Goal: Transaction & Acquisition: Purchase product/service

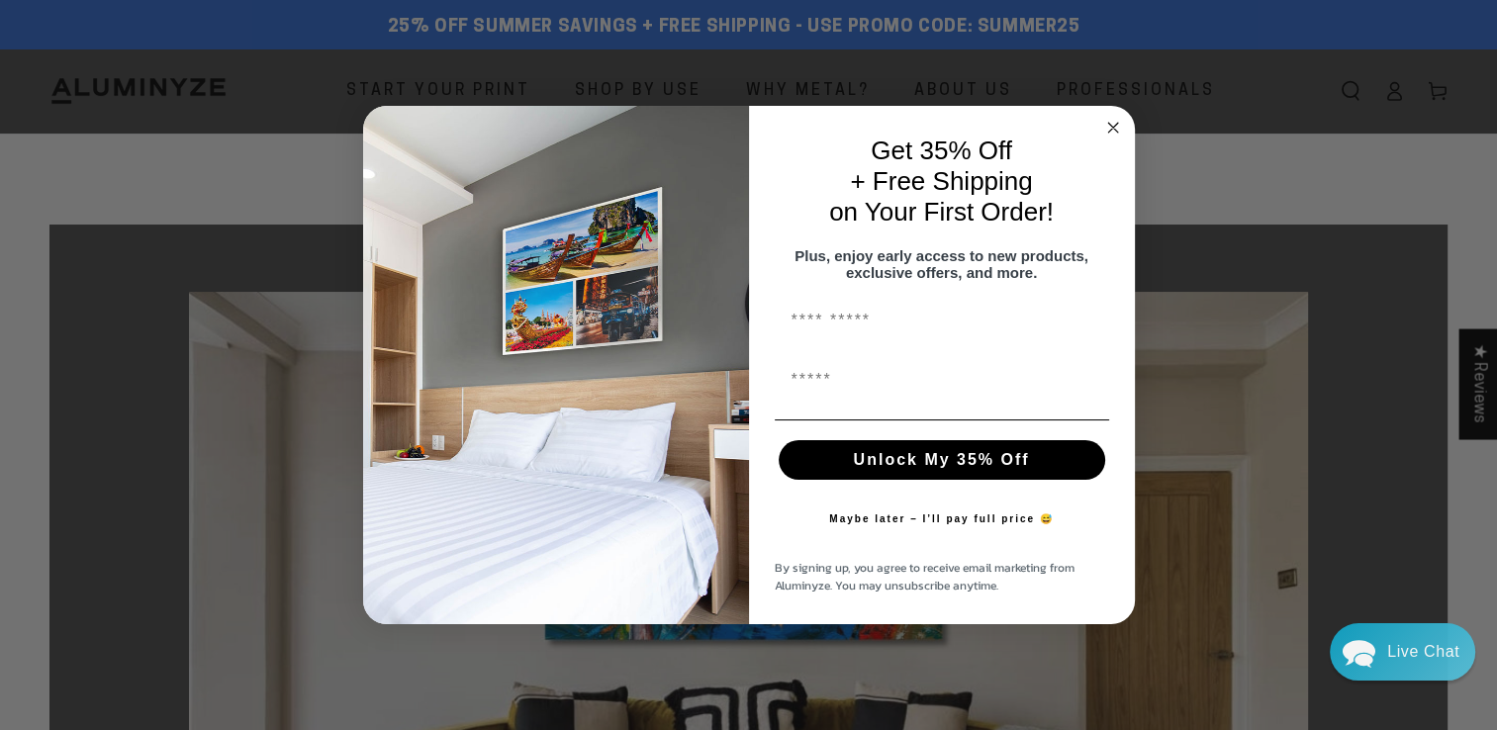
click at [1110, 117] on circle "Close dialog" at bounding box center [1112, 128] width 23 height 23
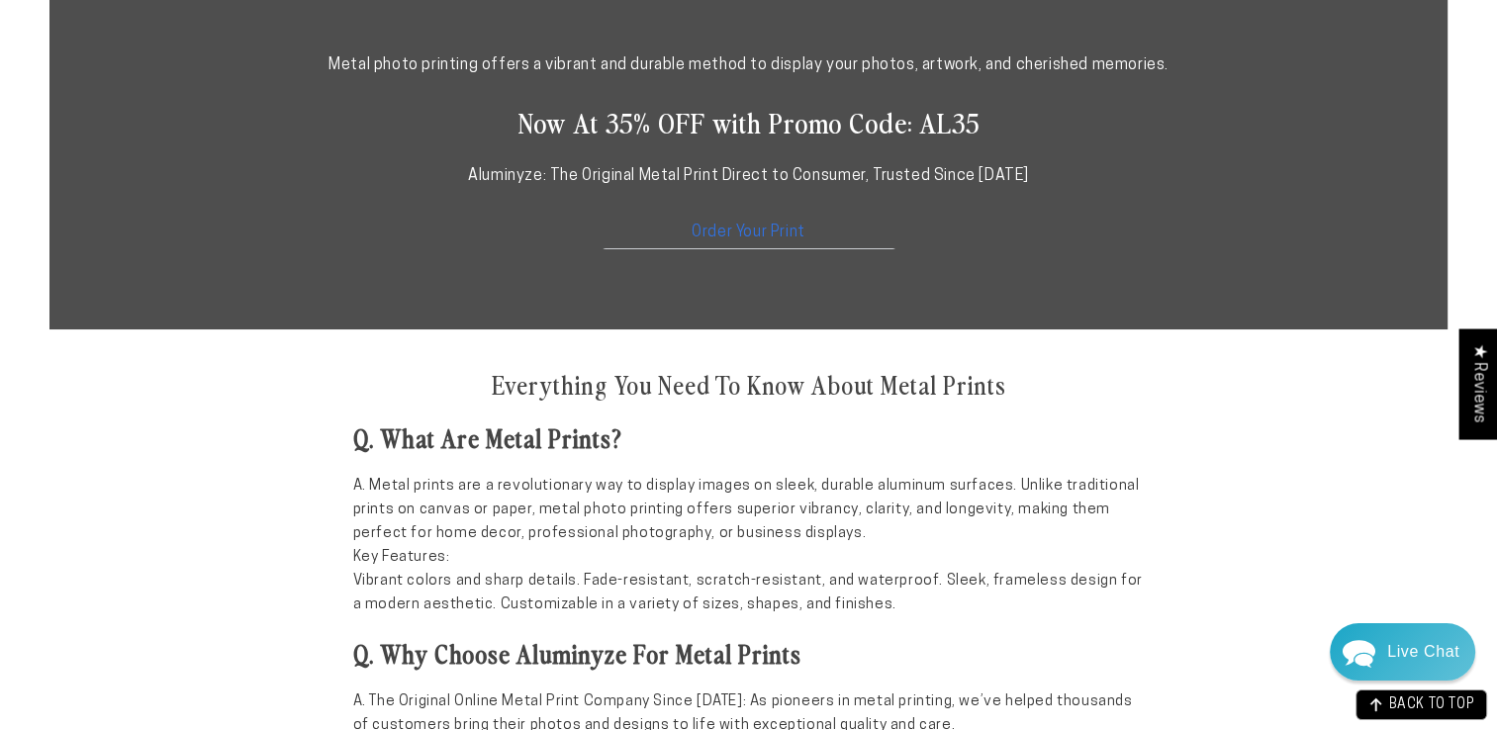
scroll to position [1171, 0]
click at [1100, 274] on p at bounding box center [748, 278] width 1118 height 29
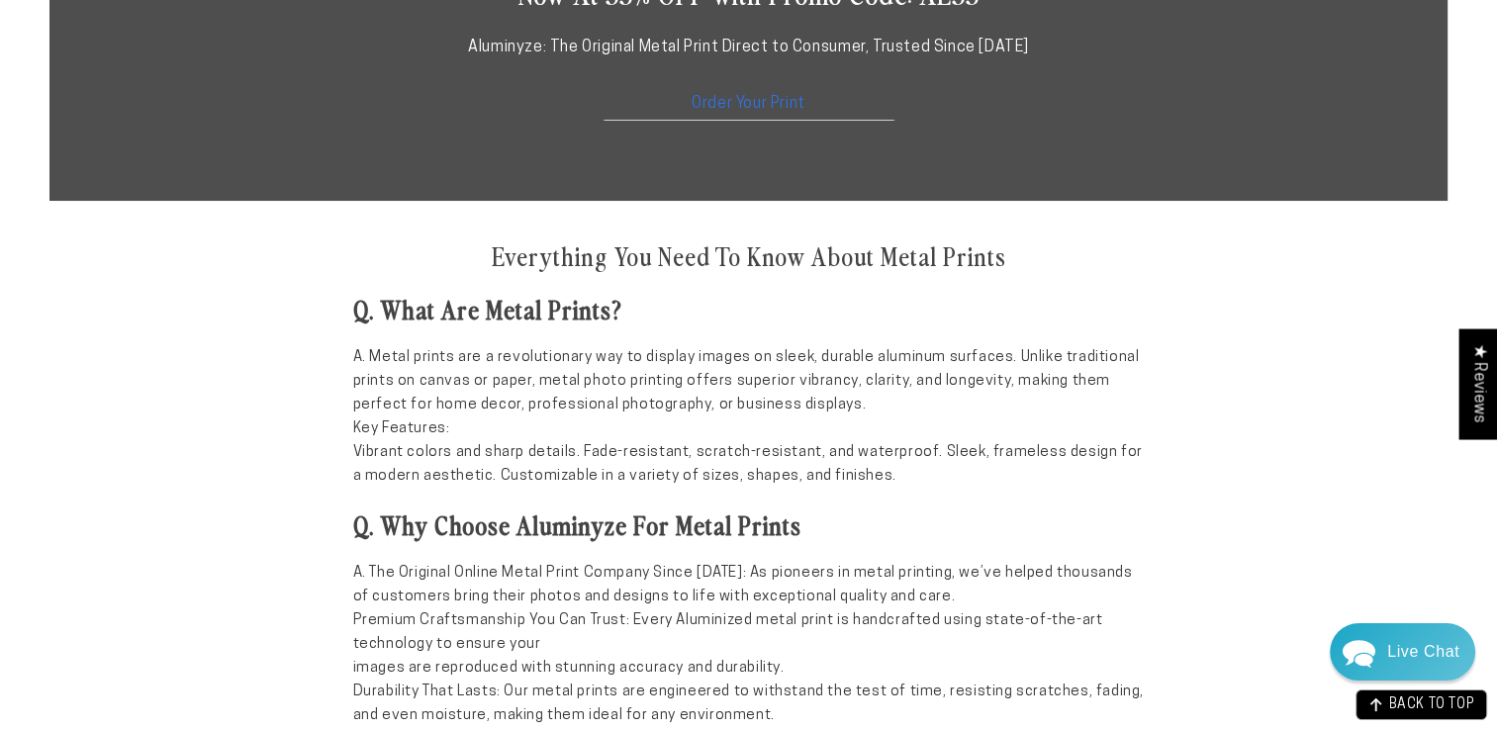
scroll to position [1302, 0]
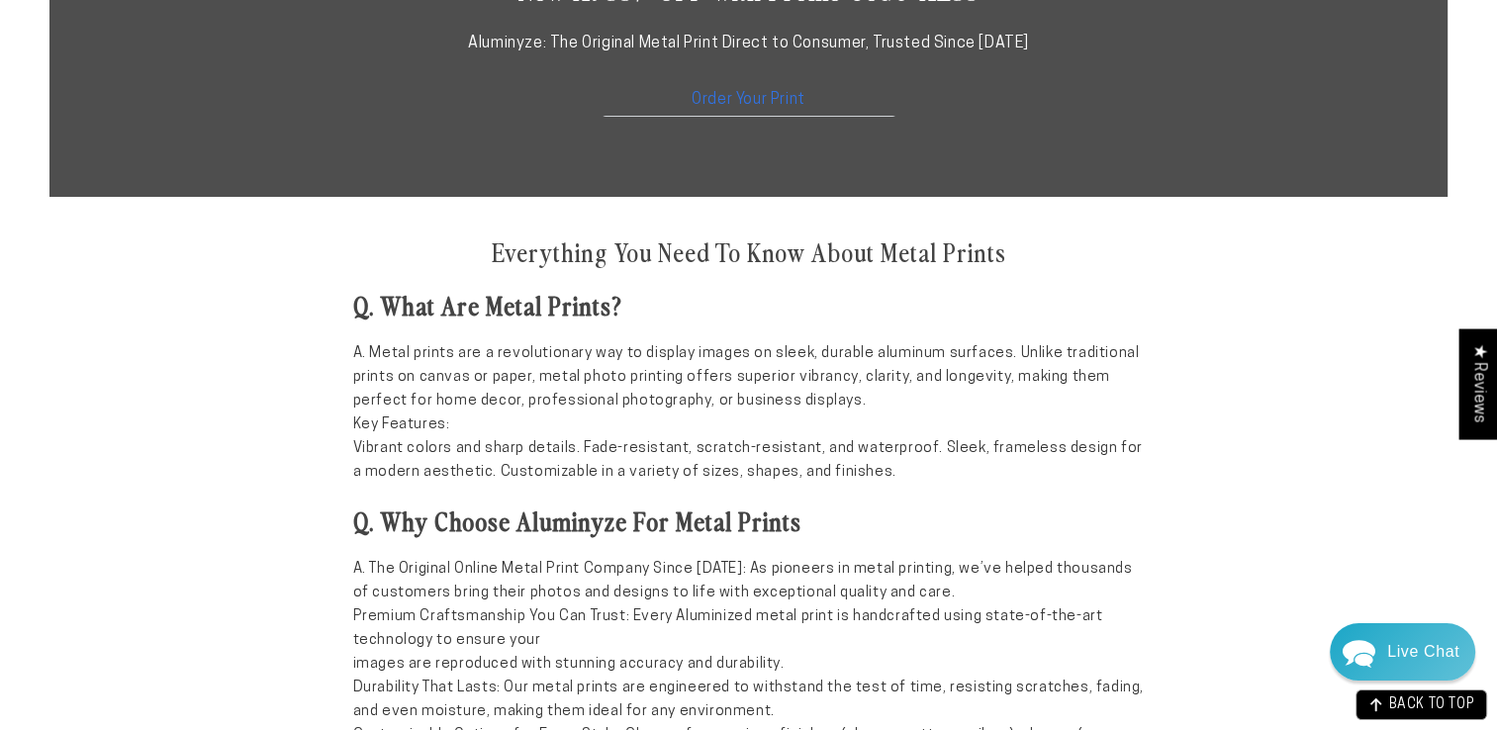
click at [1100, 274] on div "Everything You Need To Know About Metal Prints Q. What Are Metal Prints? A. Met…" at bounding box center [749, 612] width 792 height 791
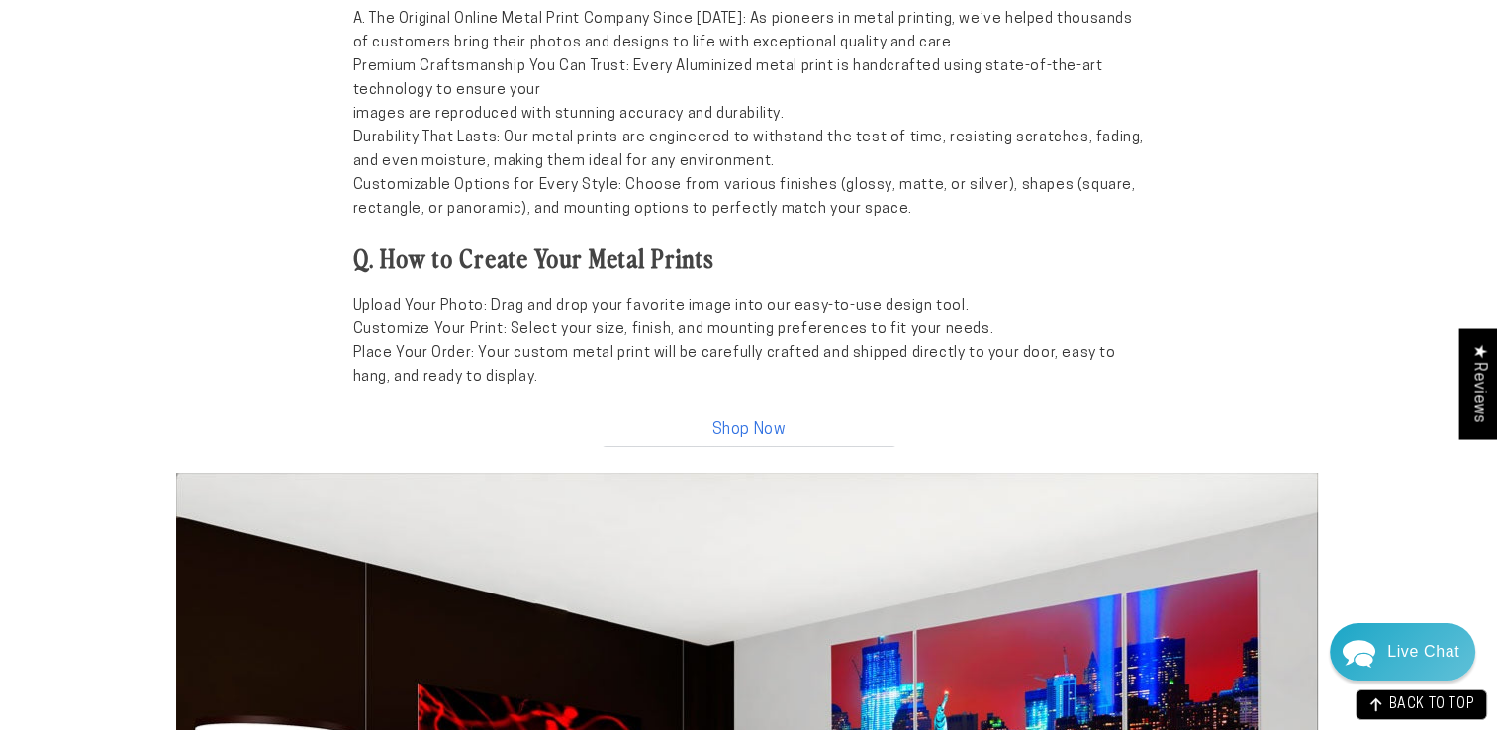
scroll to position [1729, 0]
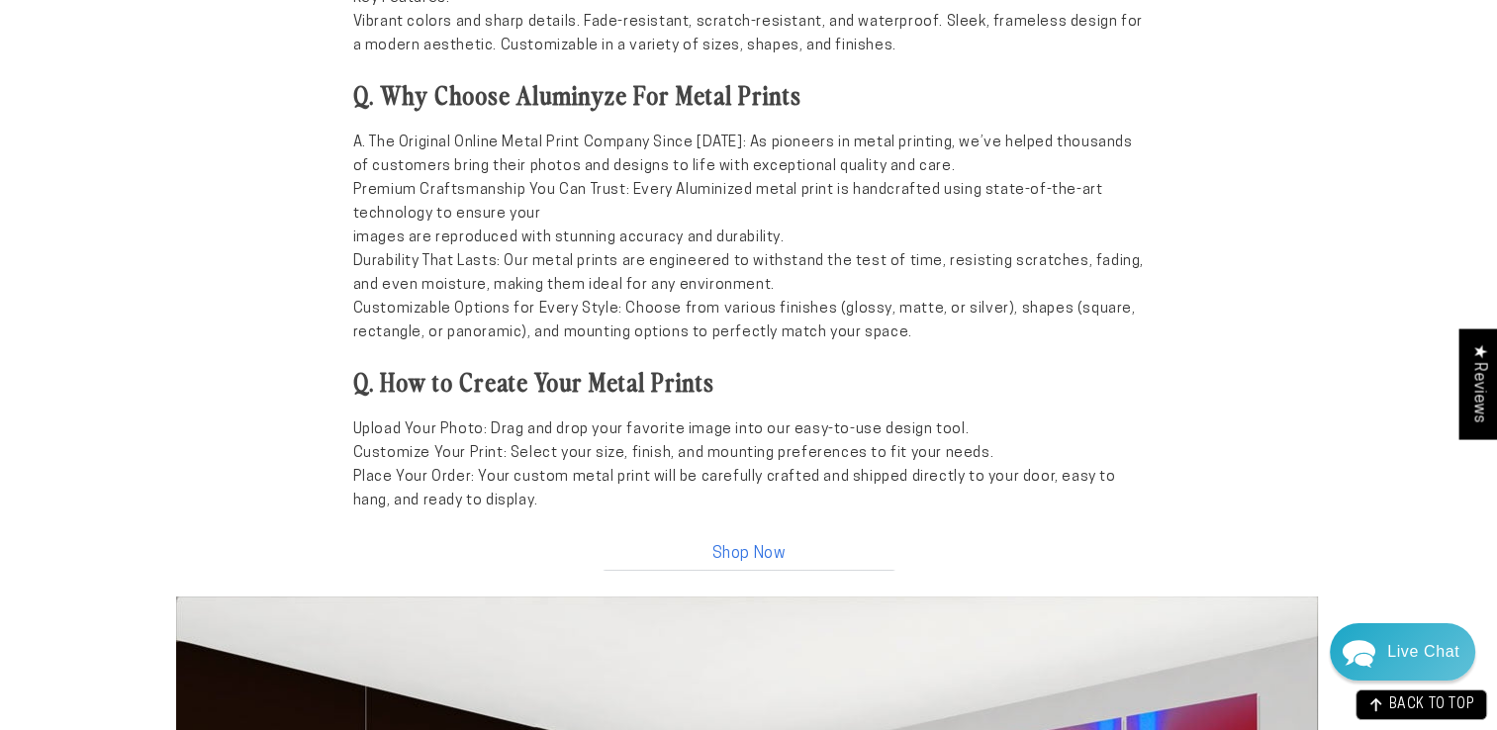
click at [745, 557] on link "Shop Now" at bounding box center [749, 549] width 297 height 43
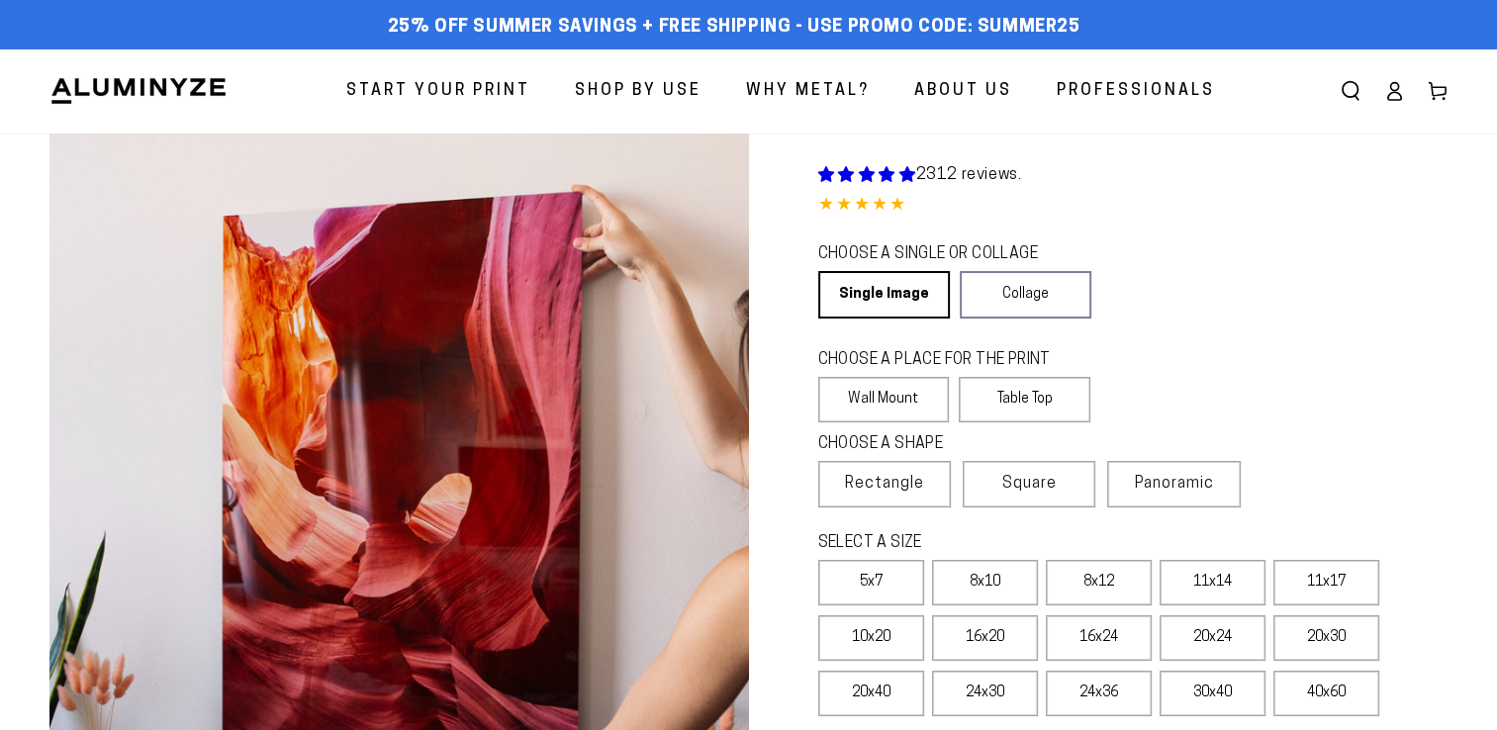
select select "**********"
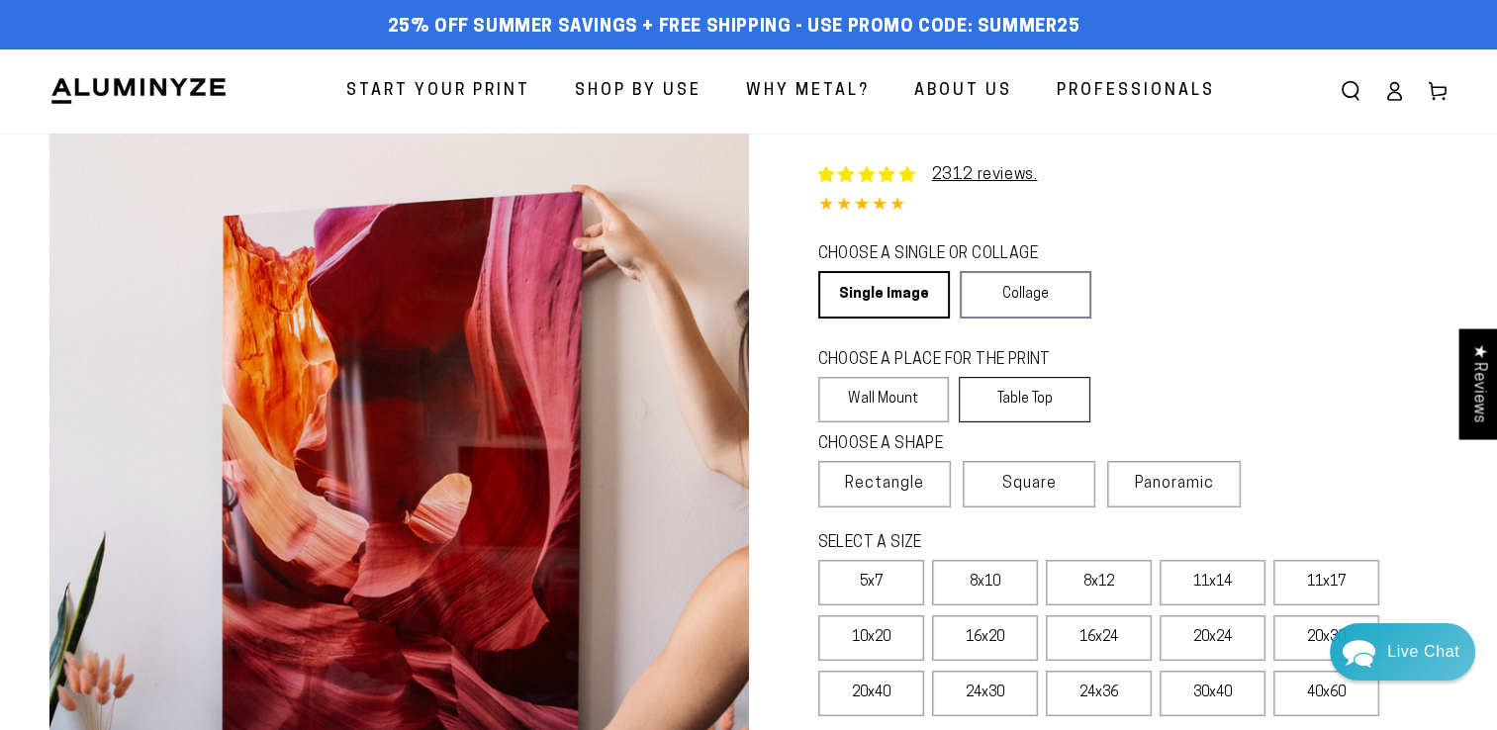
click at [1004, 390] on label "Table Top" at bounding box center [1025, 400] width 132 height 46
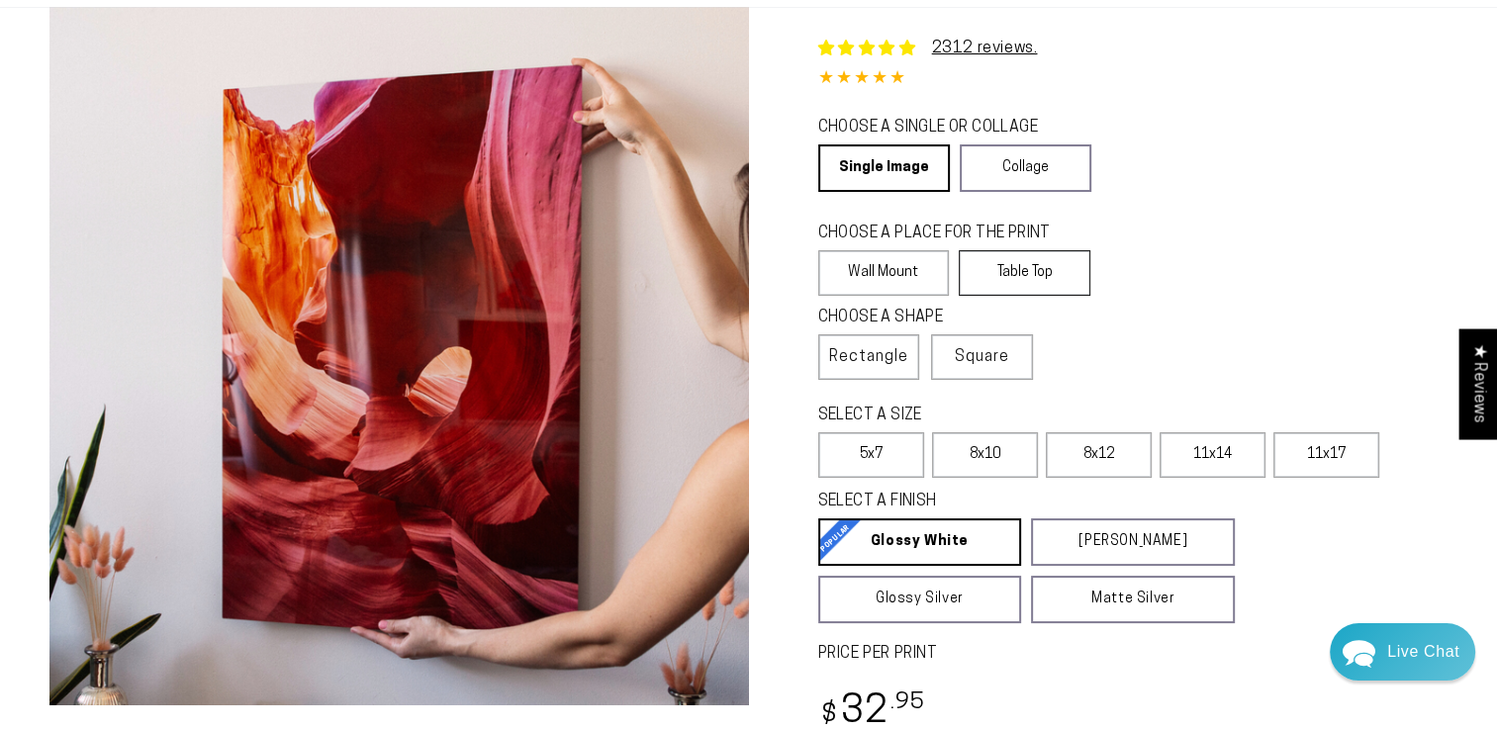
scroll to position [127, 0]
click at [1004, 390] on div "CHOOSE A SHAPE Learn more Rectangle Square Panoramic" at bounding box center [1133, 353] width 630 height 98
click at [873, 281] on label "Wall Mount" at bounding box center [884, 273] width 132 height 46
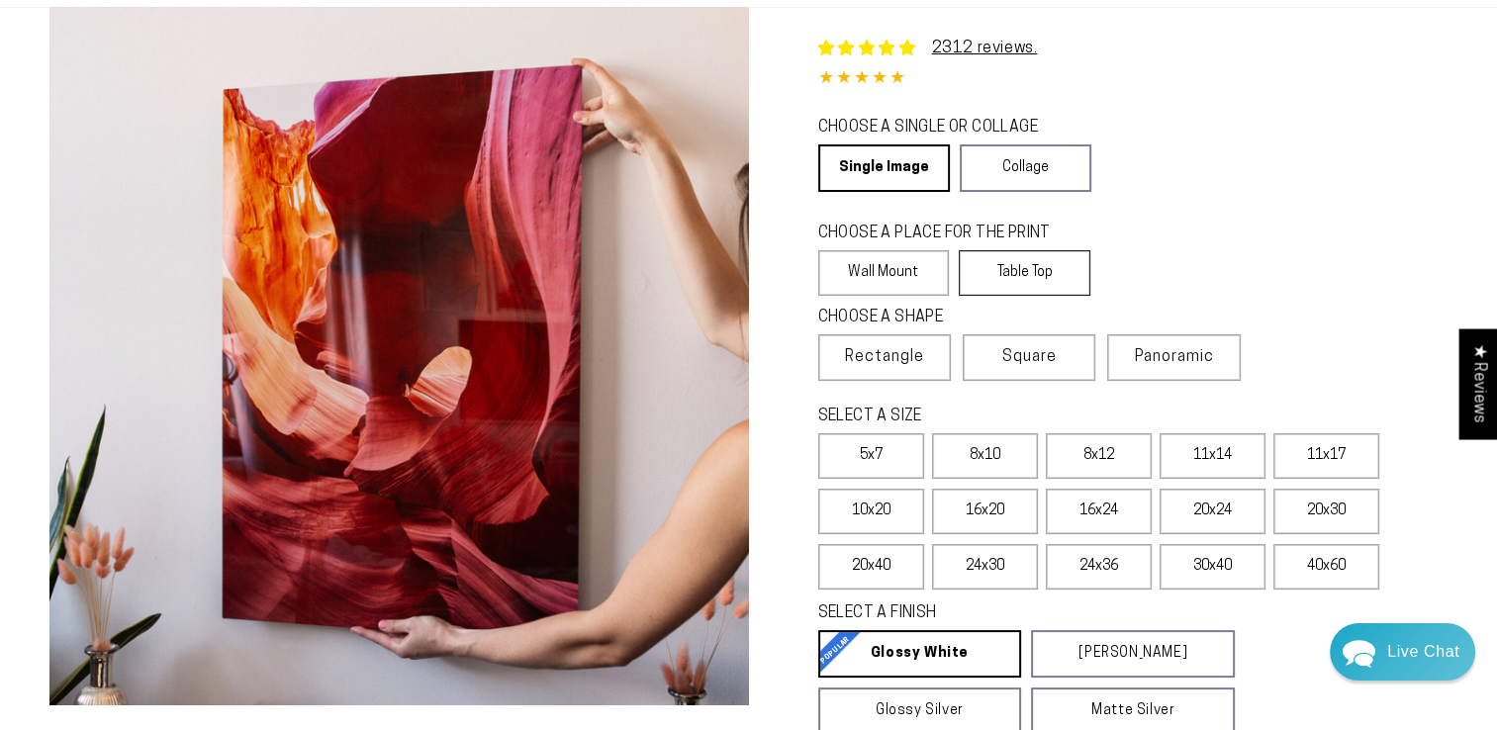
click at [1002, 277] on label "Table Top" at bounding box center [1025, 273] width 132 height 46
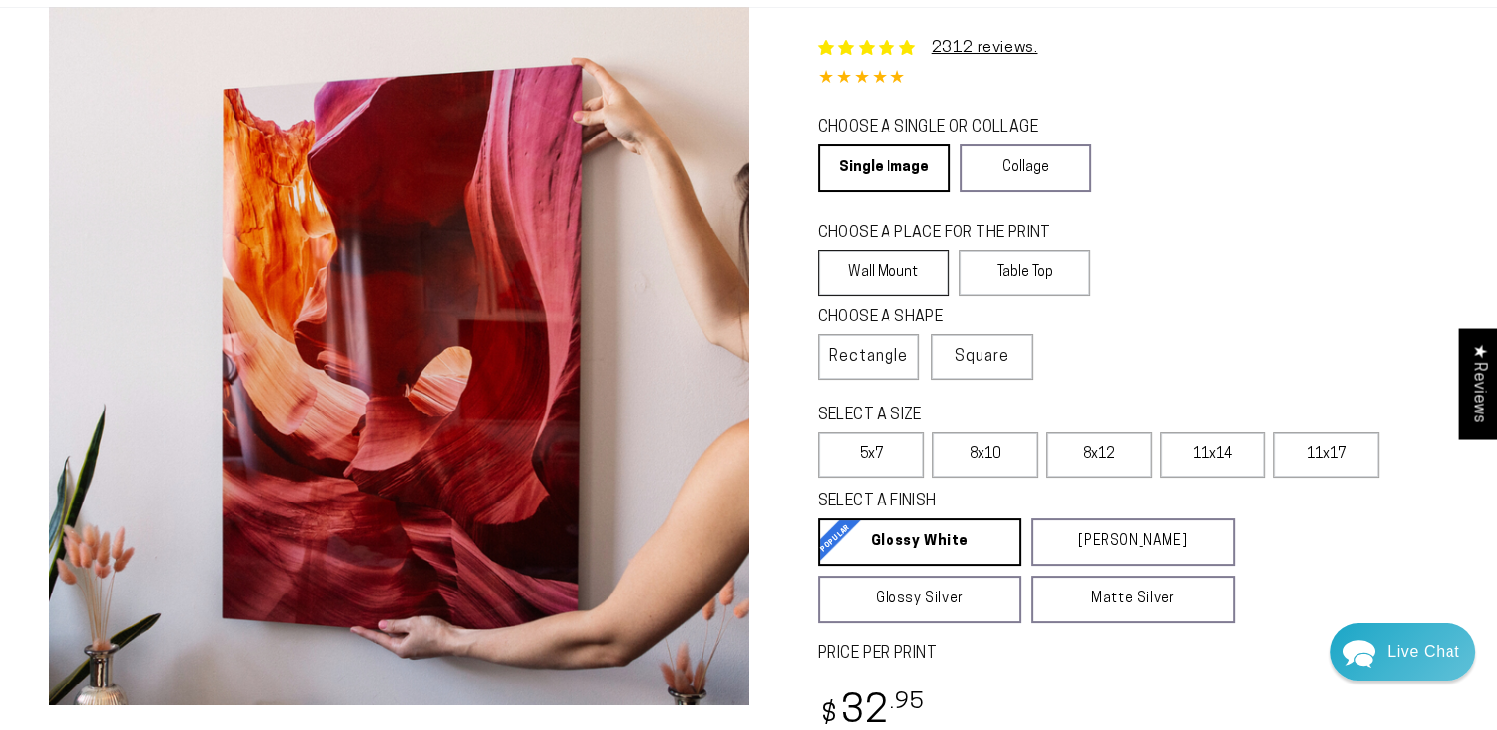
click at [896, 276] on label "Wall Mount" at bounding box center [884, 273] width 132 height 46
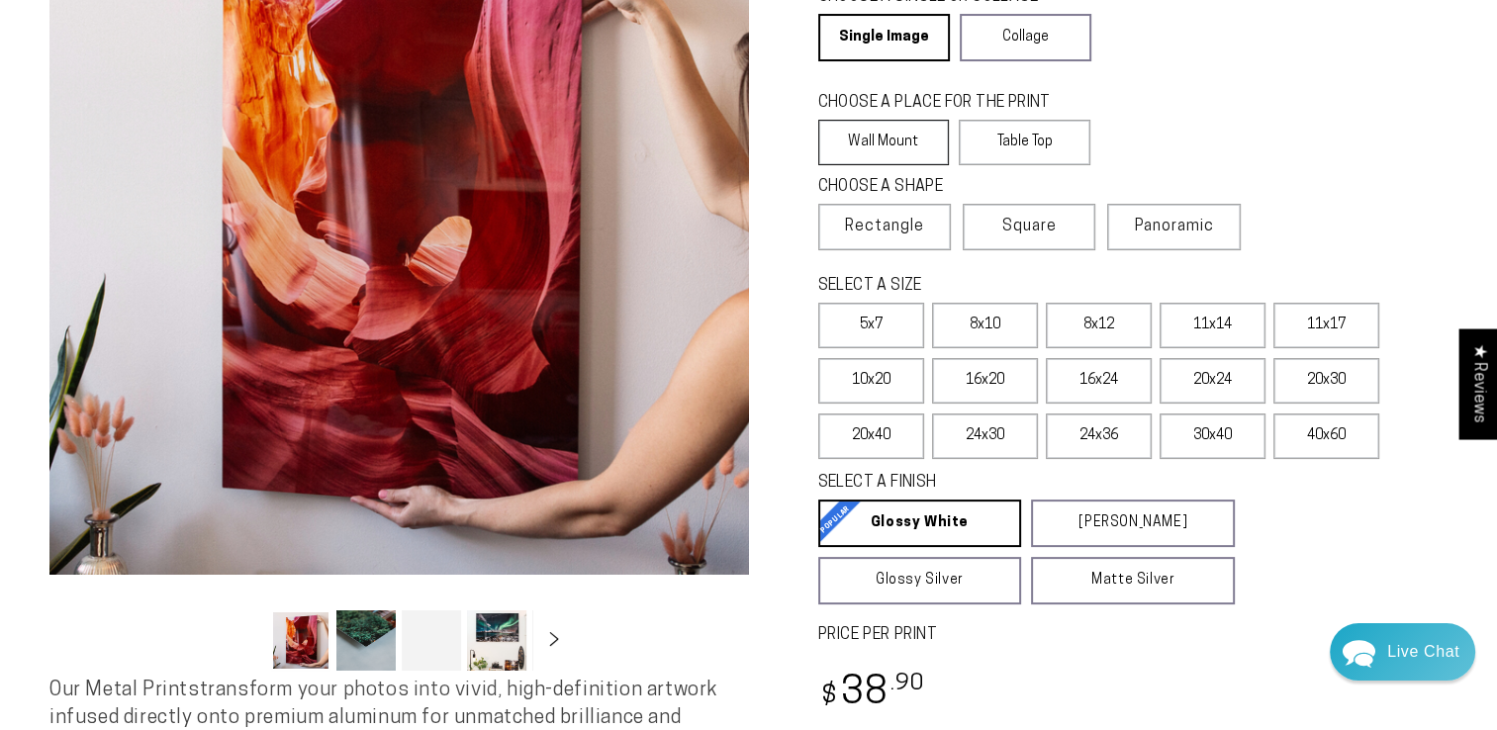
scroll to position [276, 0]
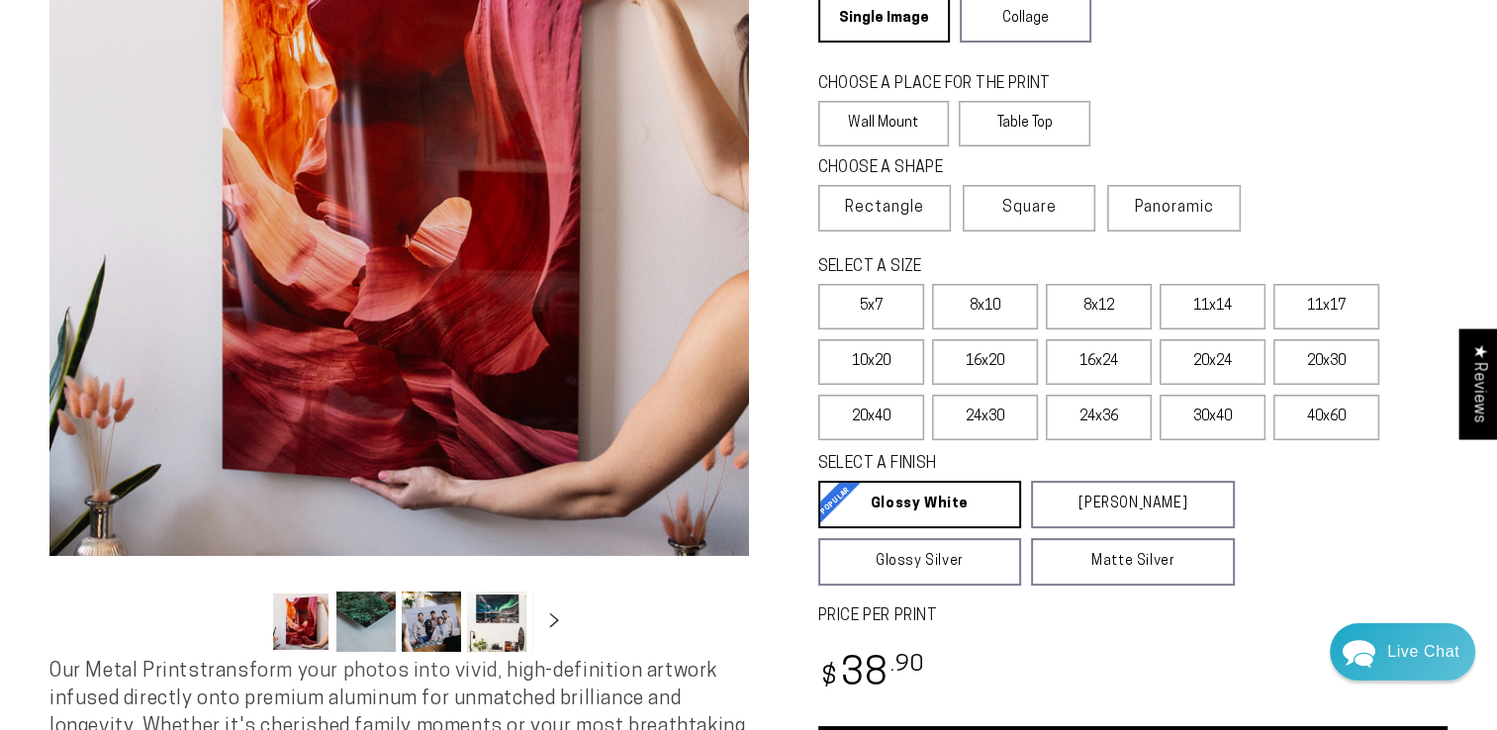
click at [360, 620] on button "Load image 2 in gallery view" at bounding box center [365, 622] width 59 height 60
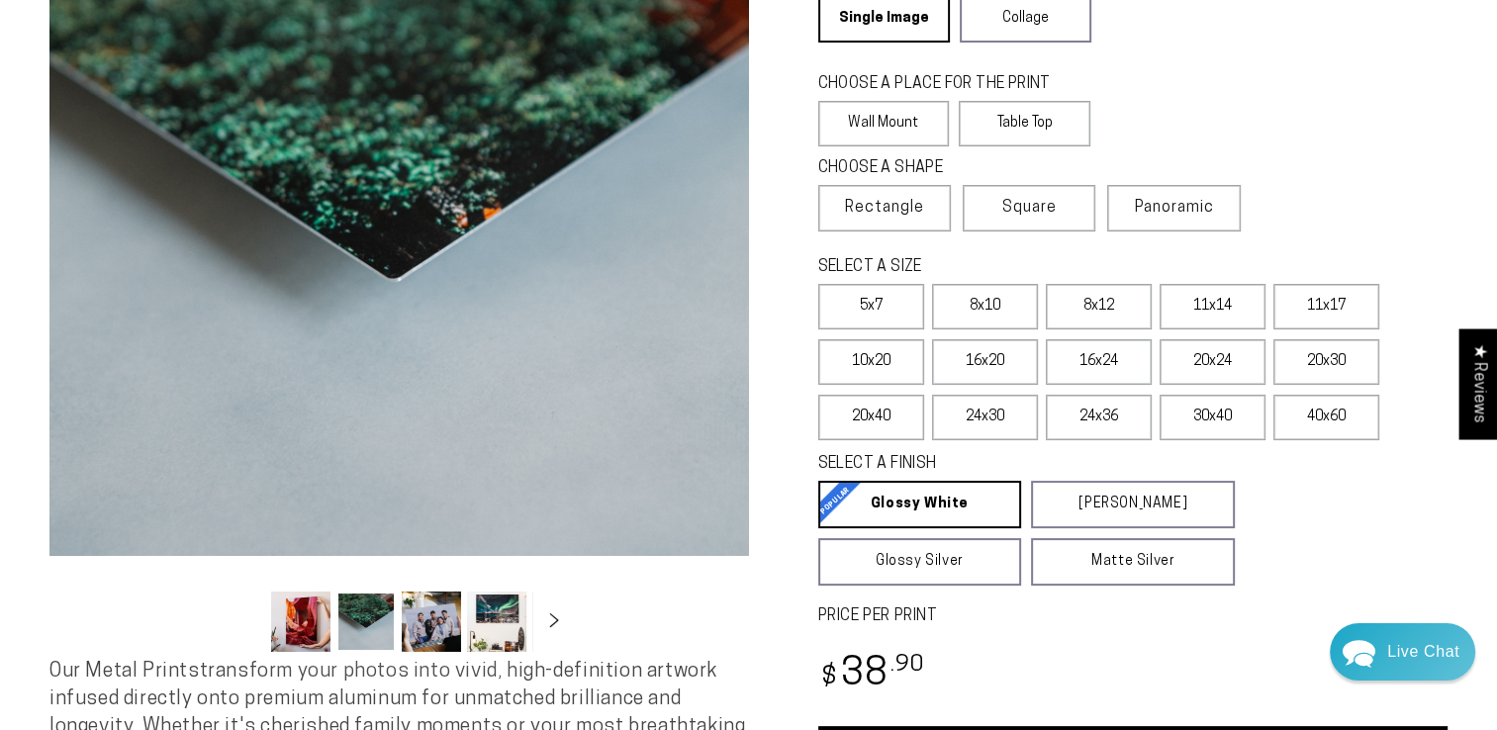
click at [428, 622] on button "Load image 3 in gallery view" at bounding box center [431, 622] width 59 height 60
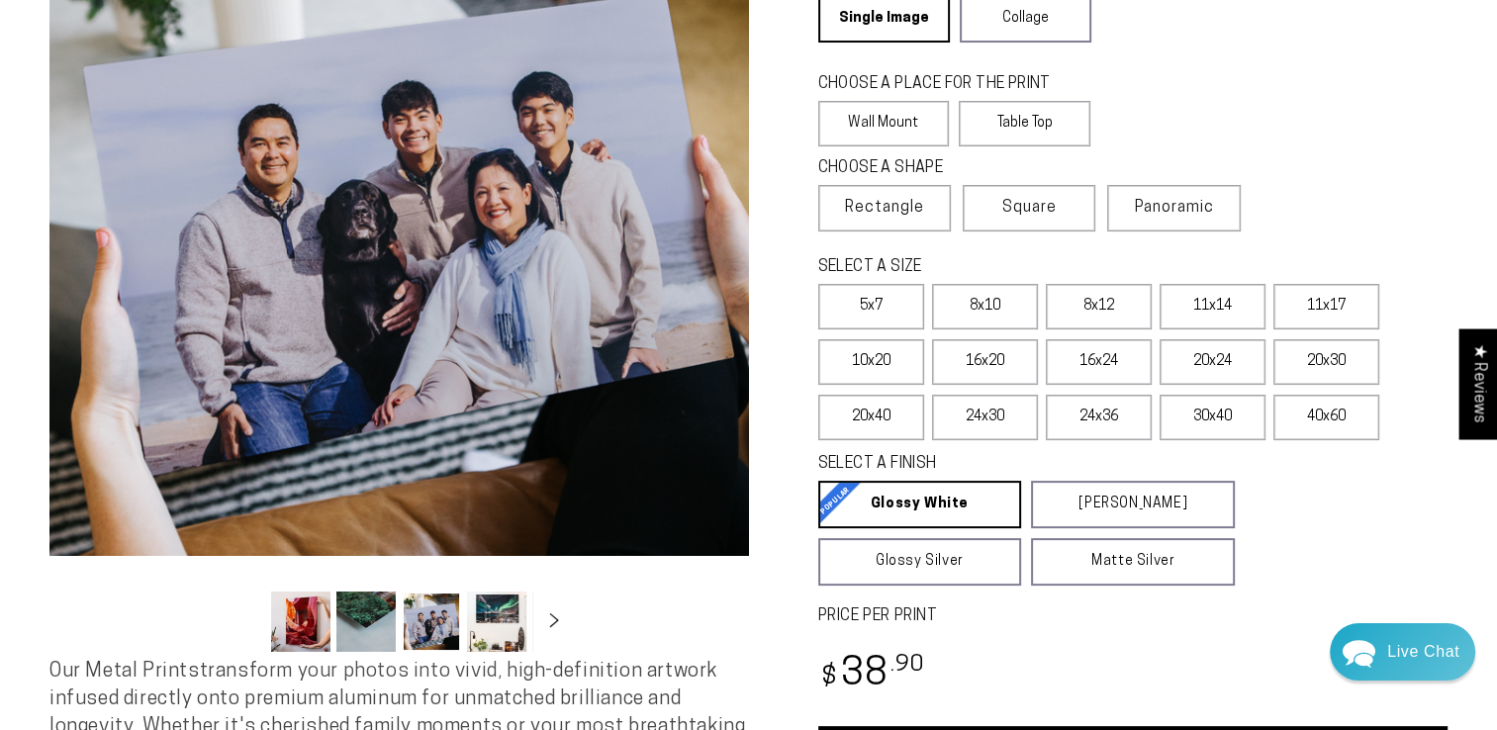
click at [492, 615] on button "Load image 4 in gallery view" at bounding box center [496, 622] width 59 height 60
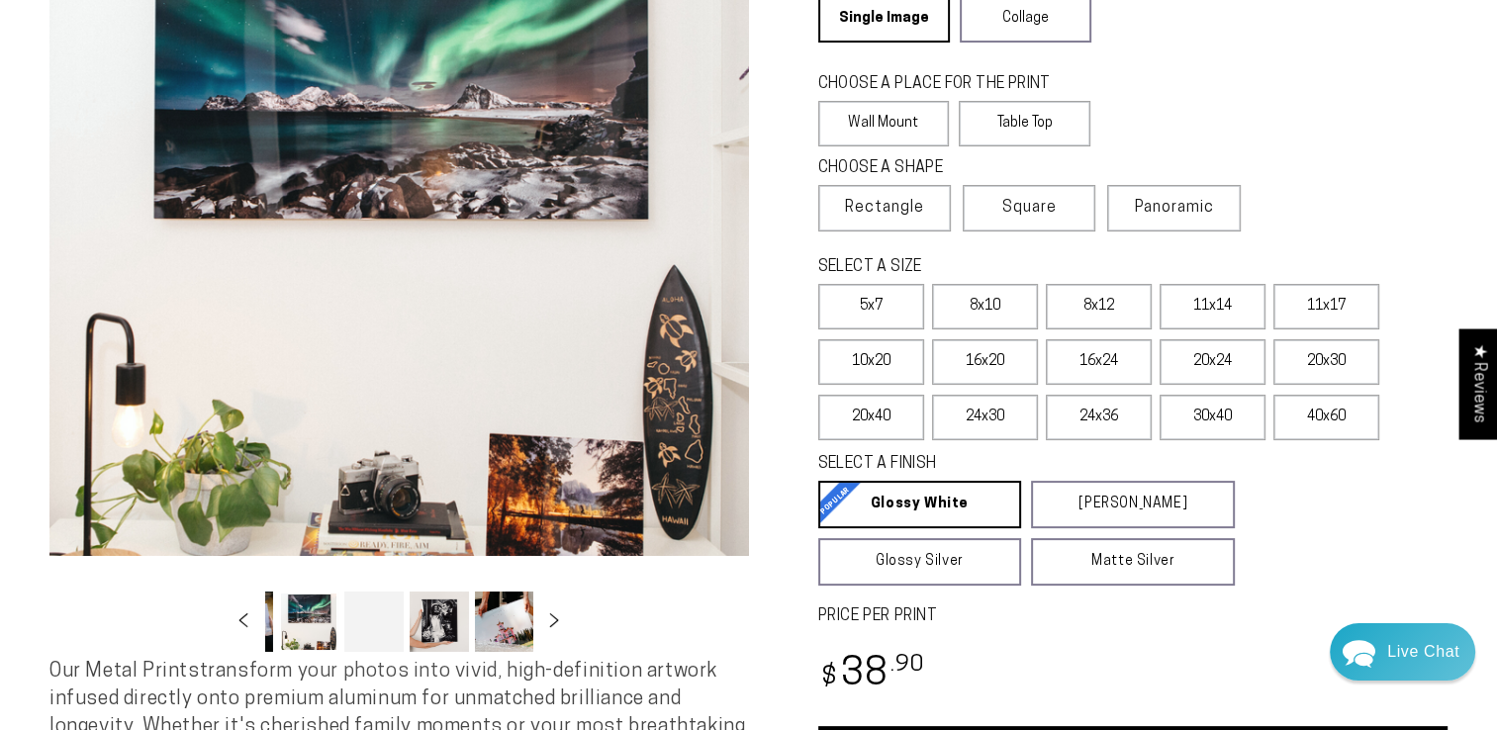
scroll to position [0, 192]
click at [492, 615] on button "Load image 7 in gallery view" at bounding box center [500, 622] width 59 height 60
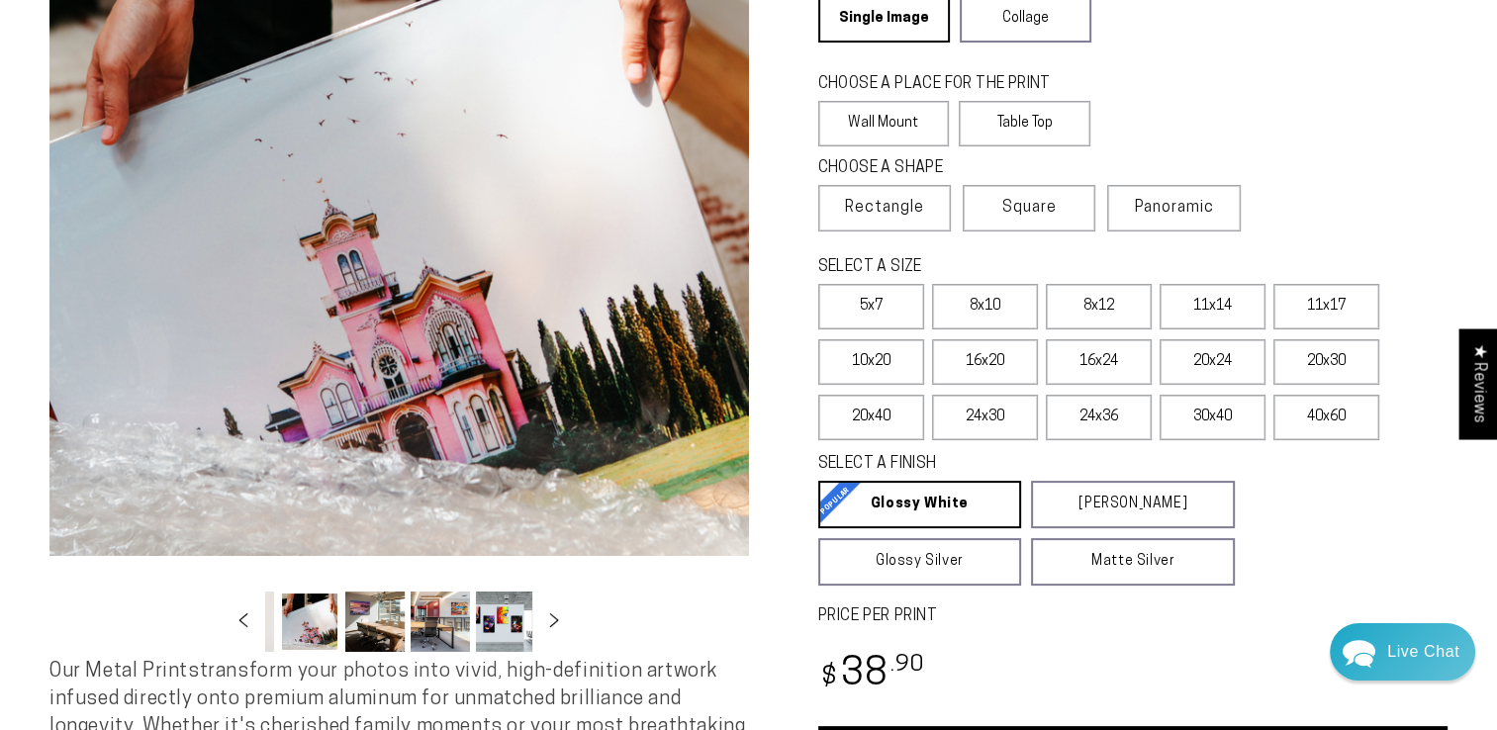
scroll to position [0, 388]
click at [364, 613] on button "Load image 8 in gallery view" at bounding box center [369, 622] width 59 height 60
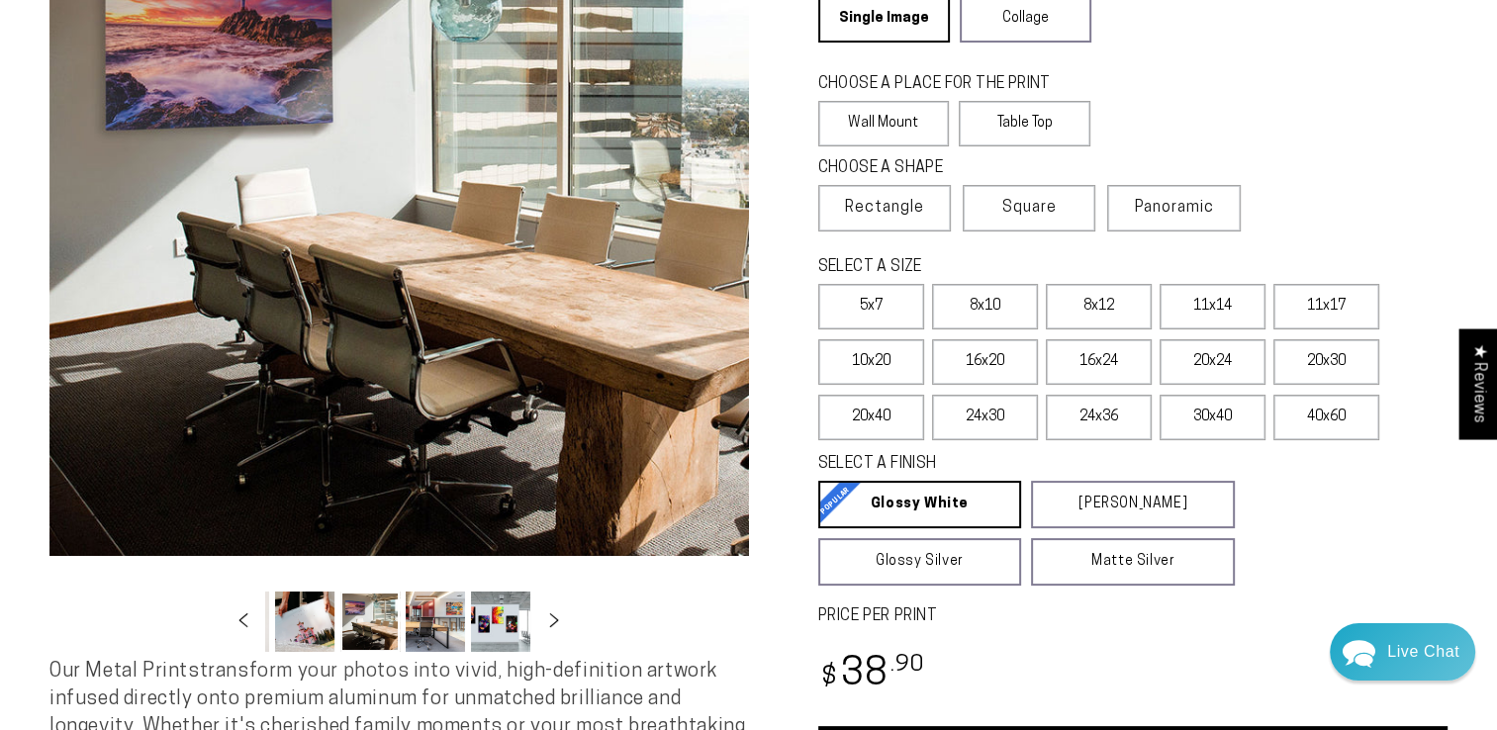
click at [422, 617] on button "Load image 9 in gallery view" at bounding box center [435, 622] width 59 height 60
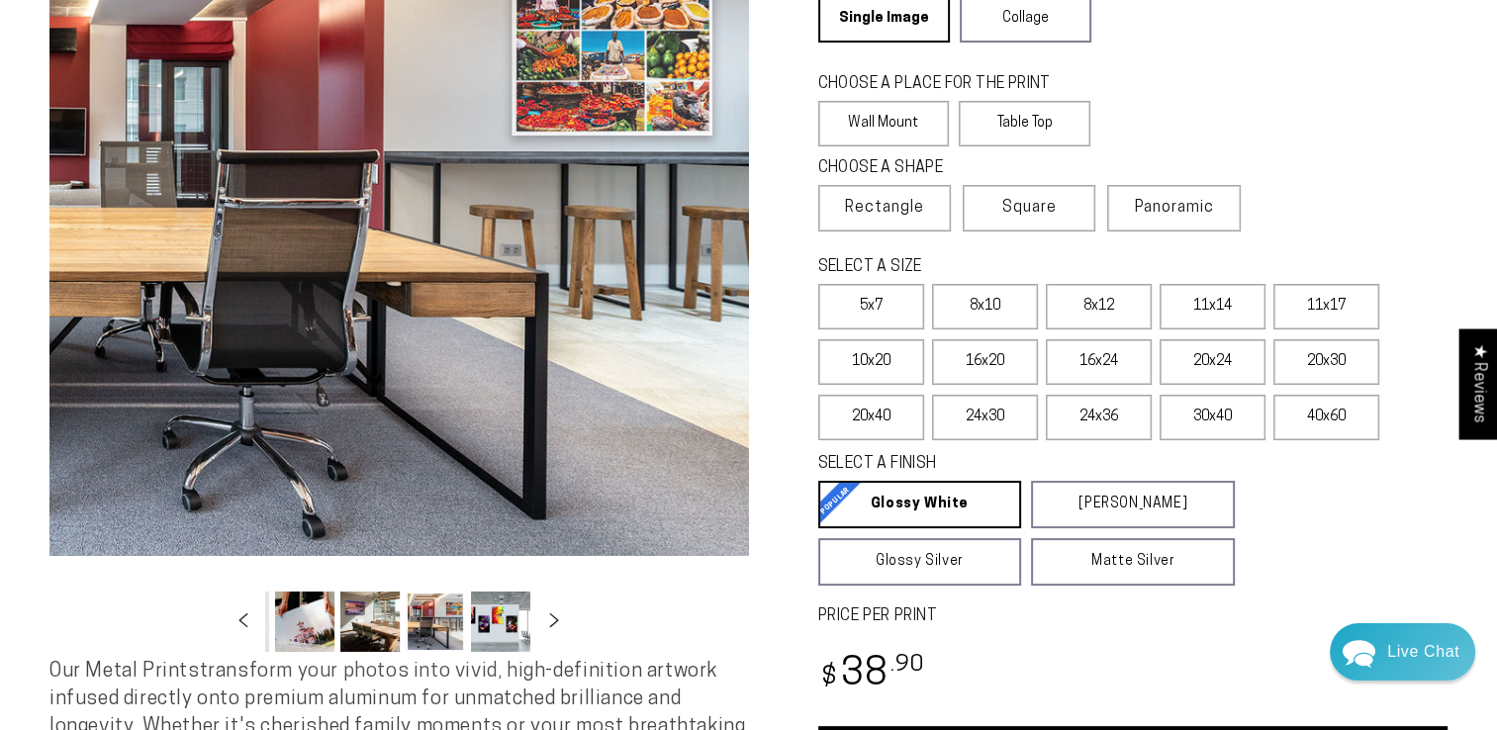
click at [482, 623] on button "Load image 10 in gallery view" at bounding box center [500, 622] width 59 height 60
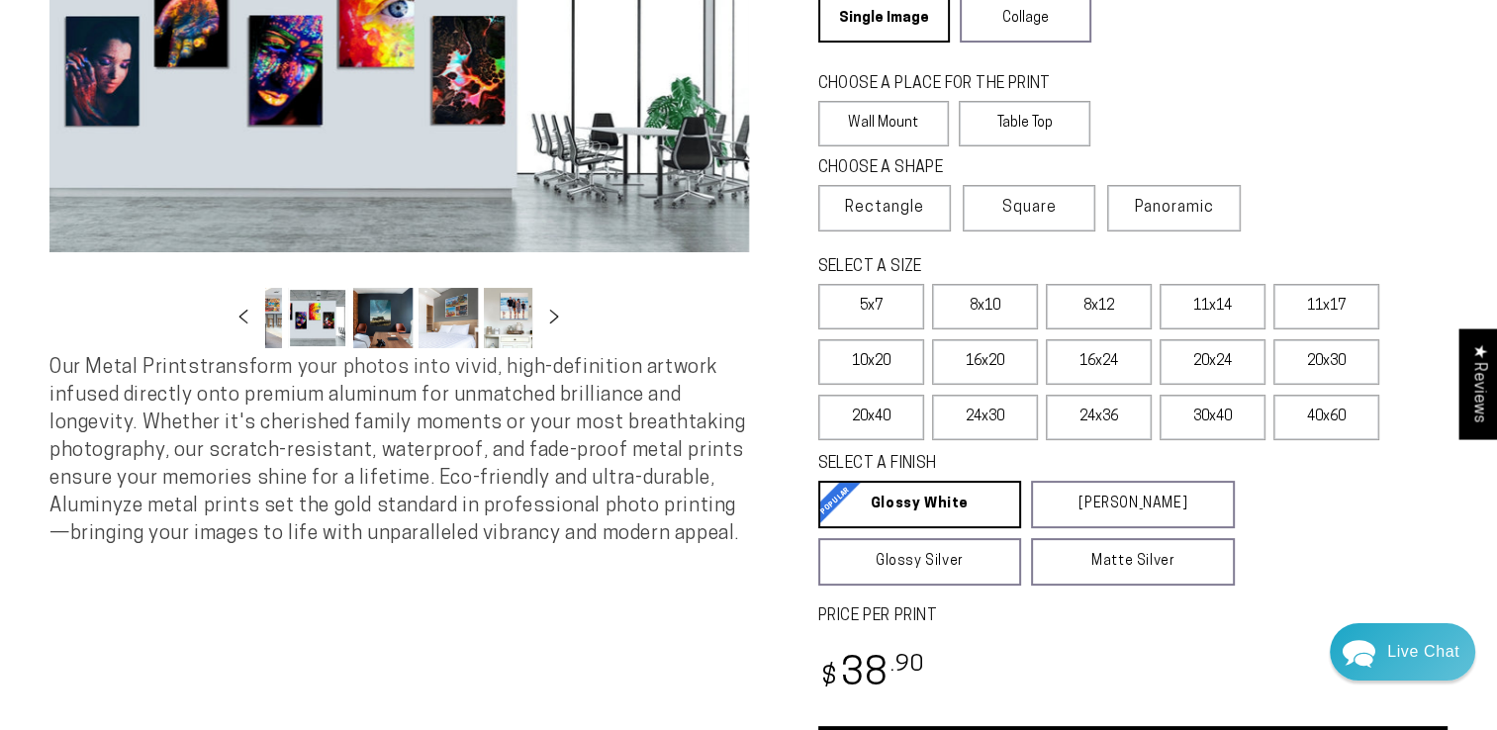
scroll to position [0, 584]
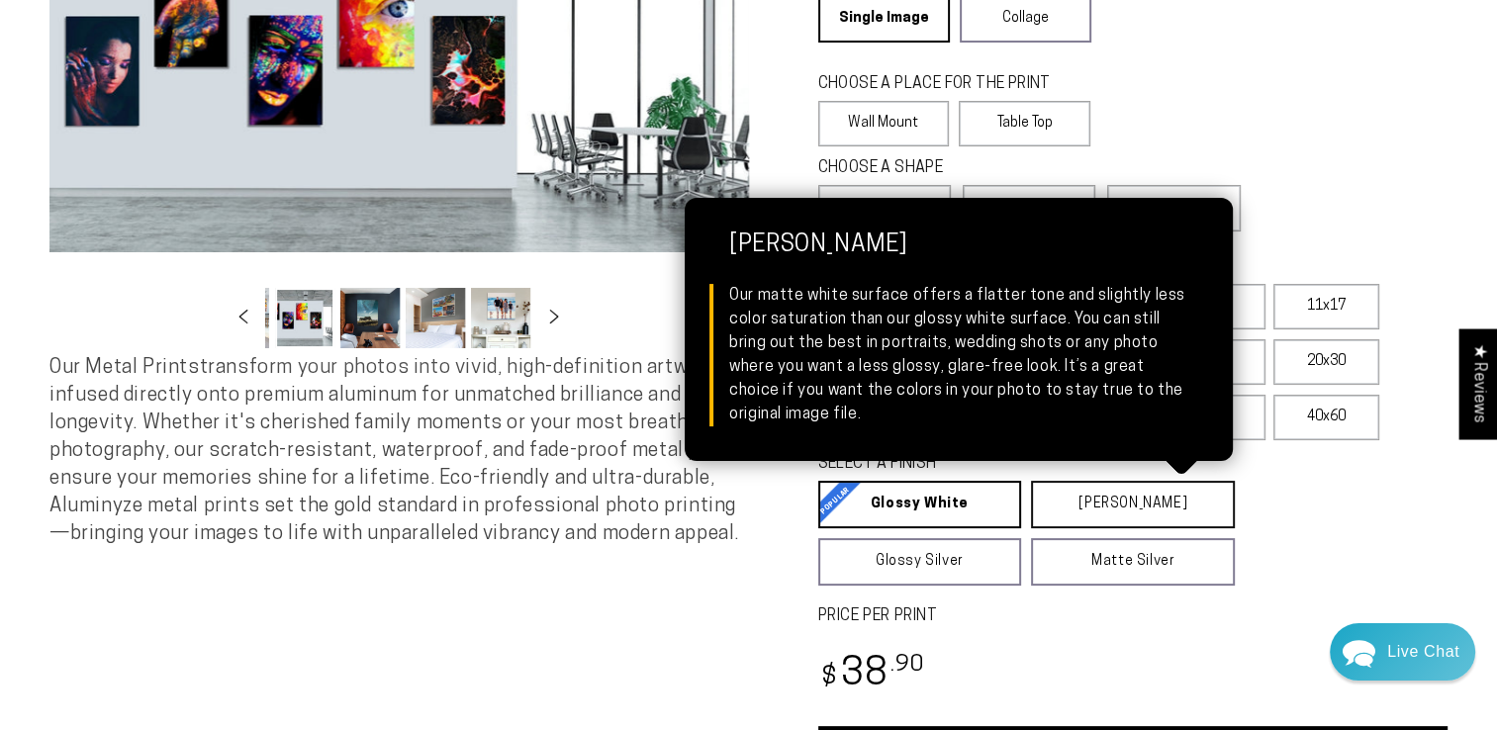
click at [1060, 512] on link "Matte White Matte White Our matte white surface offers a flatter tone and sligh…" at bounding box center [1133, 505] width 204 height 48
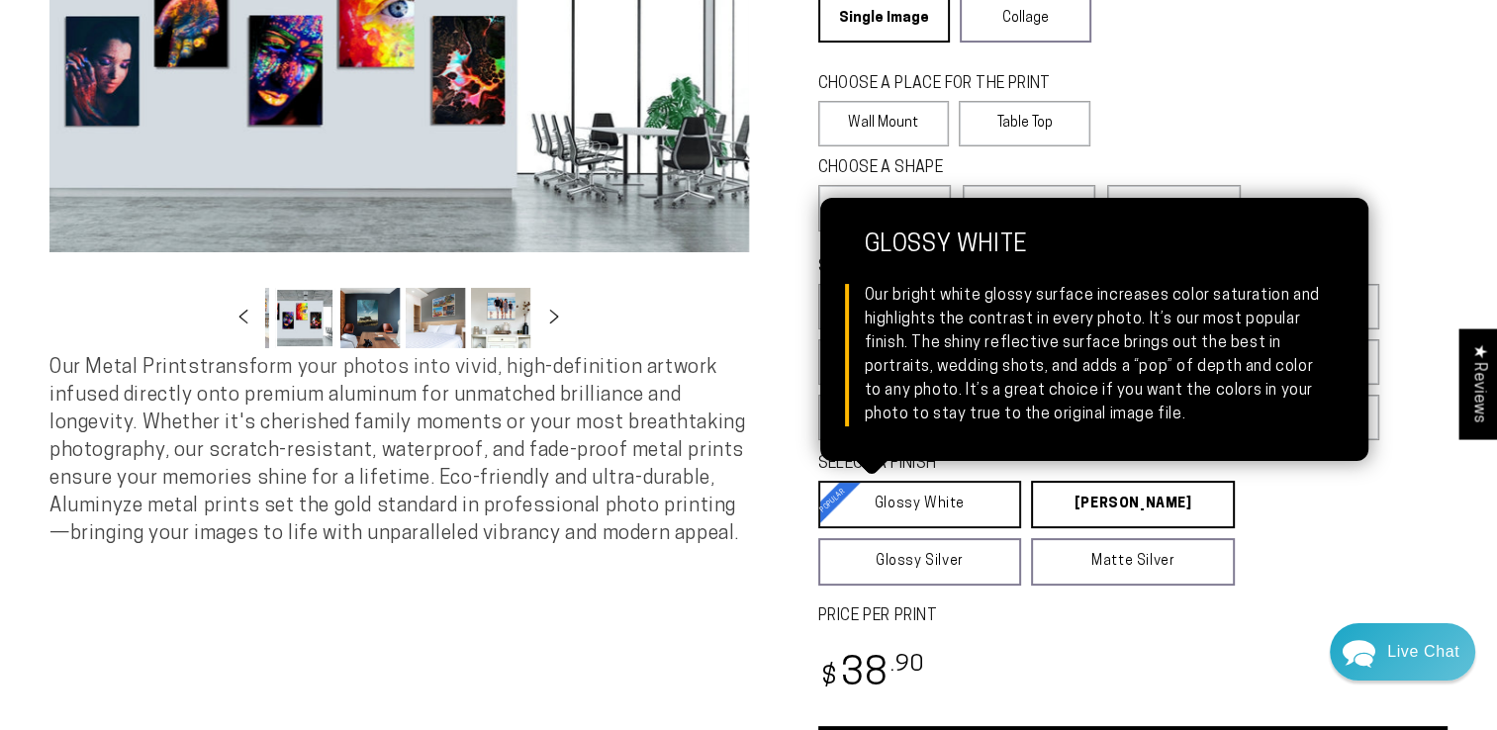
click at [948, 509] on link "Glossy White Glossy White Our bright white glossy surface increases color satur…" at bounding box center [920, 505] width 204 height 48
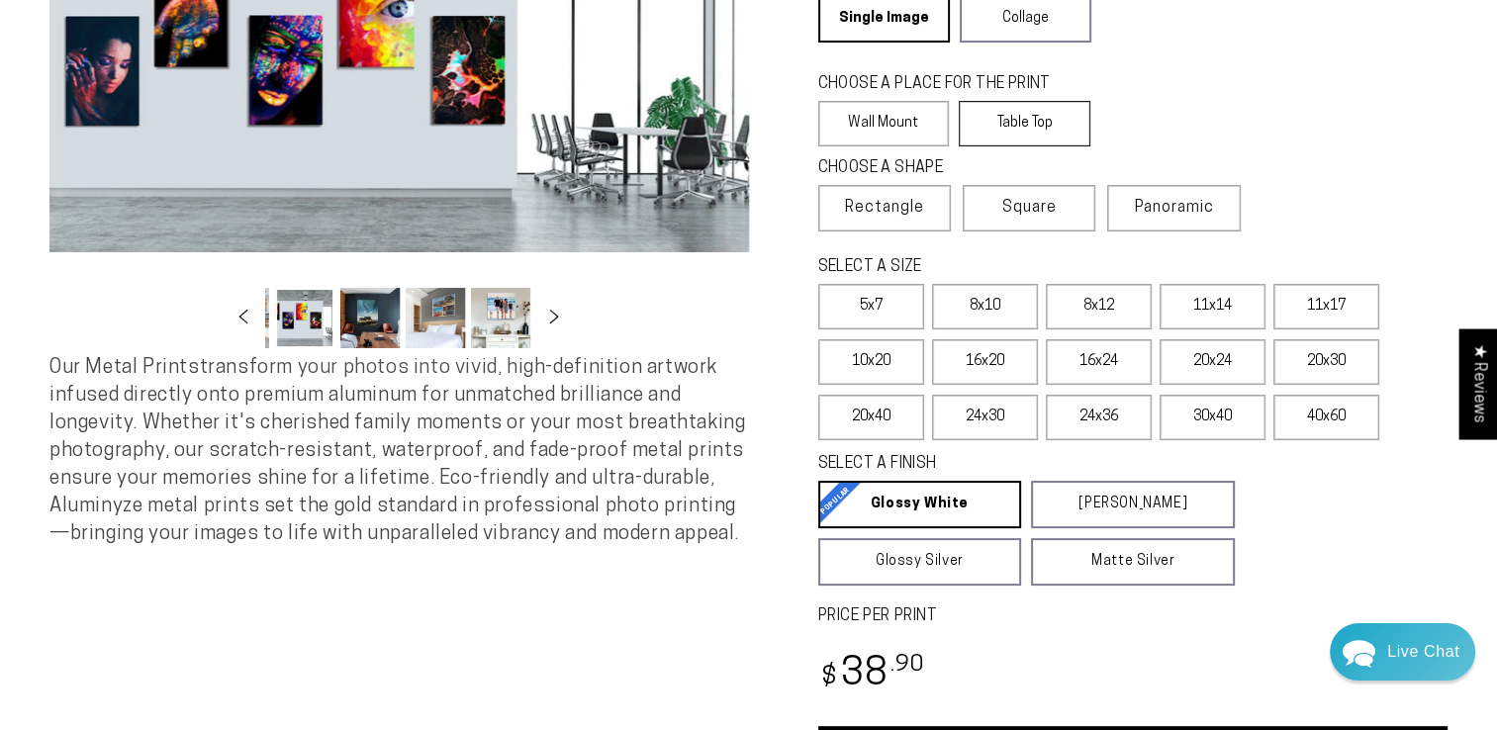
click at [993, 120] on label "Table Top" at bounding box center [1025, 124] width 132 height 46
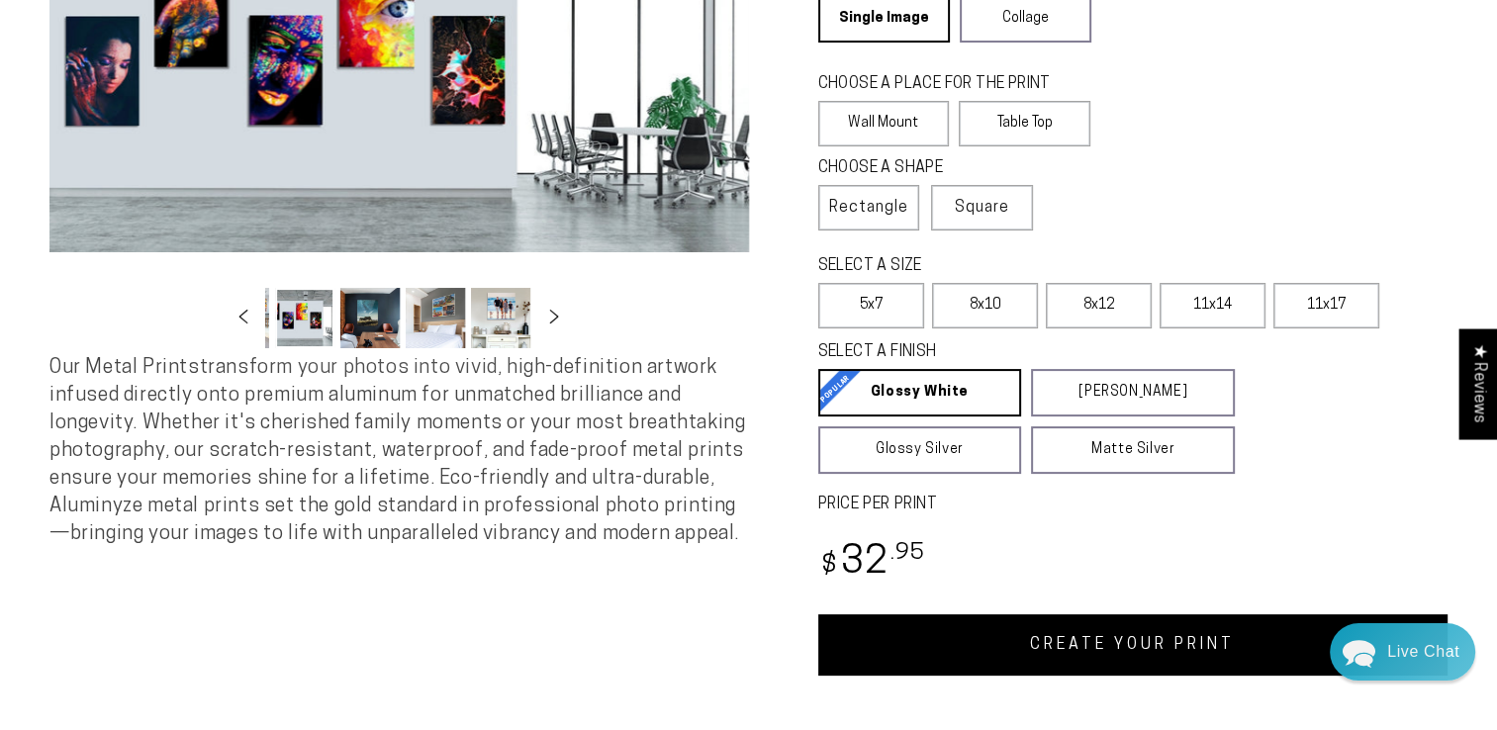
click at [426, 333] on button "Load image 12 in gallery view" at bounding box center [435, 318] width 59 height 60
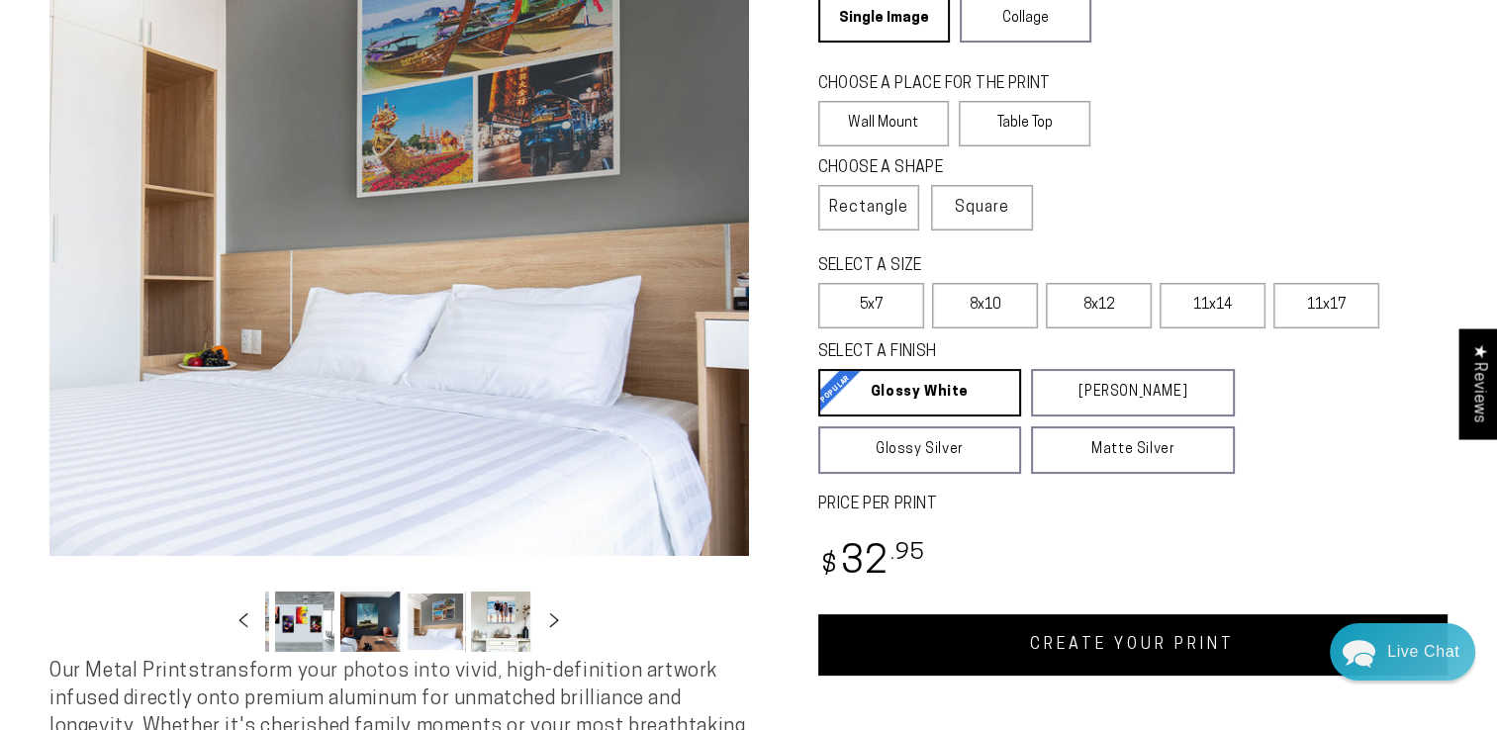
click at [495, 611] on button "Load image 13 in gallery view" at bounding box center [500, 622] width 59 height 60
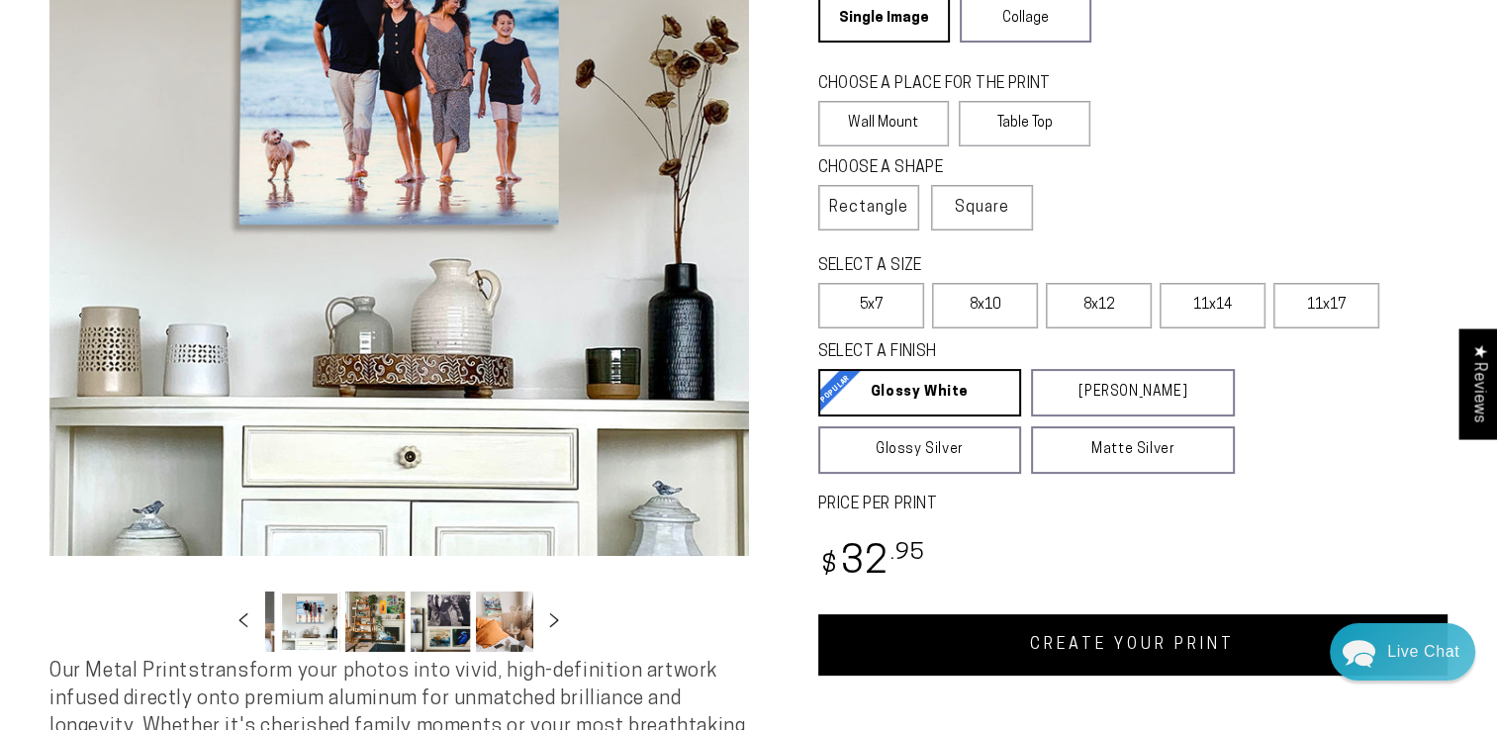
scroll to position [0, 780]
click at [1041, 119] on label "Table Top" at bounding box center [1025, 124] width 132 height 46
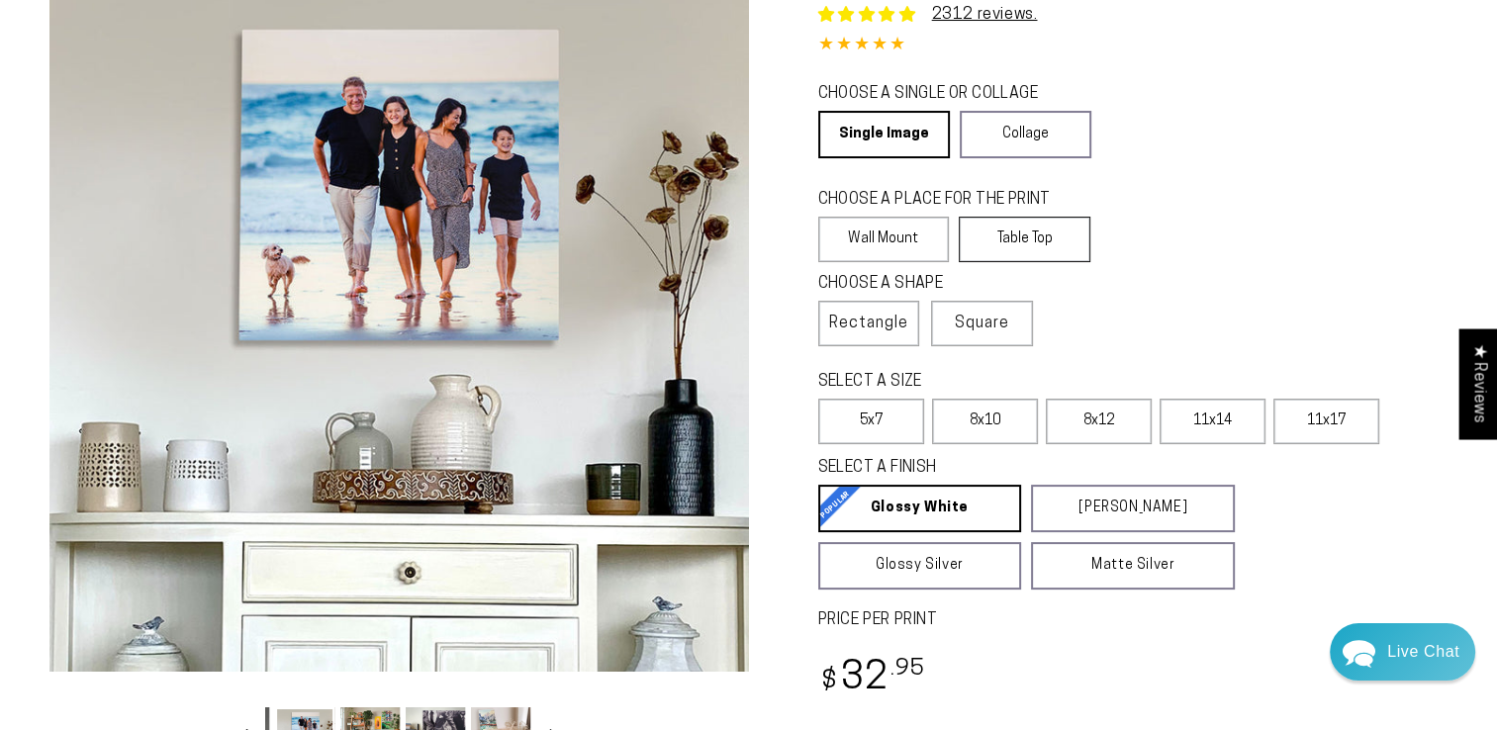
scroll to position [158, 0]
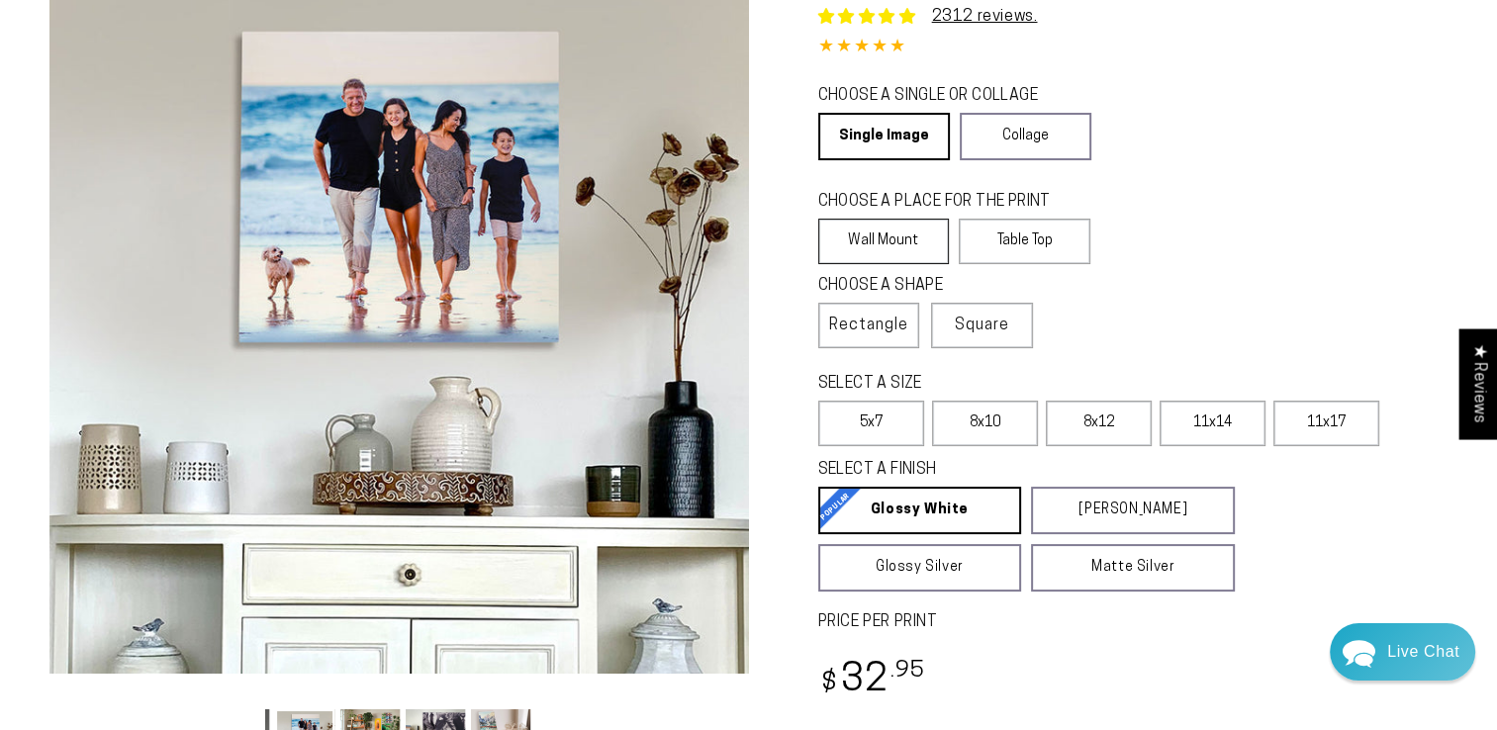
click at [901, 237] on label "Wall Mount" at bounding box center [884, 242] width 132 height 46
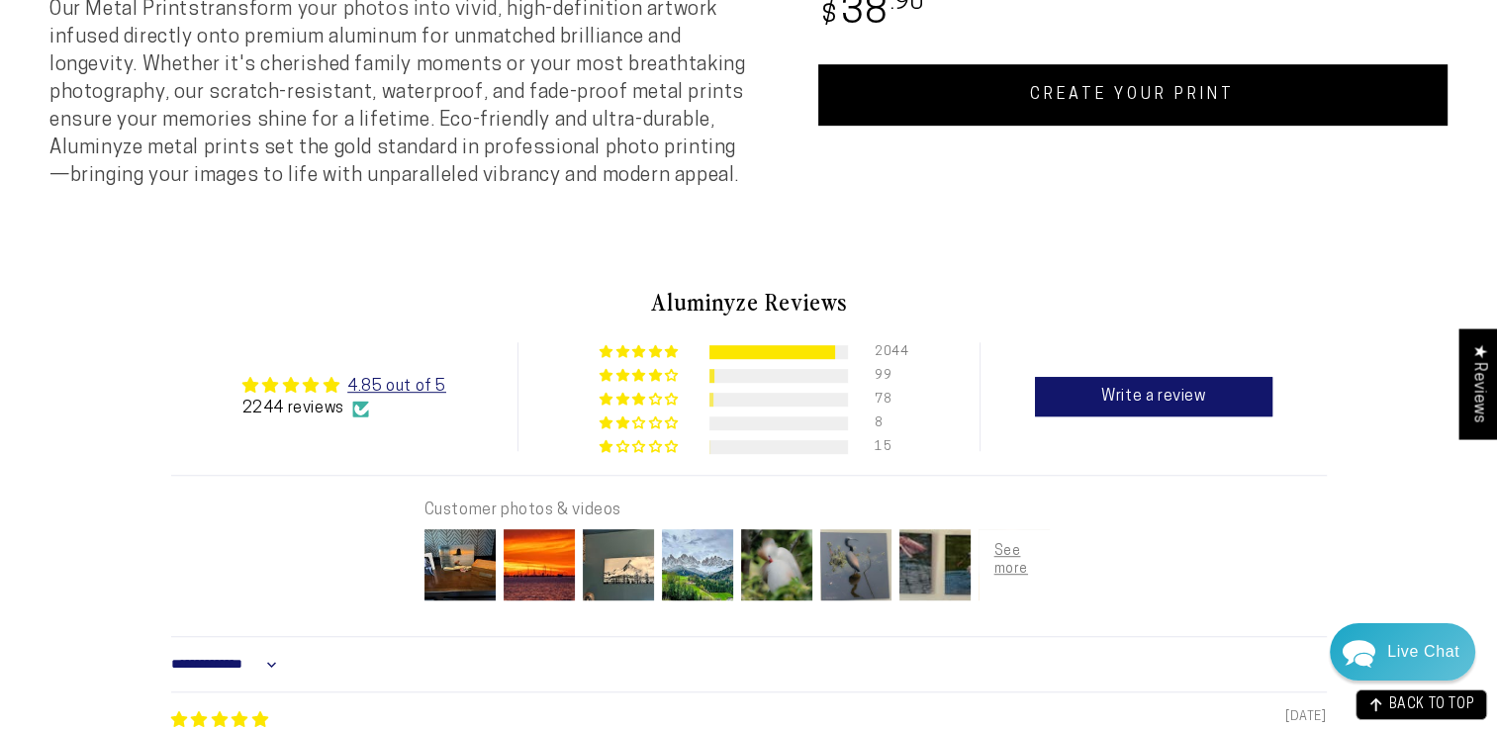
scroll to position [940, 0]
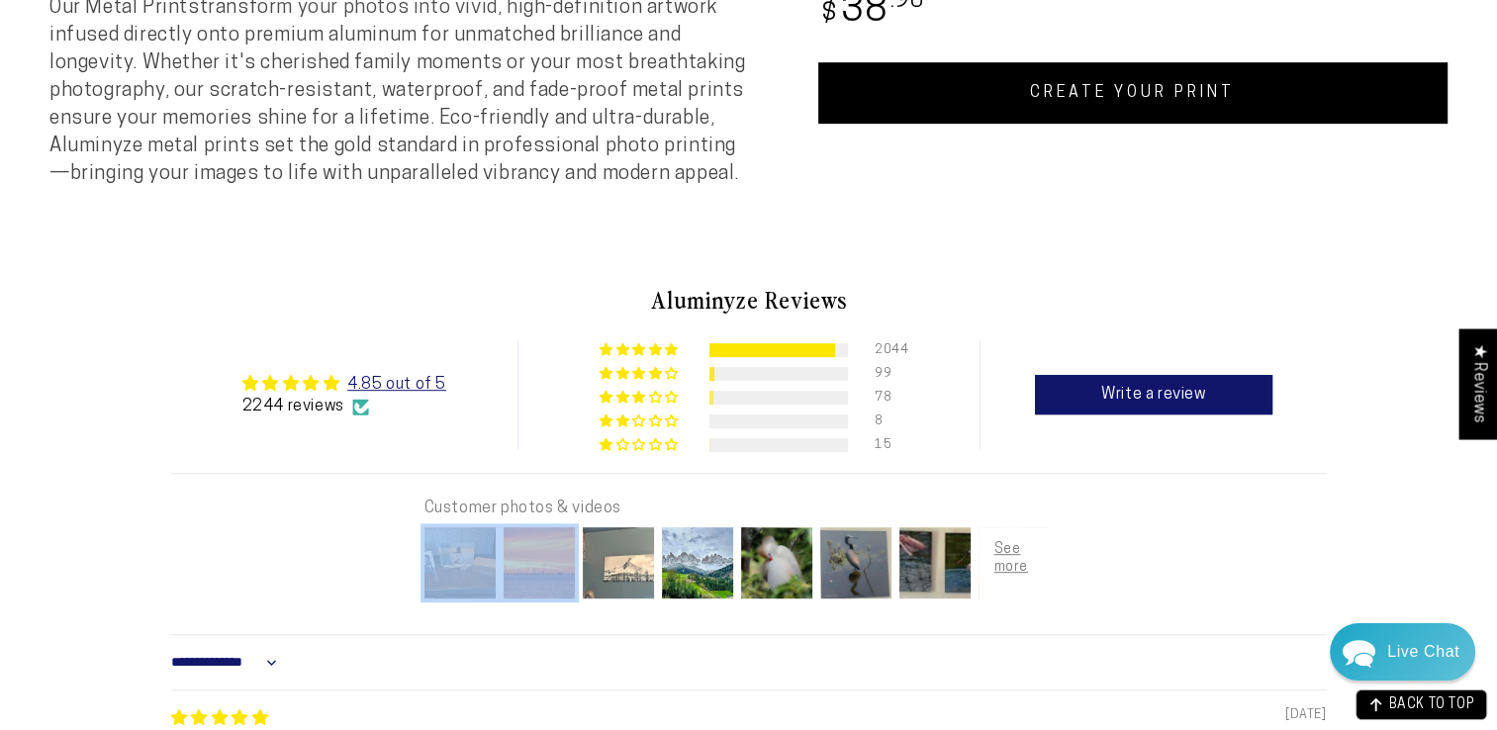
drag, startPoint x: 740, startPoint y: 526, endPoint x: 598, endPoint y: 576, distance: 150.8
click at [598, 576] on div "Customer photos & videos" at bounding box center [749, 554] width 649 height 160
click at [598, 576] on img at bounding box center [618, 563] width 79 height 79
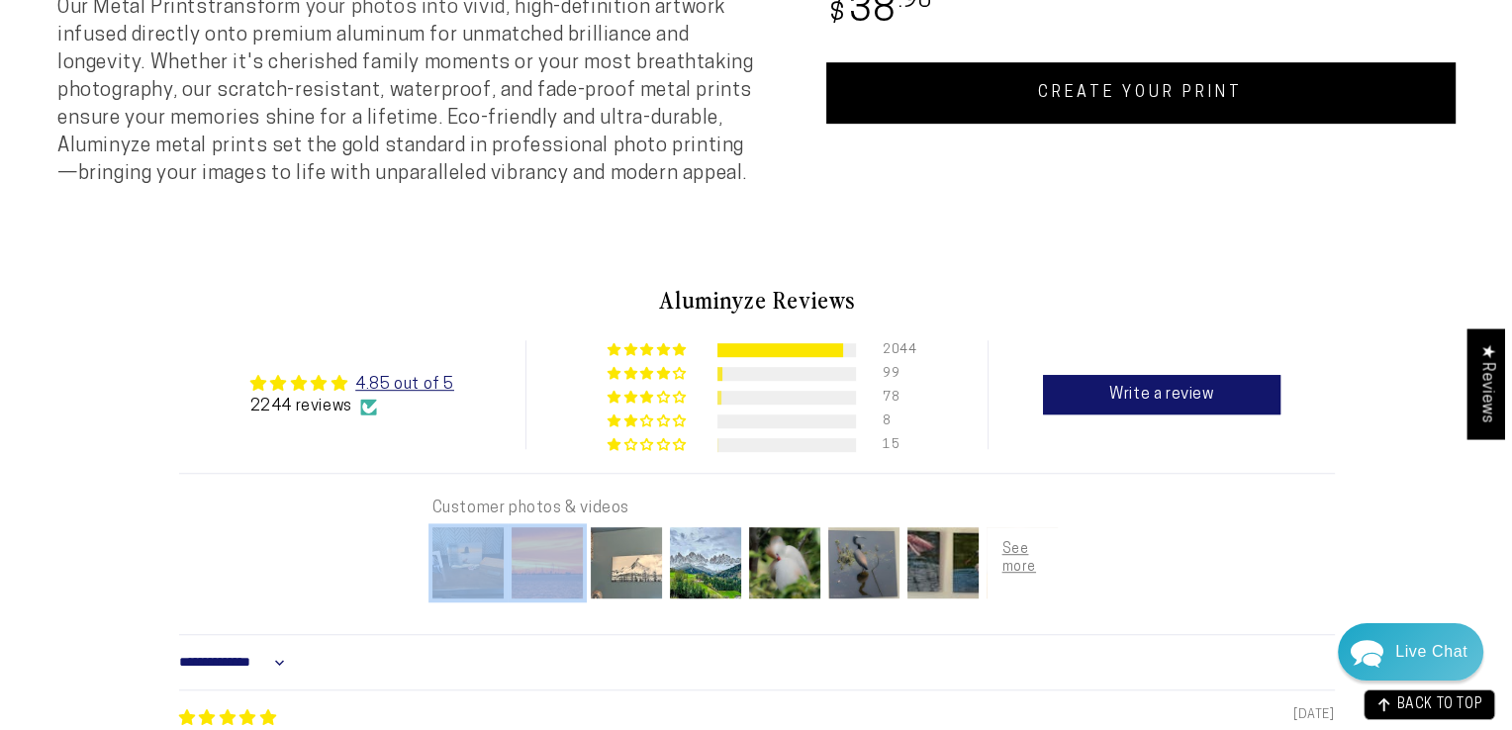
scroll to position [948, 0]
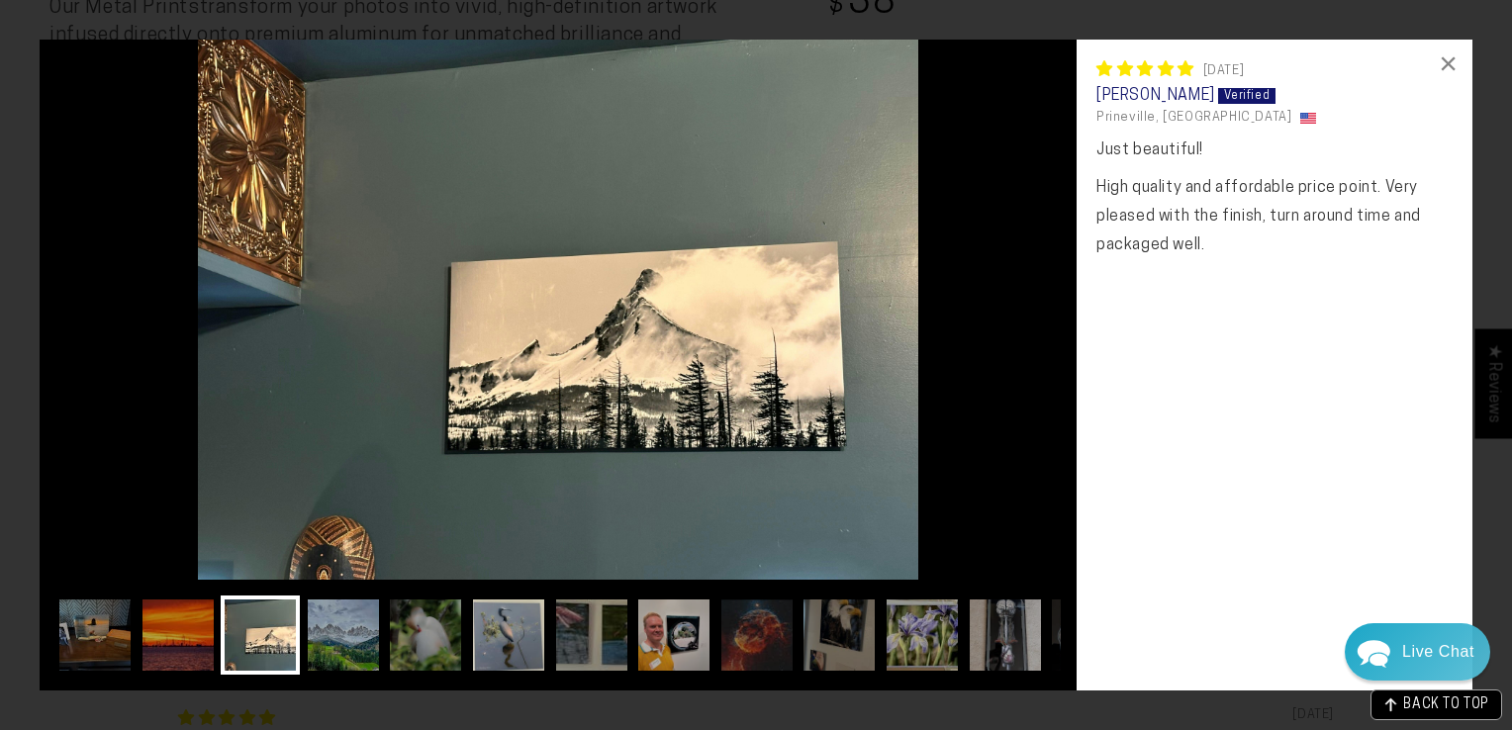
click at [519, 641] on img at bounding box center [508, 635] width 79 height 79
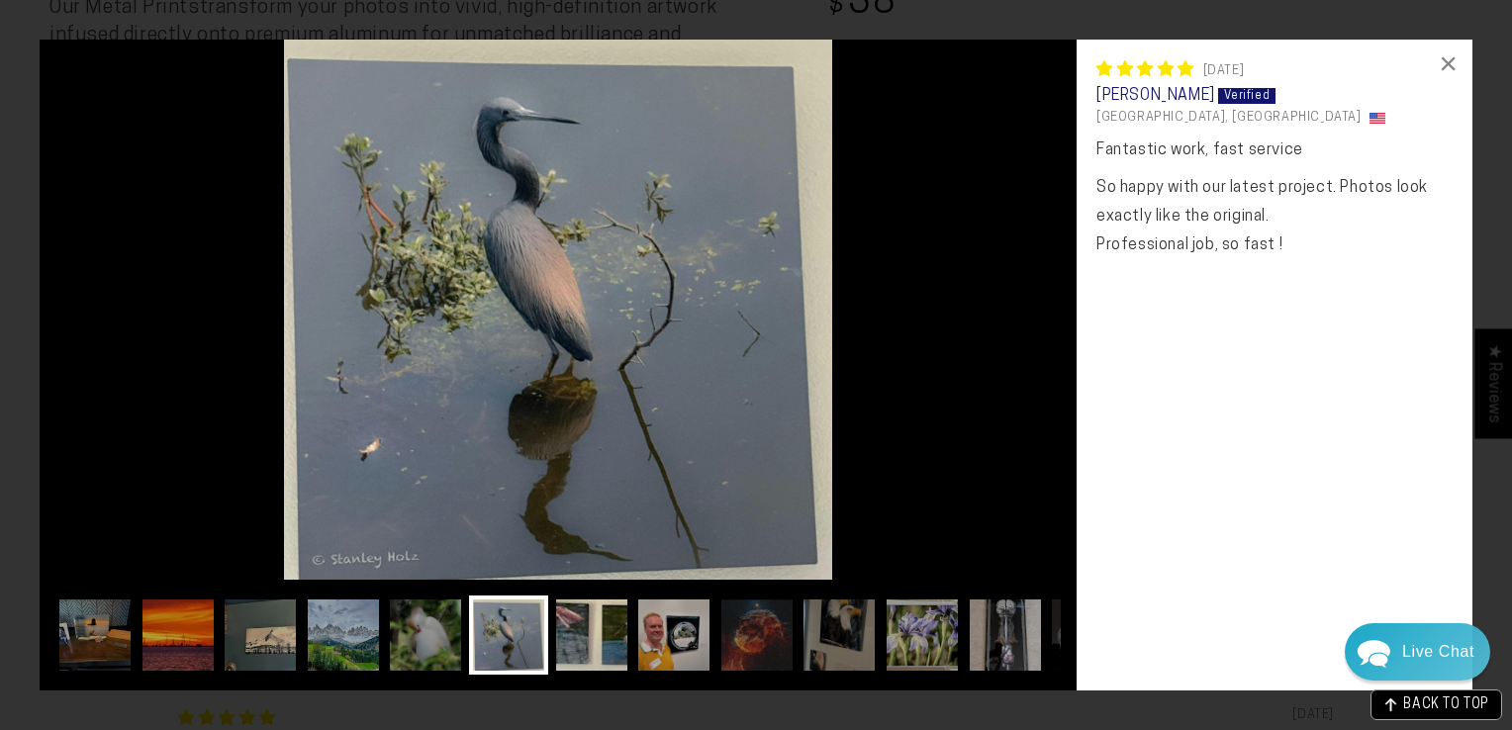
click at [568, 639] on img at bounding box center [591, 635] width 79 height 79
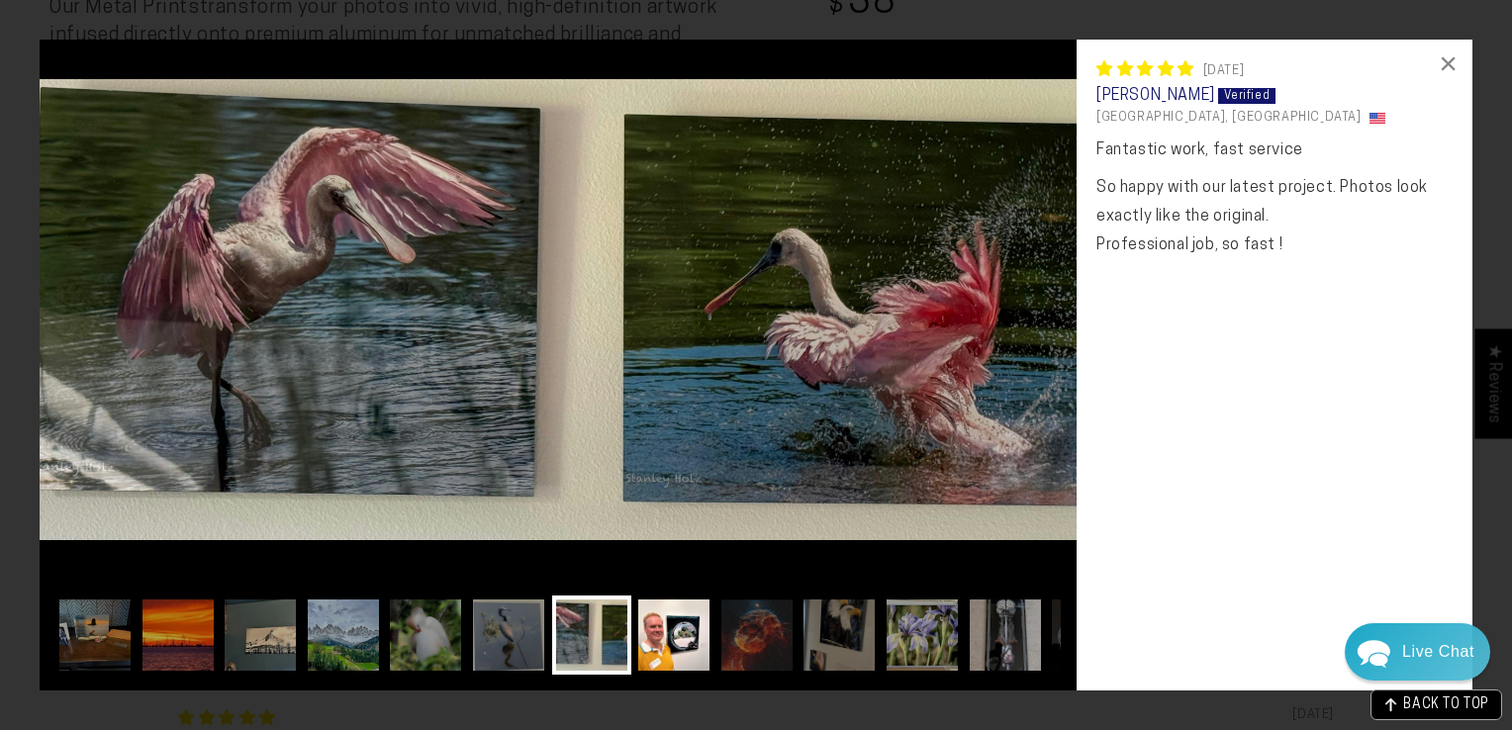
click at [661, 650] on img at bounding box center [673, 635] width 79 height 79
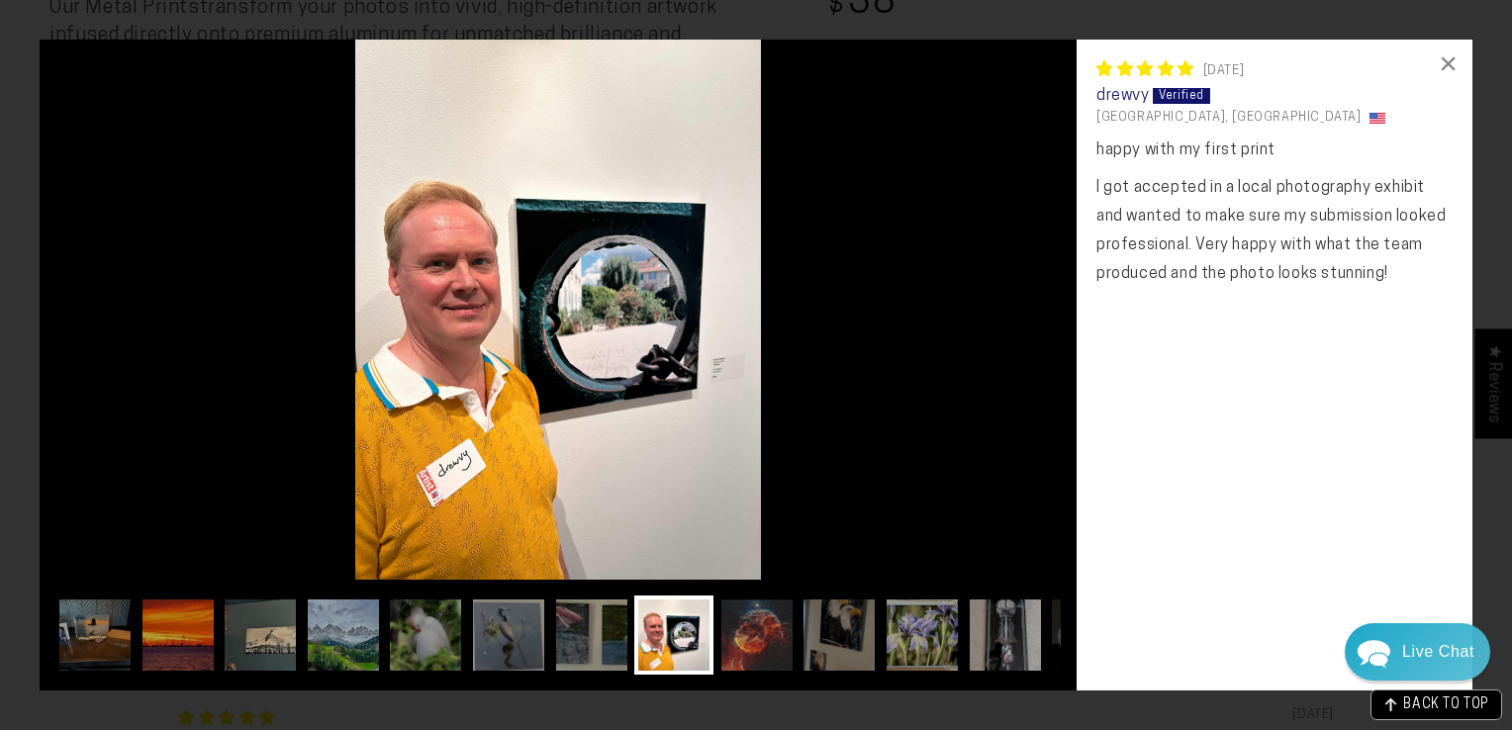
click at [756, 644] on img at bounding box center [756, 635] width 79 height 79
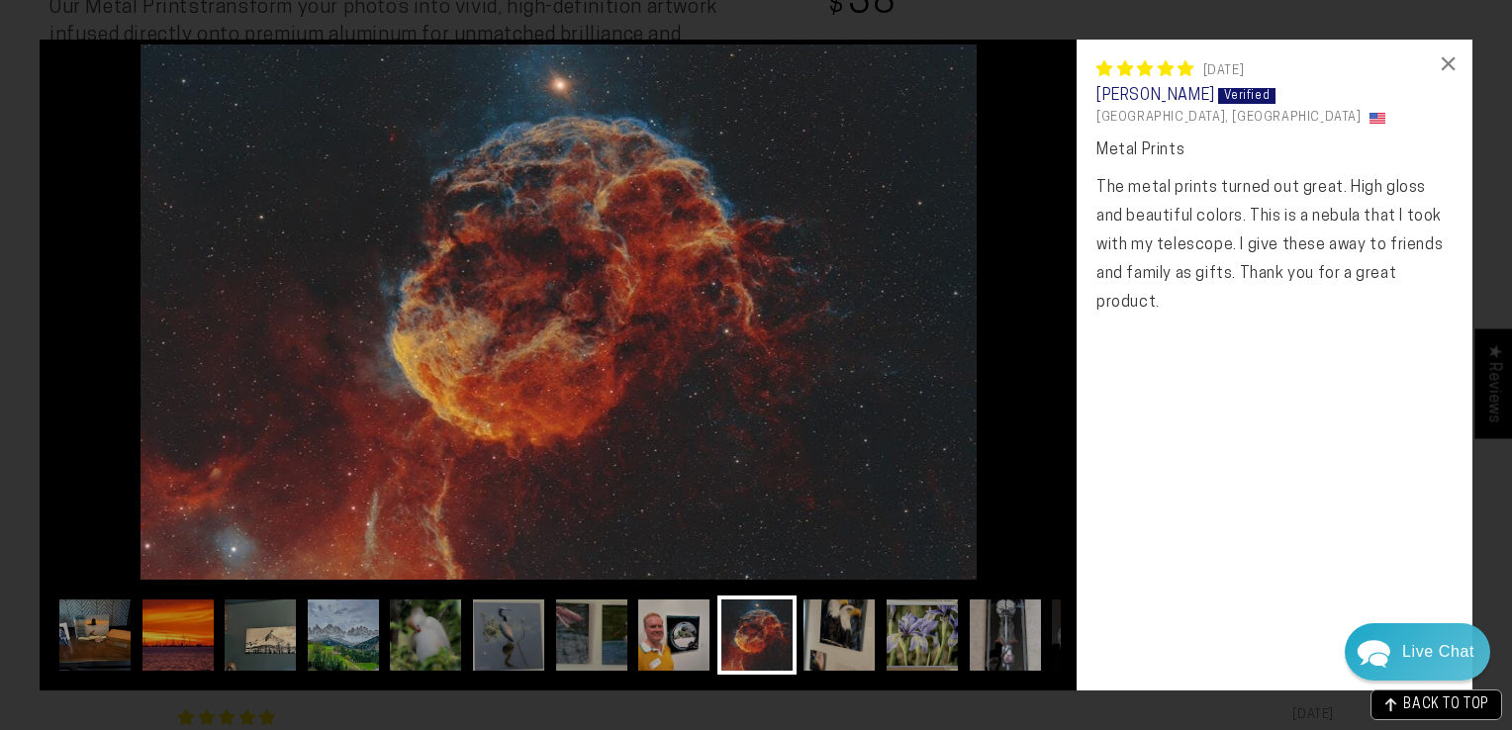
click at [835, 629] on img at bounding box center [839, 635] width 79 height 79
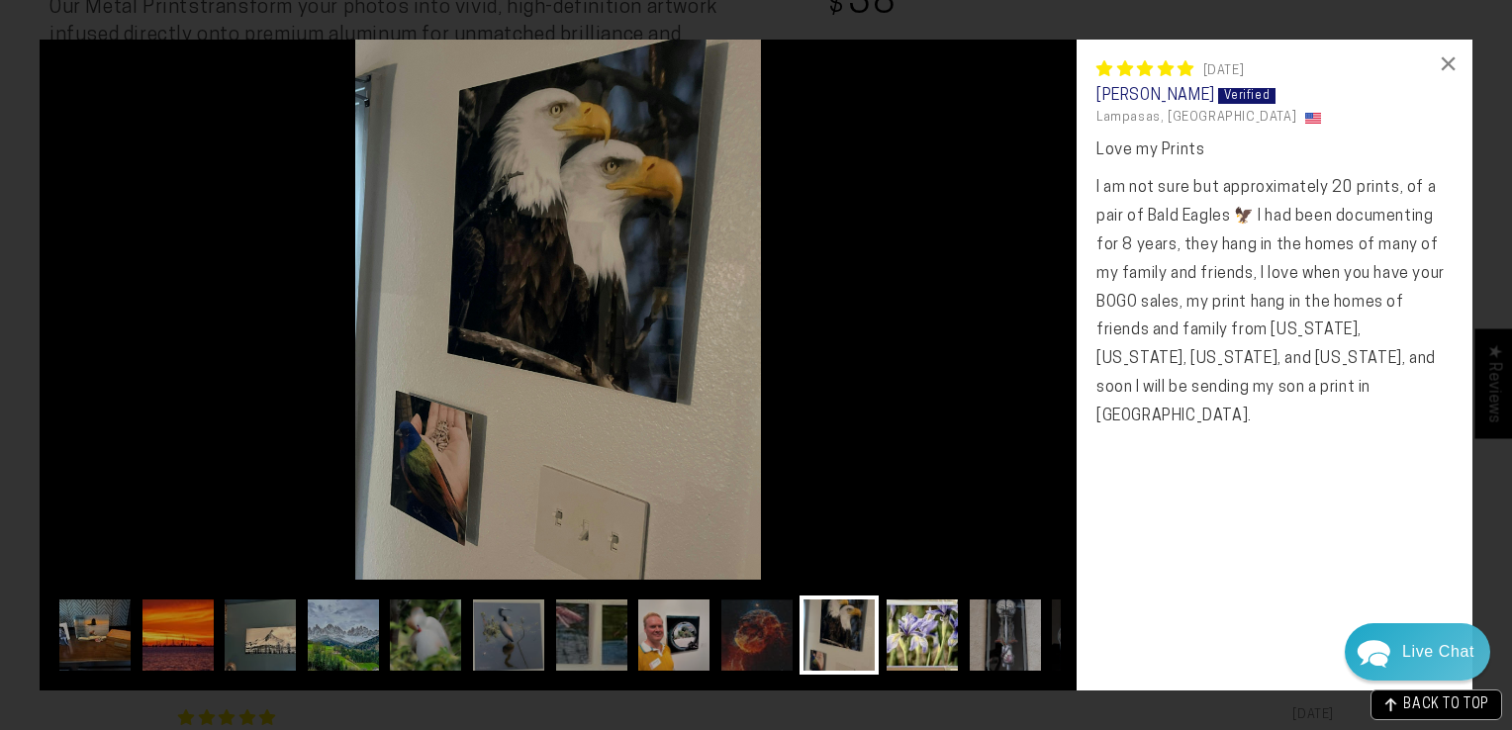
click at [903, 641] on img at bounding box center [922, 635] width 79 height 79
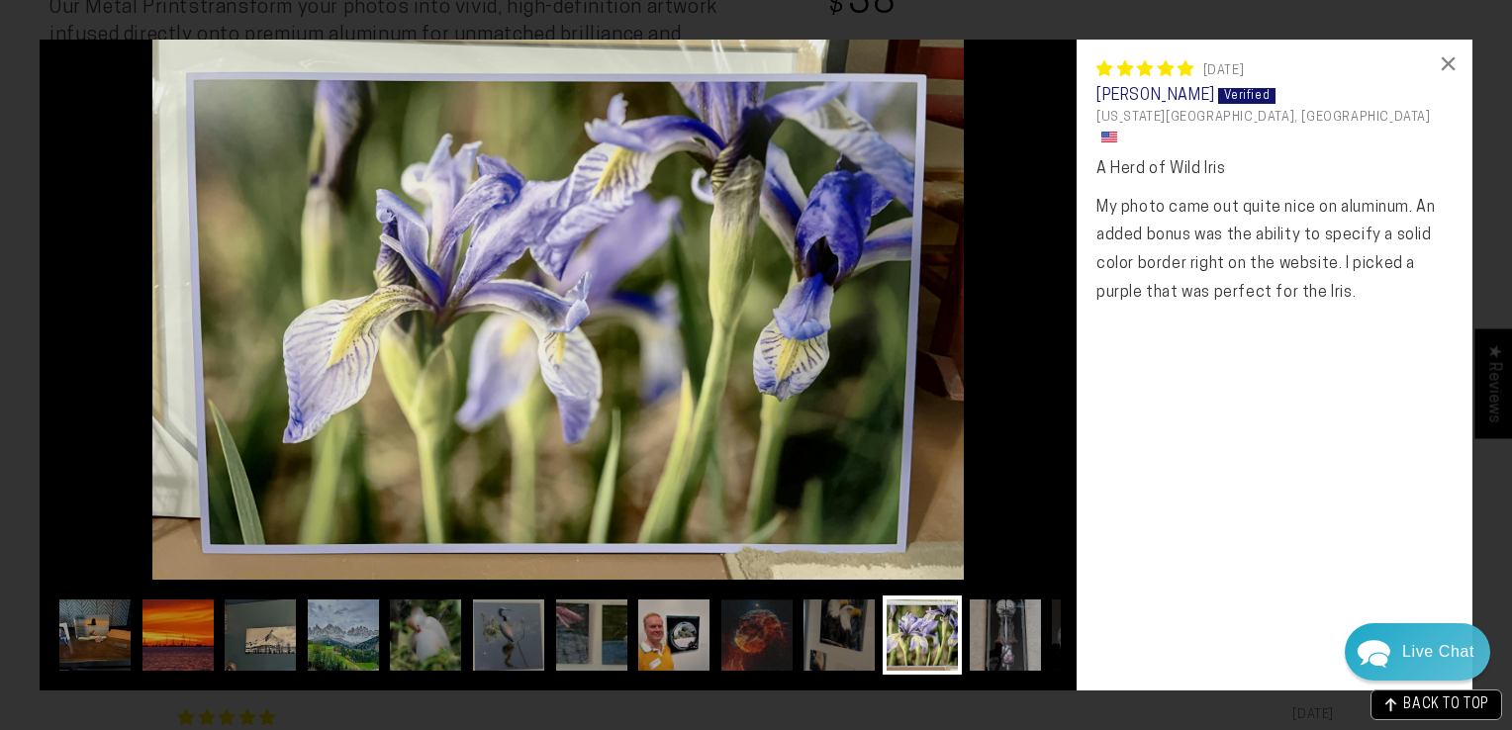
scroll to position [0, 24]
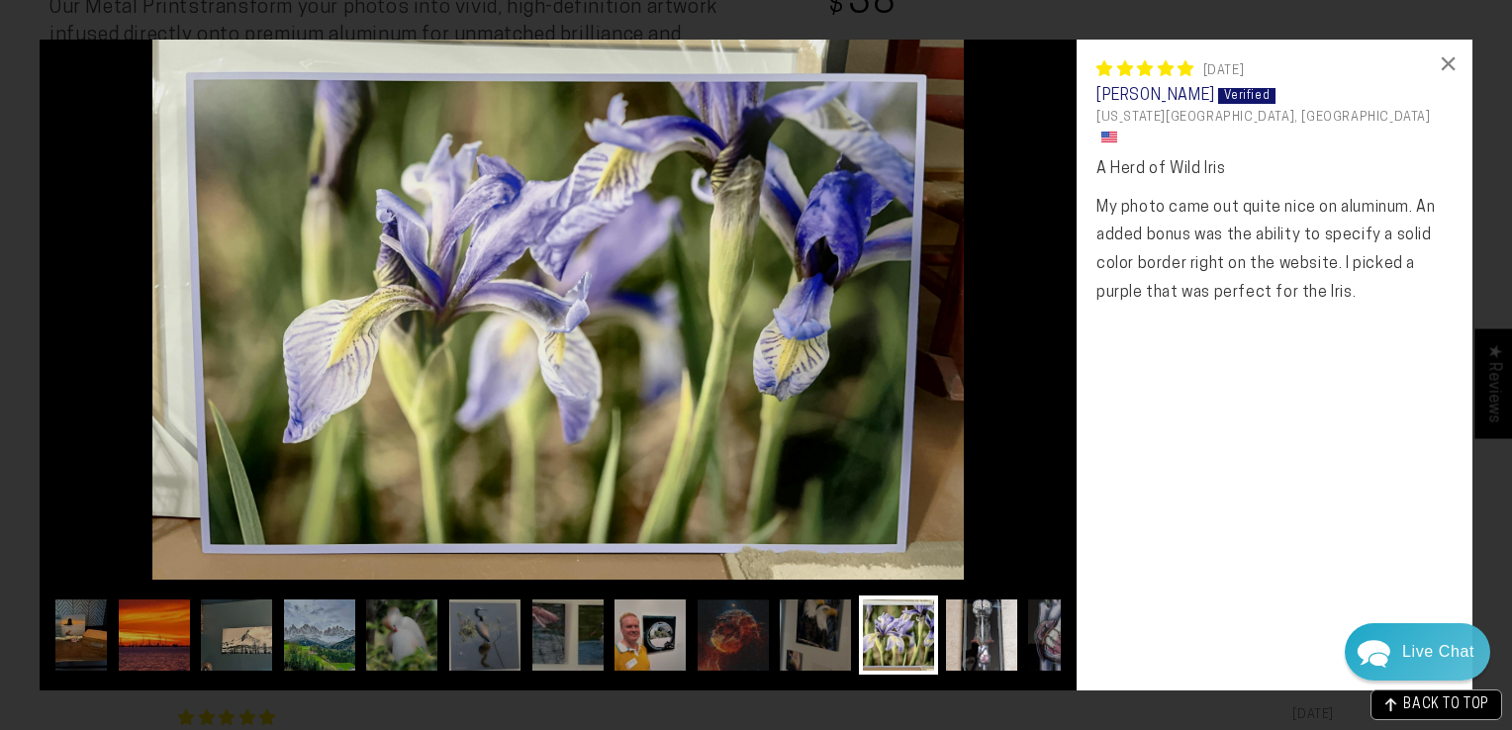
click at [960, 641] on img at bounding box center [981, 635] width 79 height 79
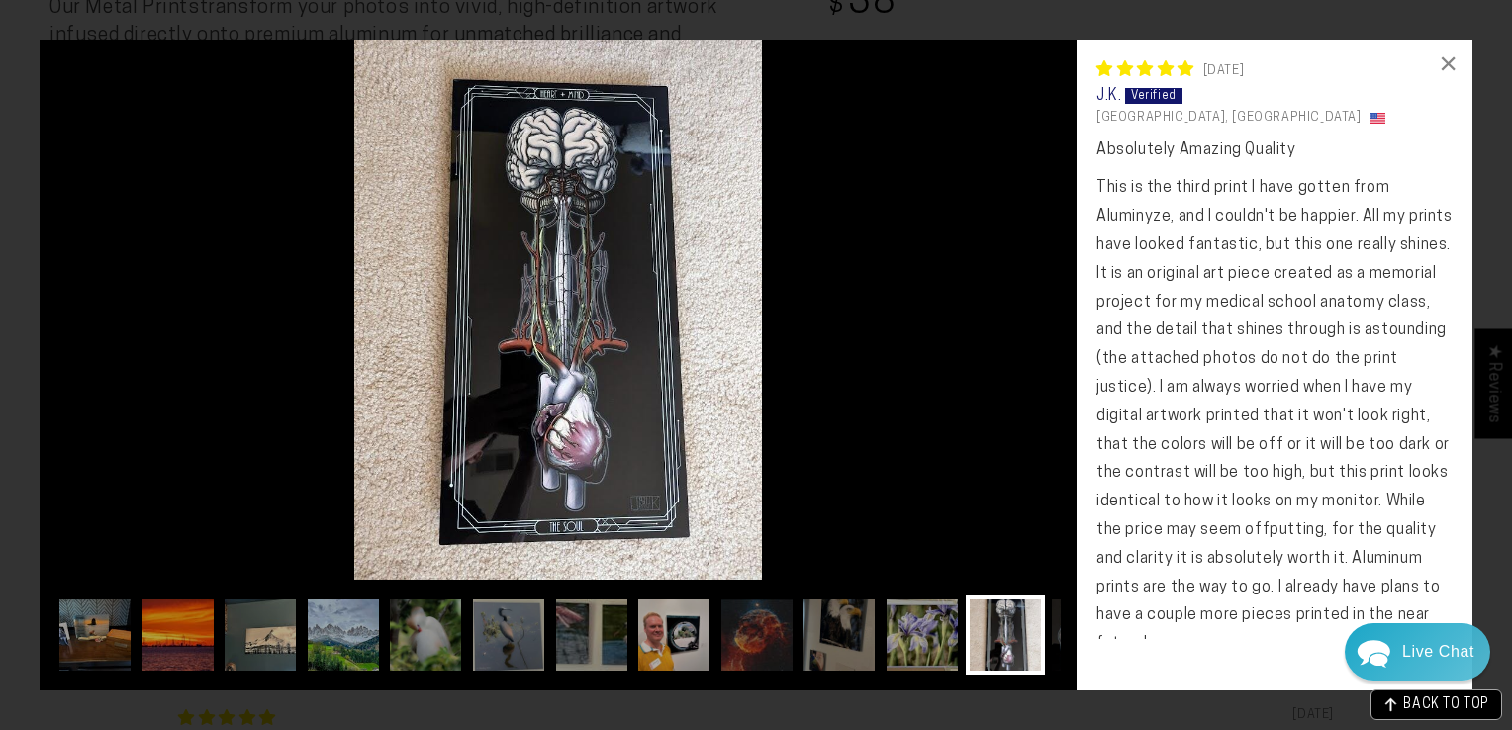
scroll to position [0, 103]
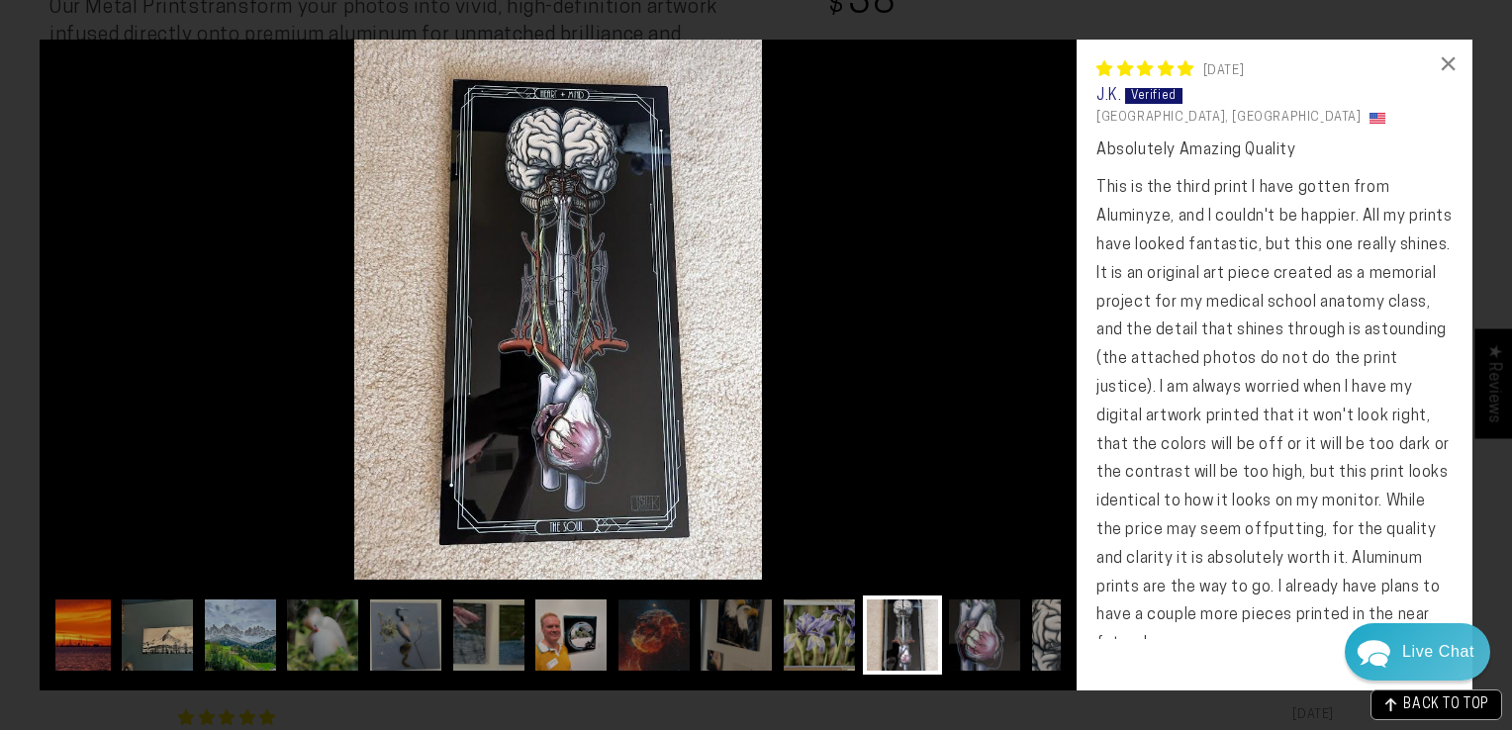
click at [1013, 639] on img at bounding box center [984, 635] width 79 height 79
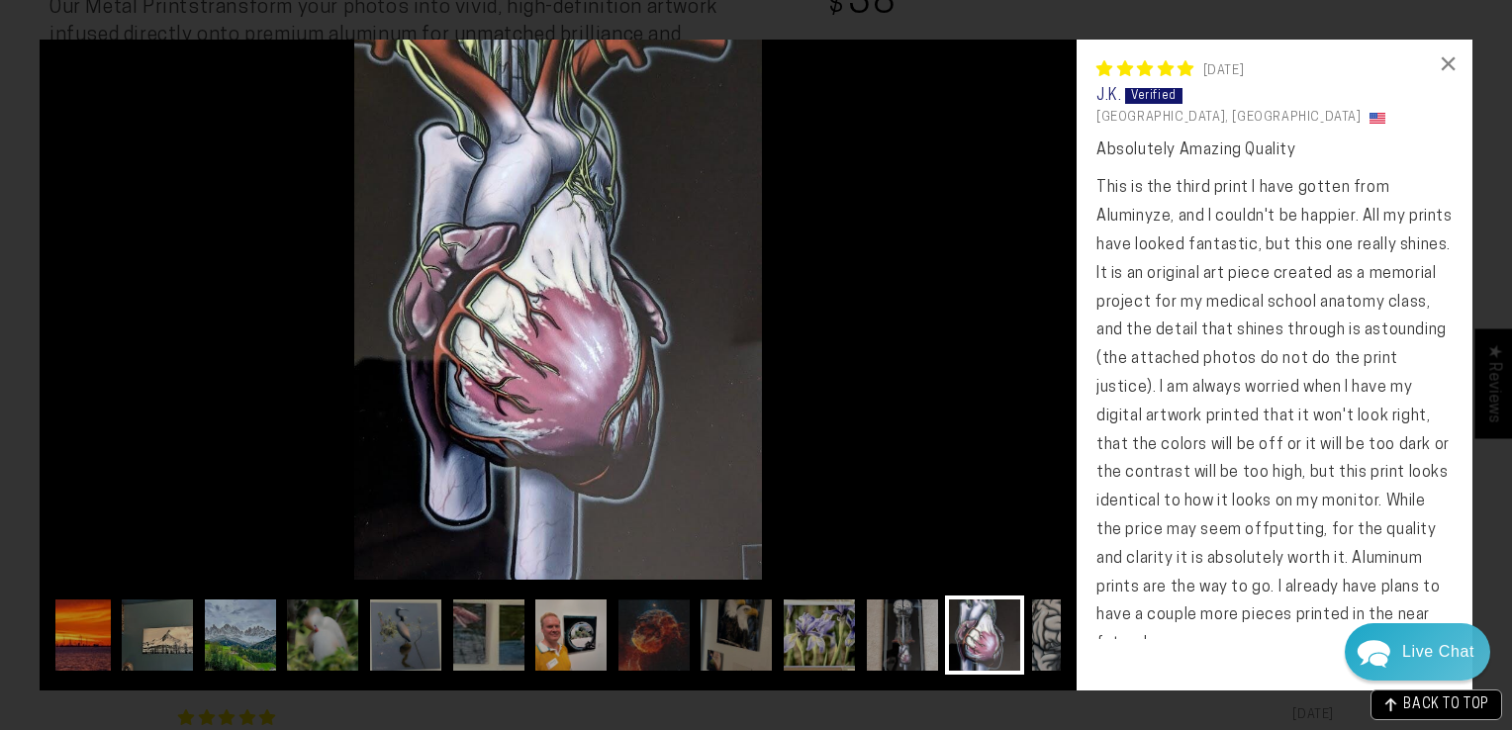
scroll to position [0, 182]
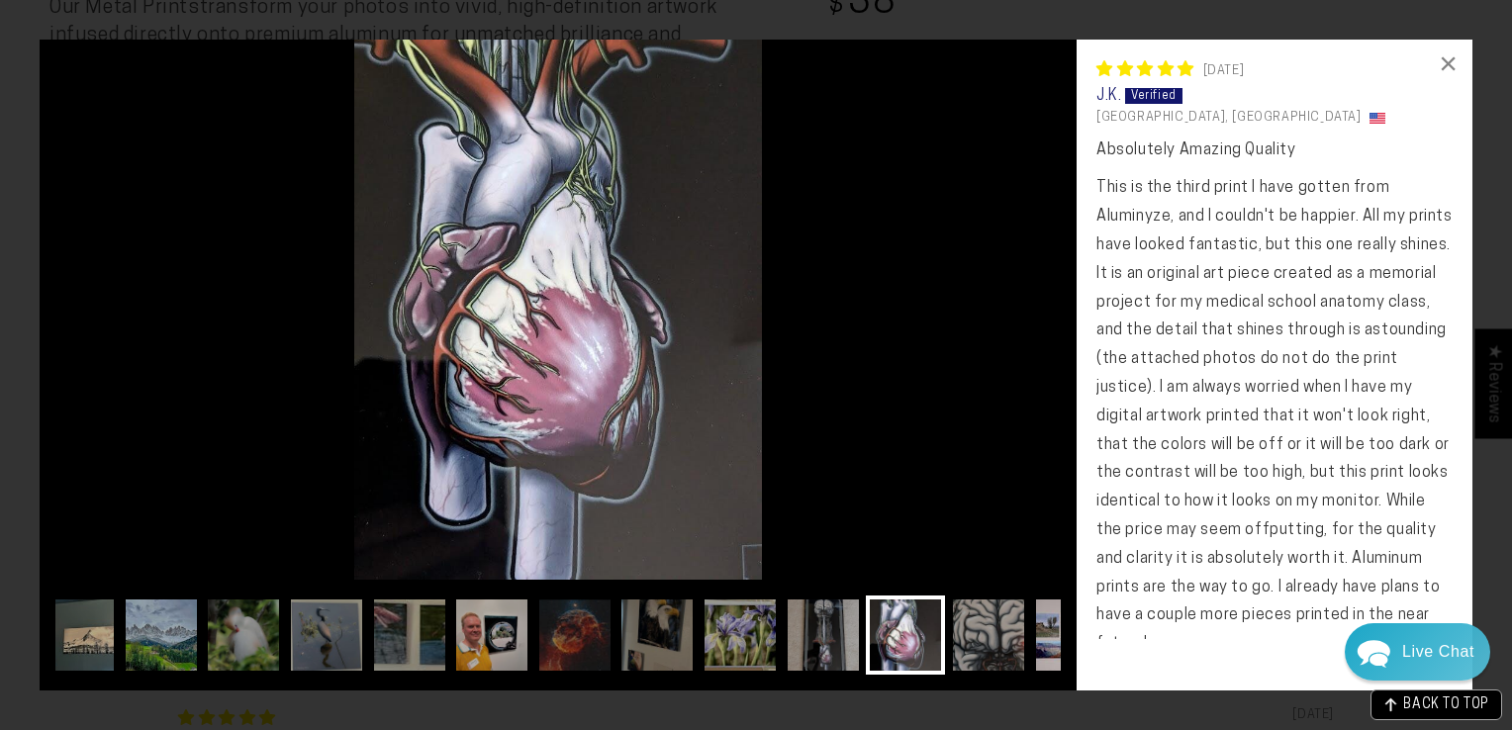
click at [1046, 642] on img at bounding box center [1071, 635] width 79 height 79
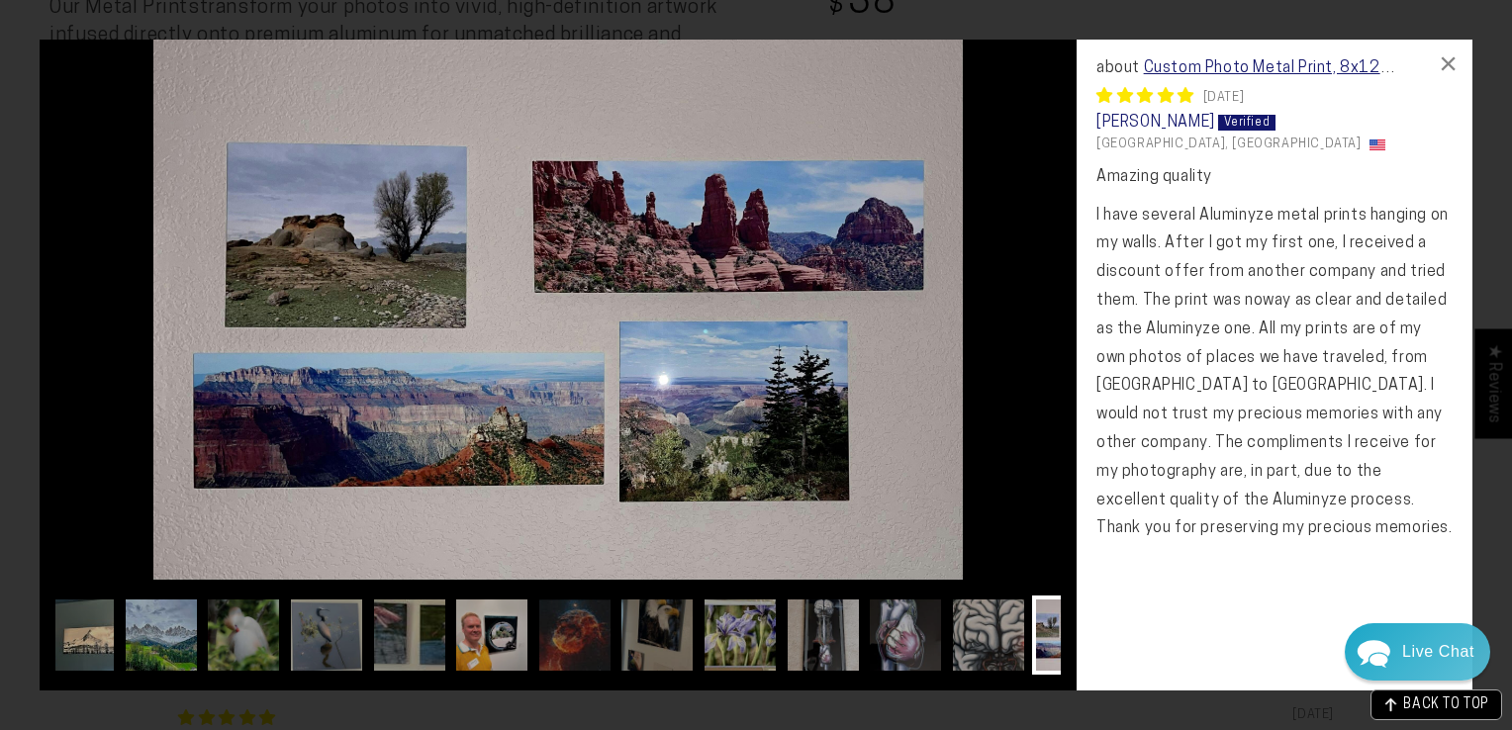
scroll to position [0, 340]
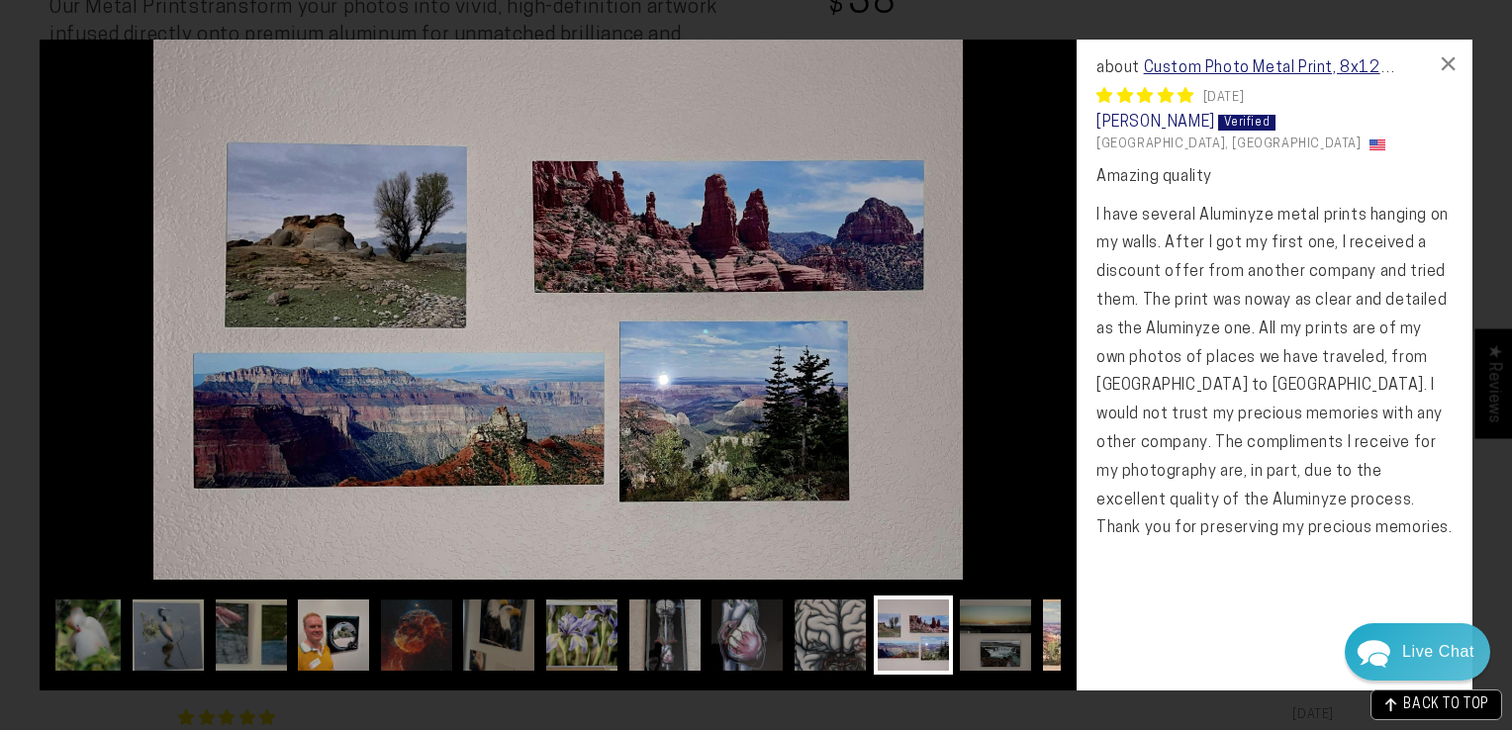
click at [1046, 645] on img at bounding box center [1078, 635] width 79 height 79
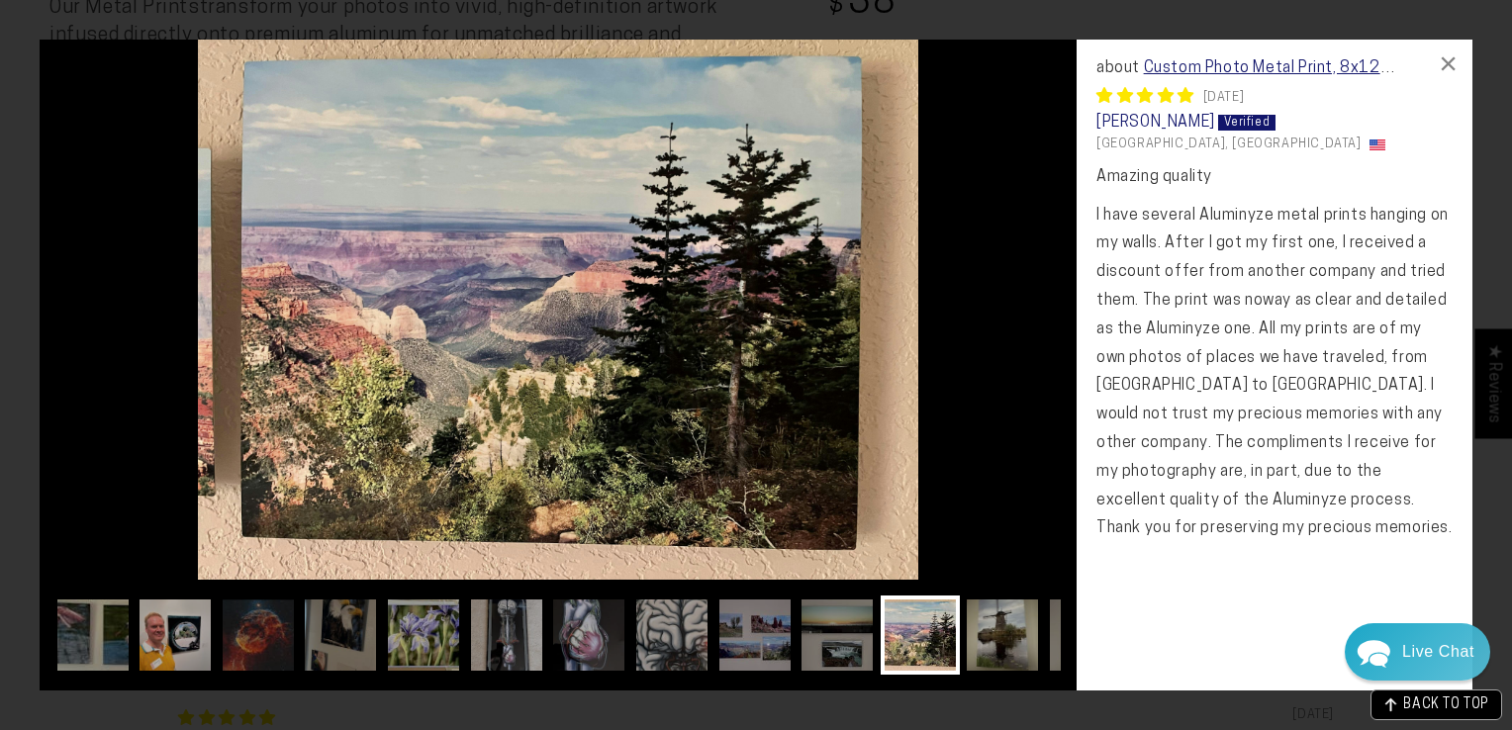
click at [1006, 643] on img at bounding box center [1002, 635] width 79 height 79
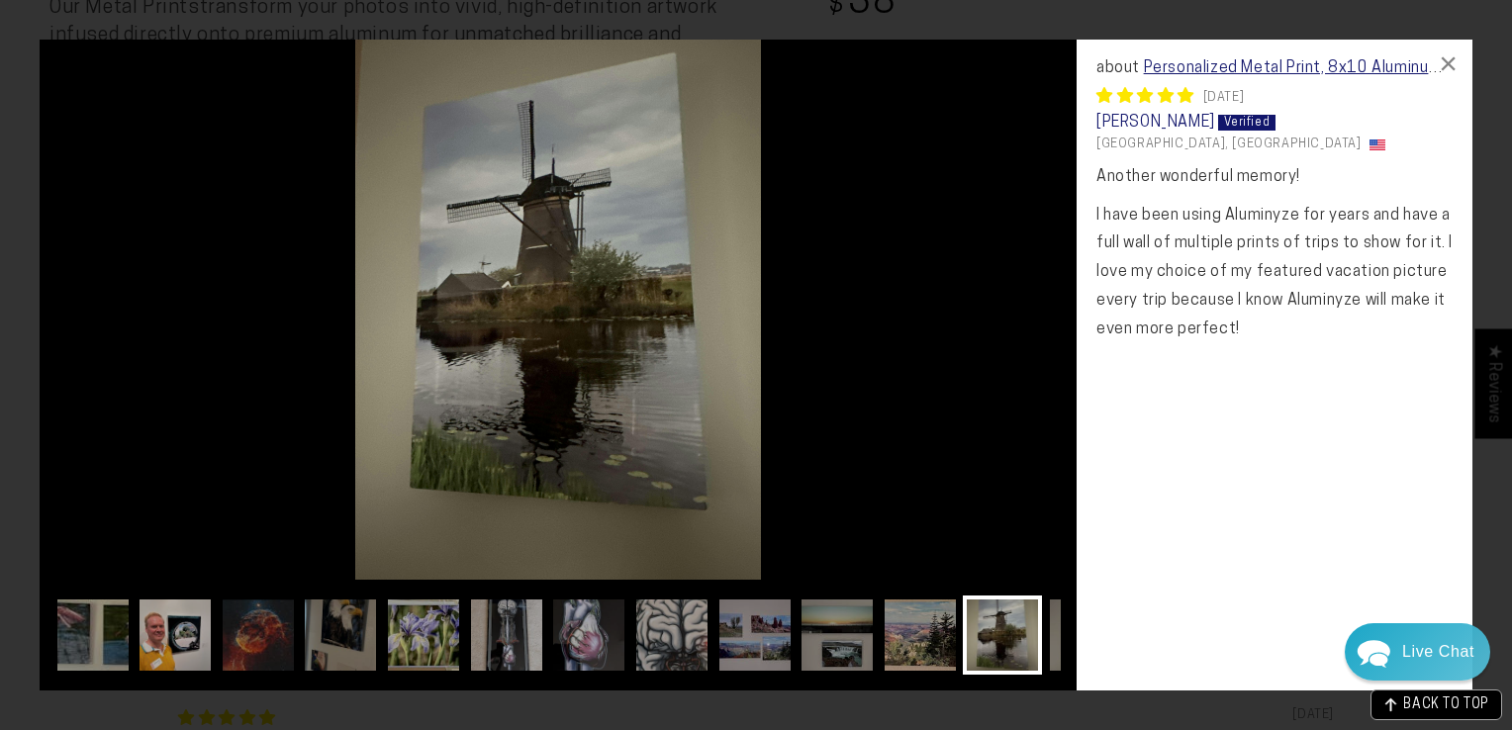
scroll to position [0, 578]
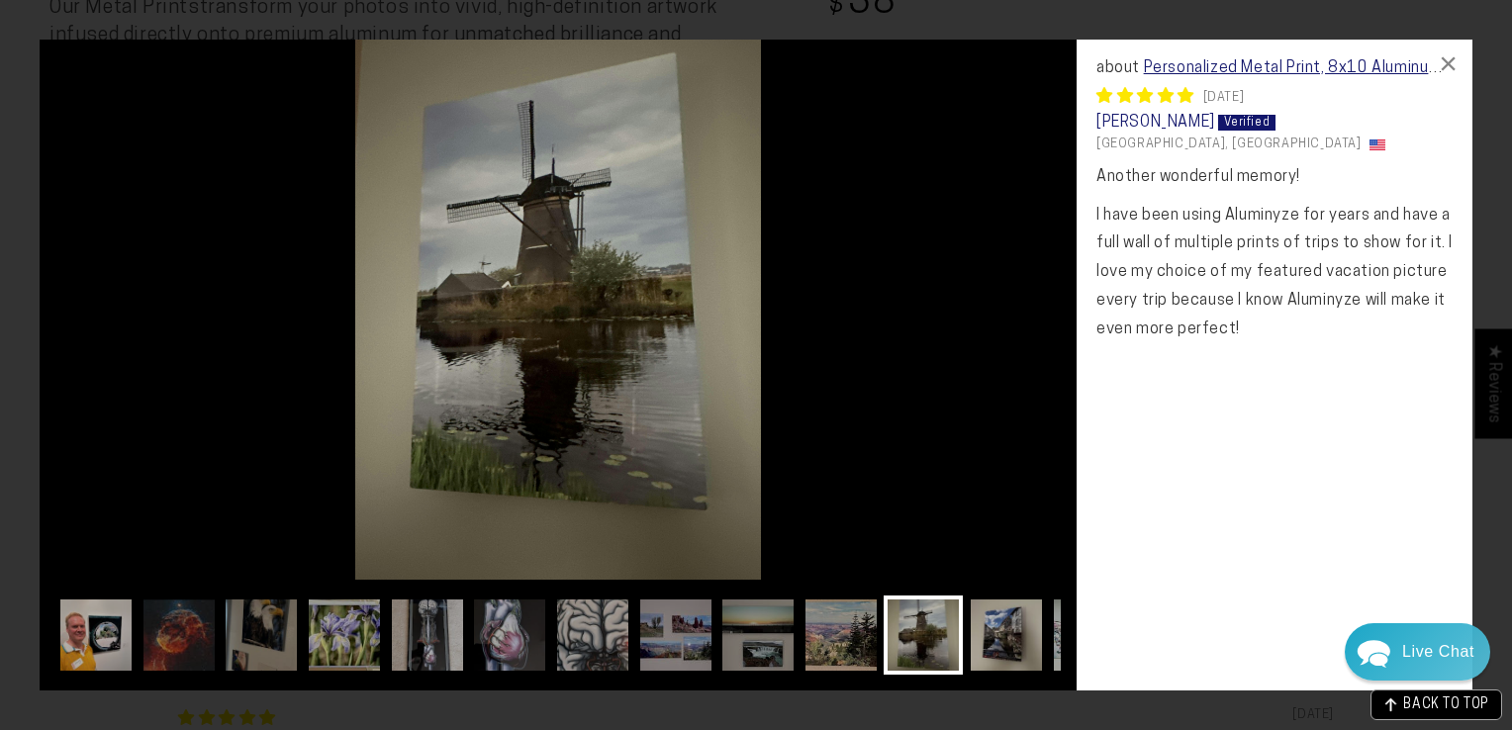
click at [986, 639] on img at bounding box center [1006, 635] width 79 height 79
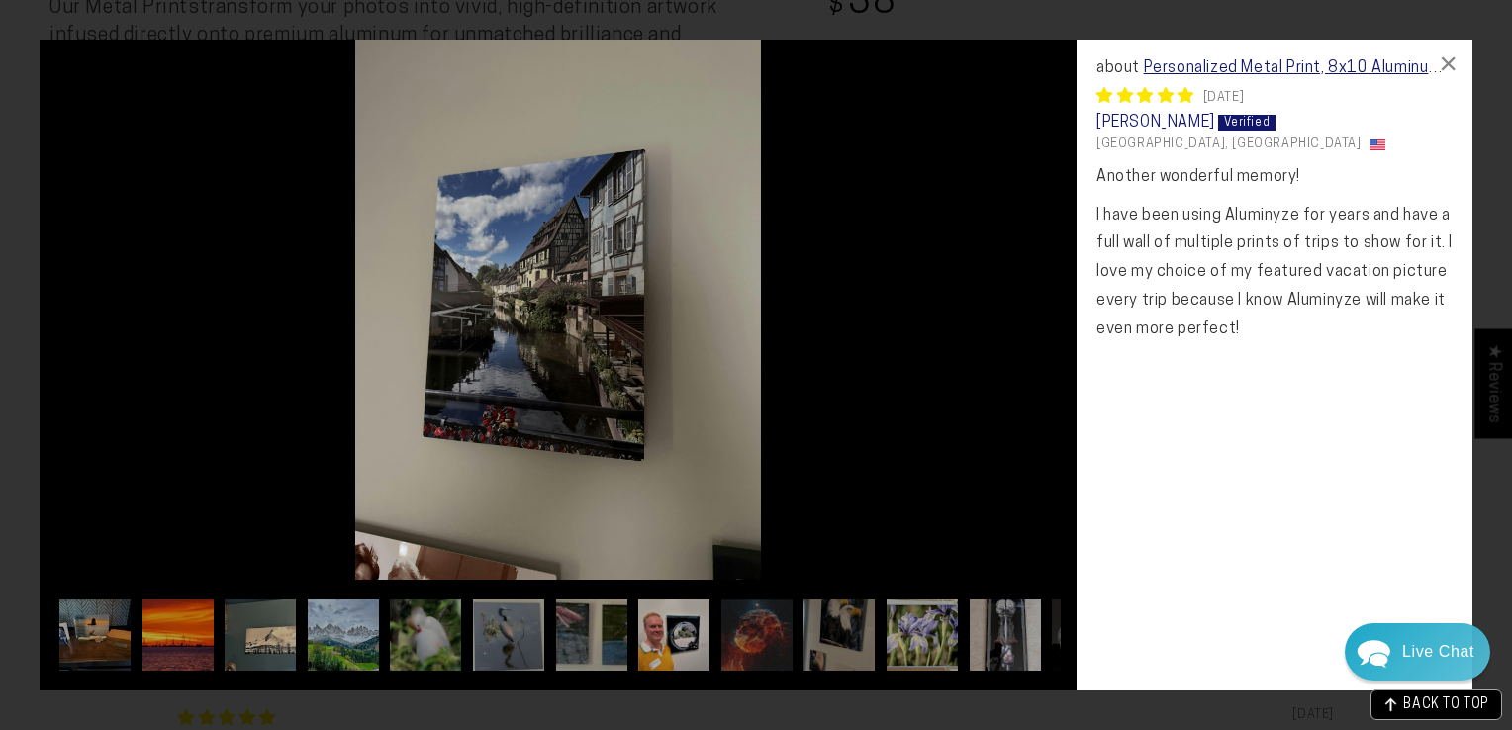
scroll to position [0, 657]
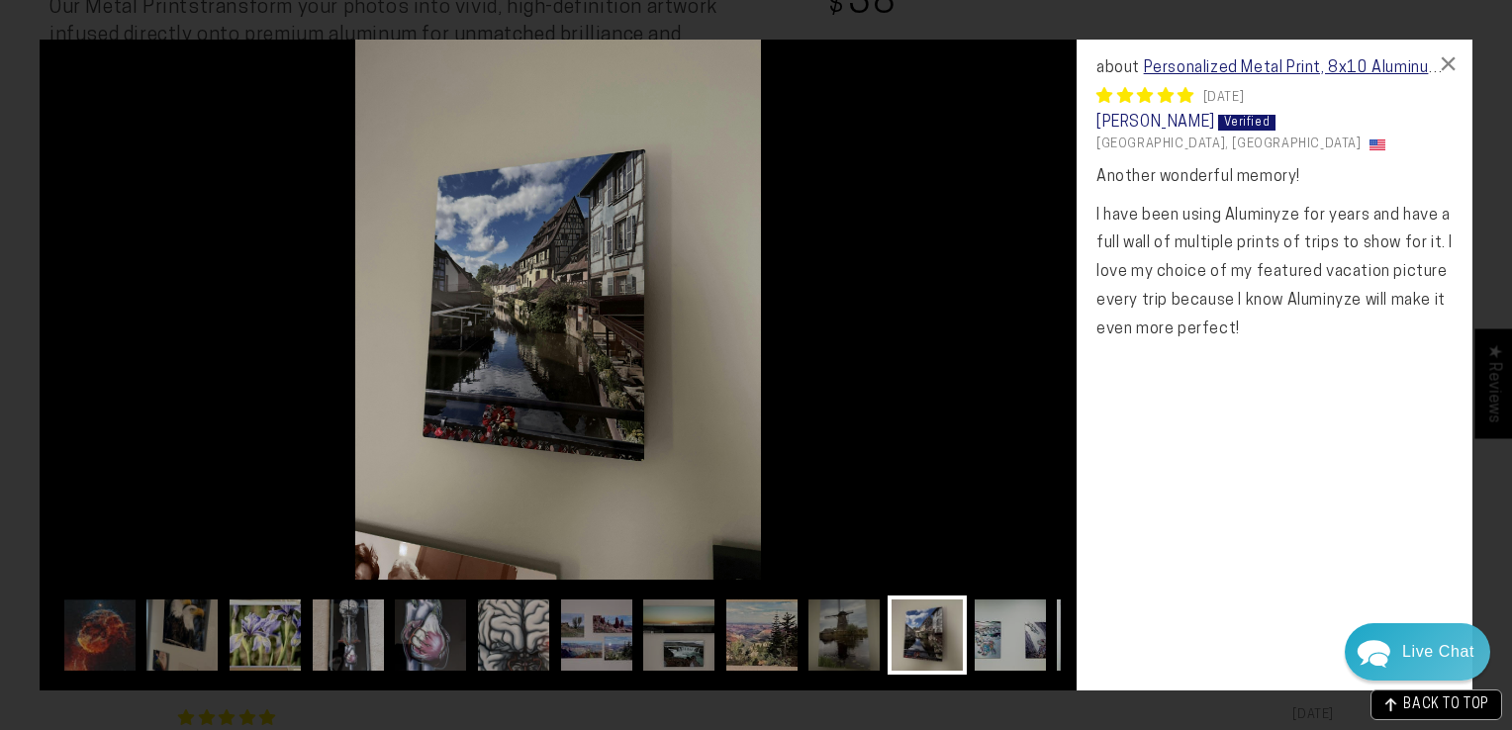
click at [986, 639] on img at bounding box center [1010, 635] width 79 height 79
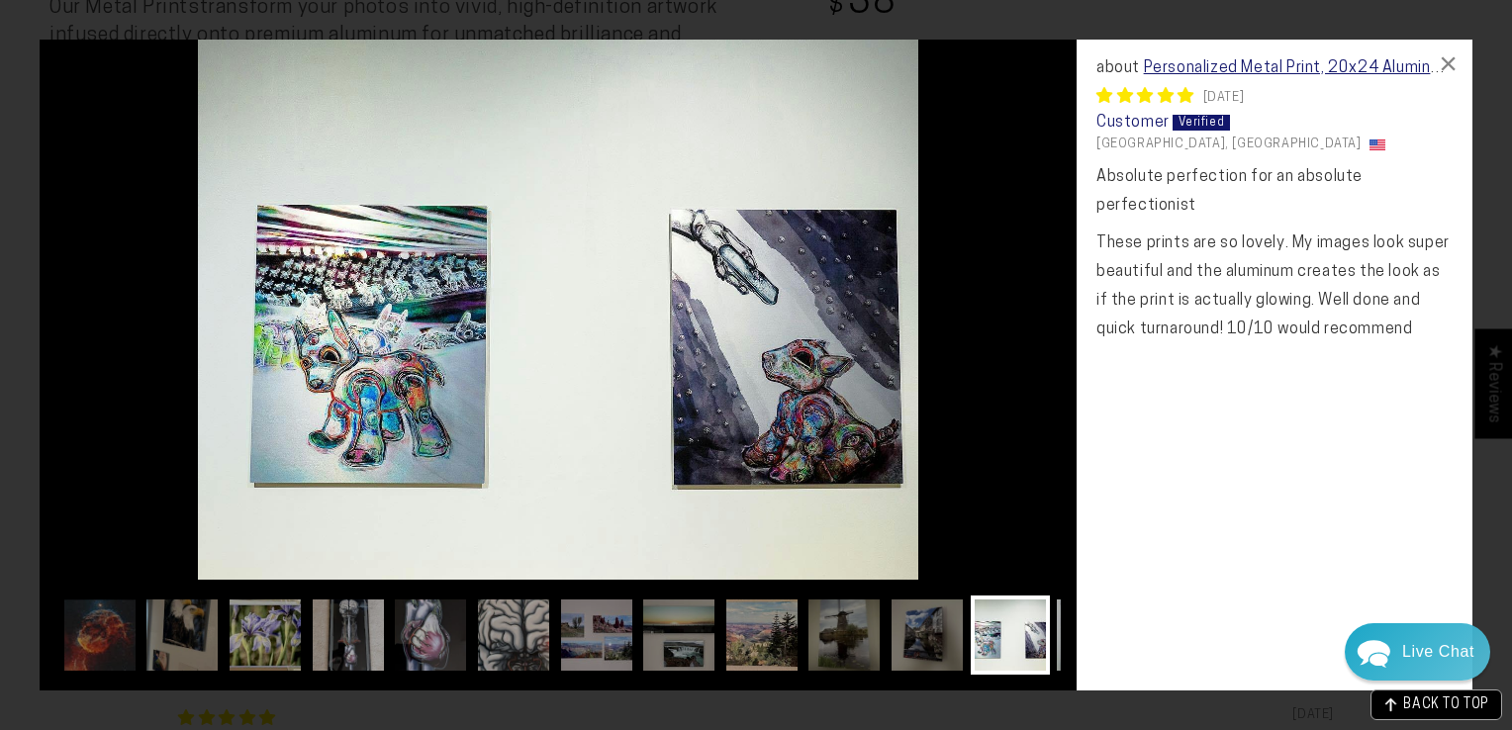
scroll to position [0, 736]
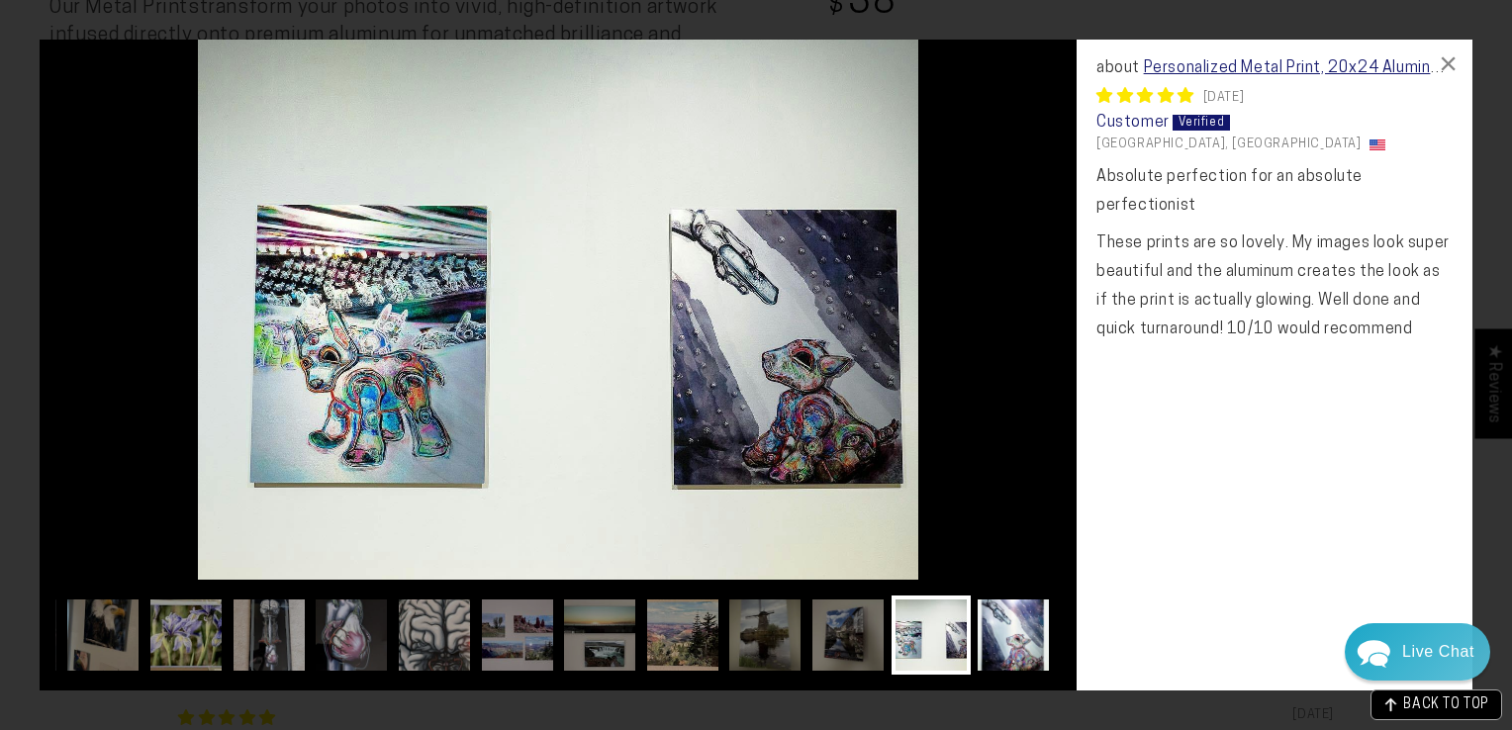
click at [992, 639] on img at bounding box center [1013, 635] width 79 height 79
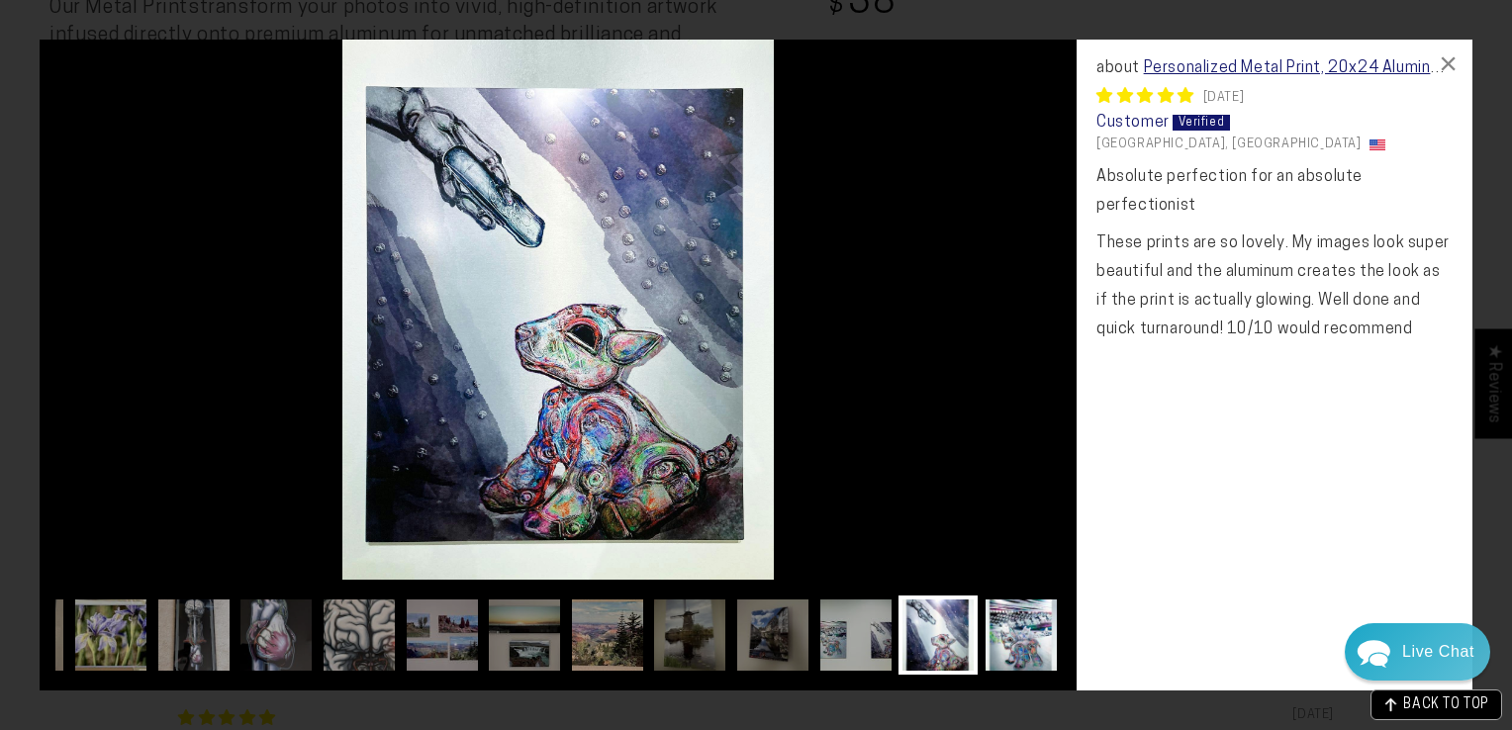
click at [1019, 636] on img at bounding box center [1021, 635] width 79 height 79
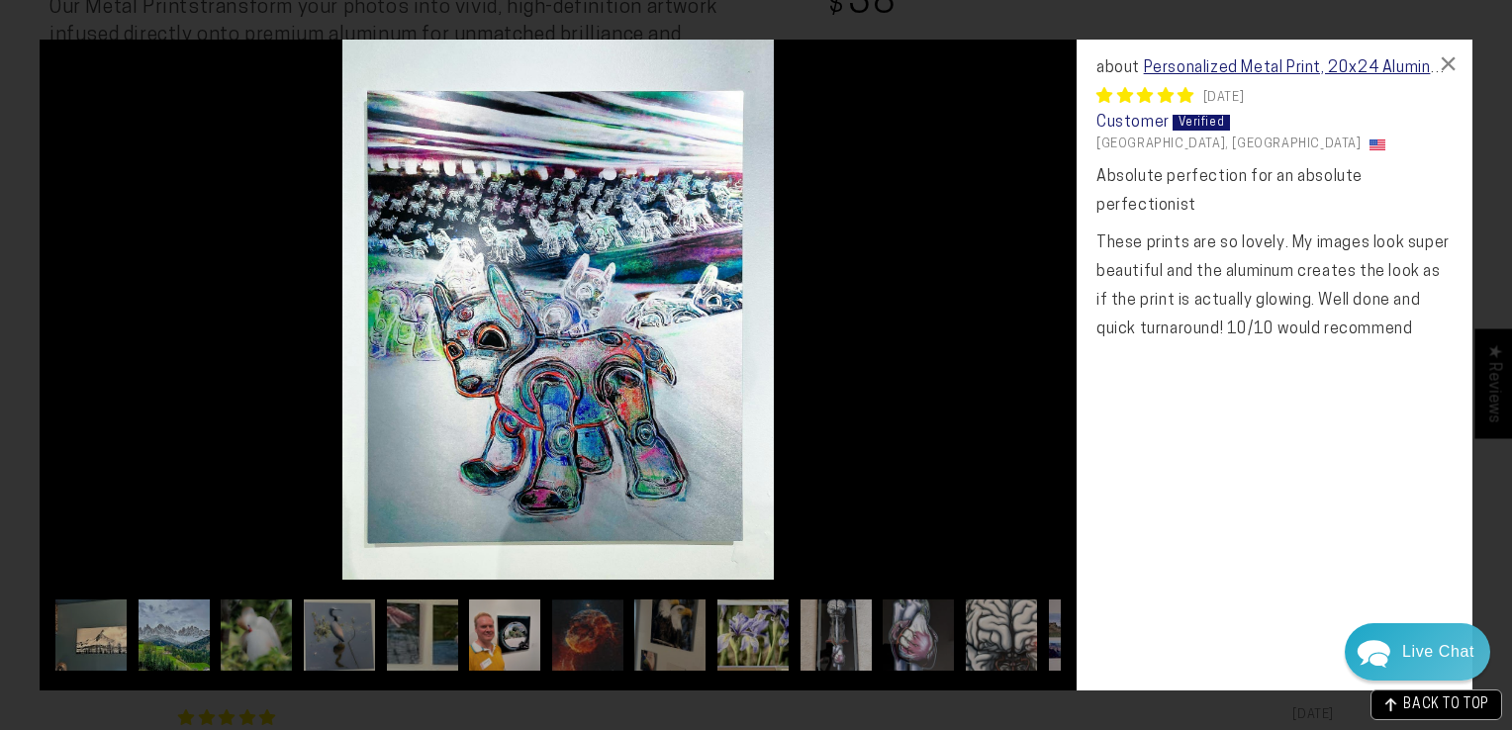
scroll to position [0, 0]
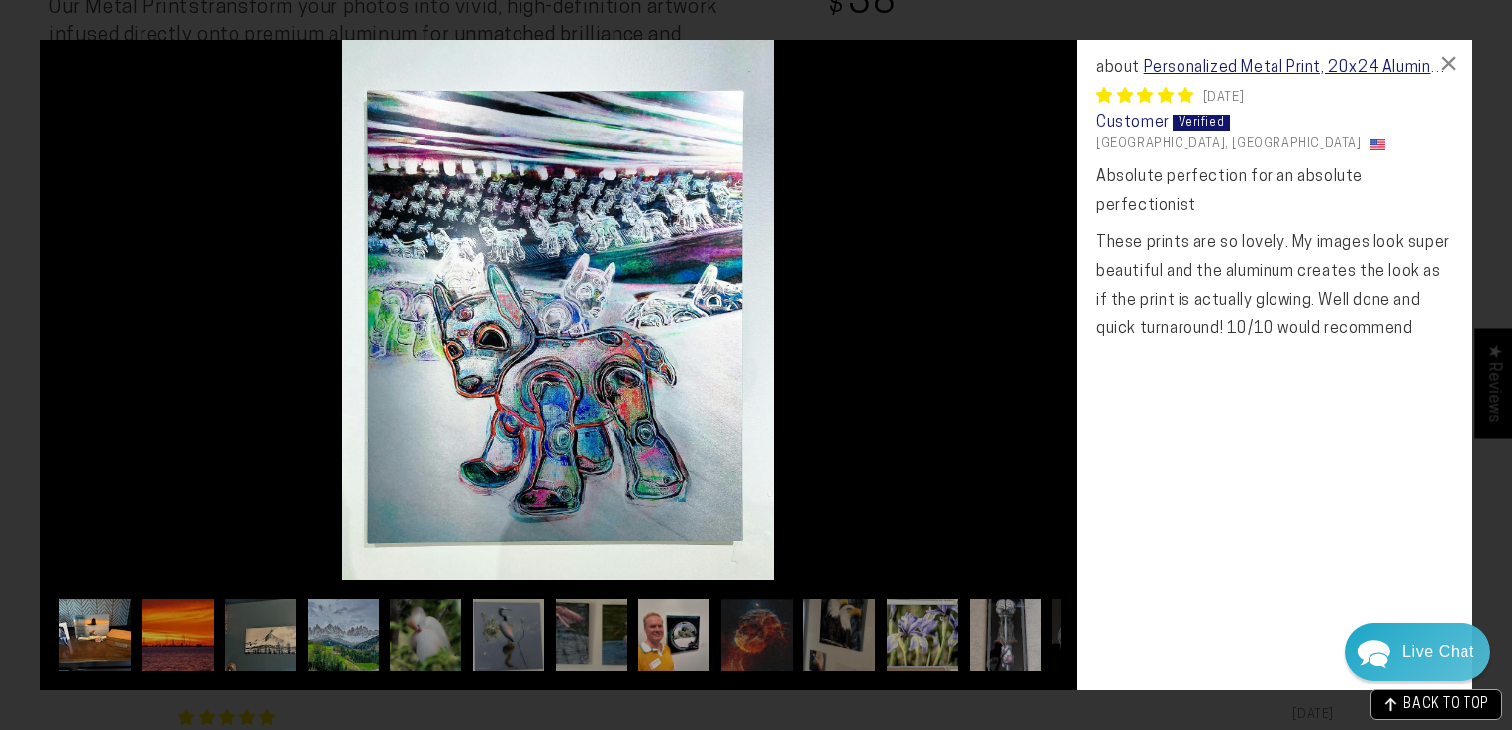
click at [80, 629] on img at bounding box center [94, 635] width 79 height 79
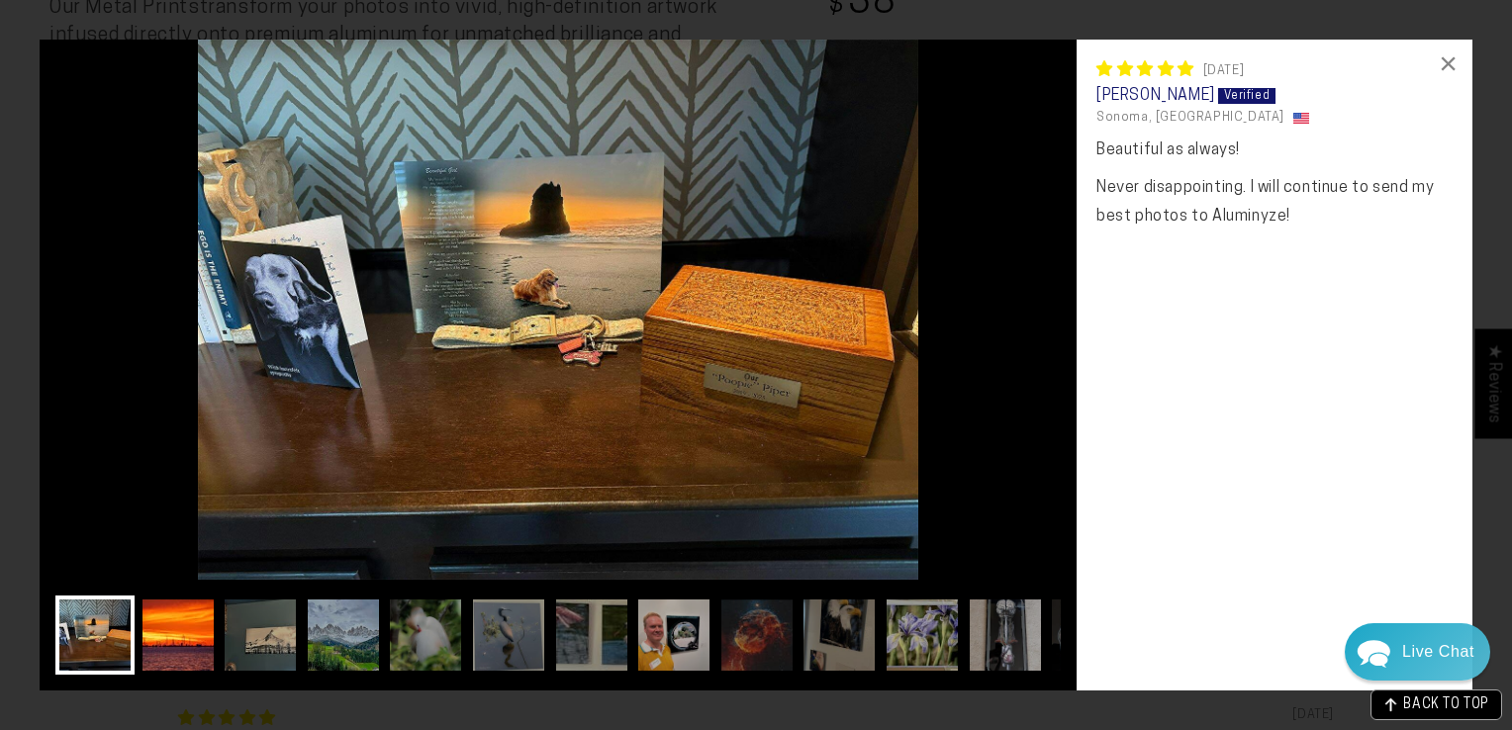
click at [172, 634] on img at bounding box center [178, 635] width 79 height 79
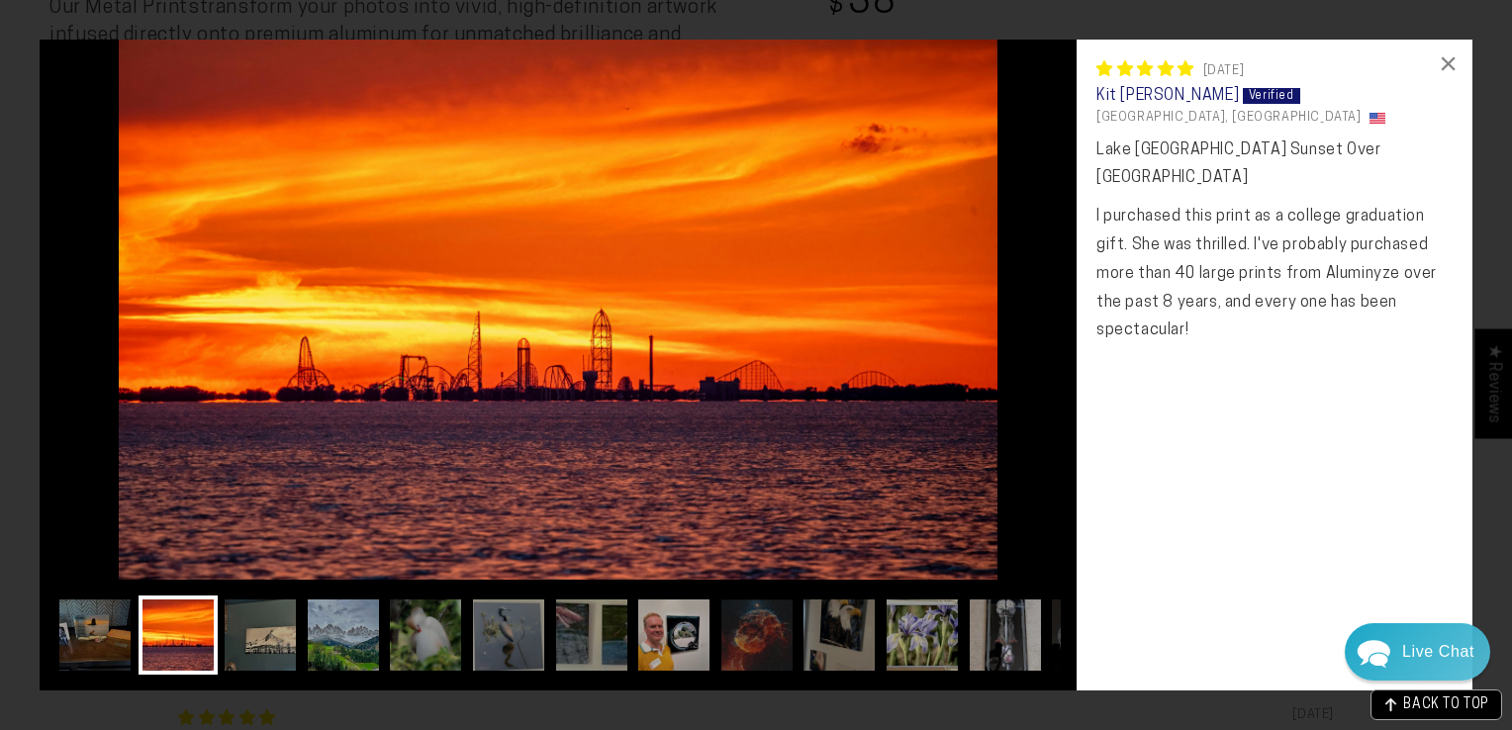
click at [172, 634] on img at bounding box center [178, 635] width 79 height 79
click at [105, 629] on img at bounding box center [94, 635] width 79 height 79
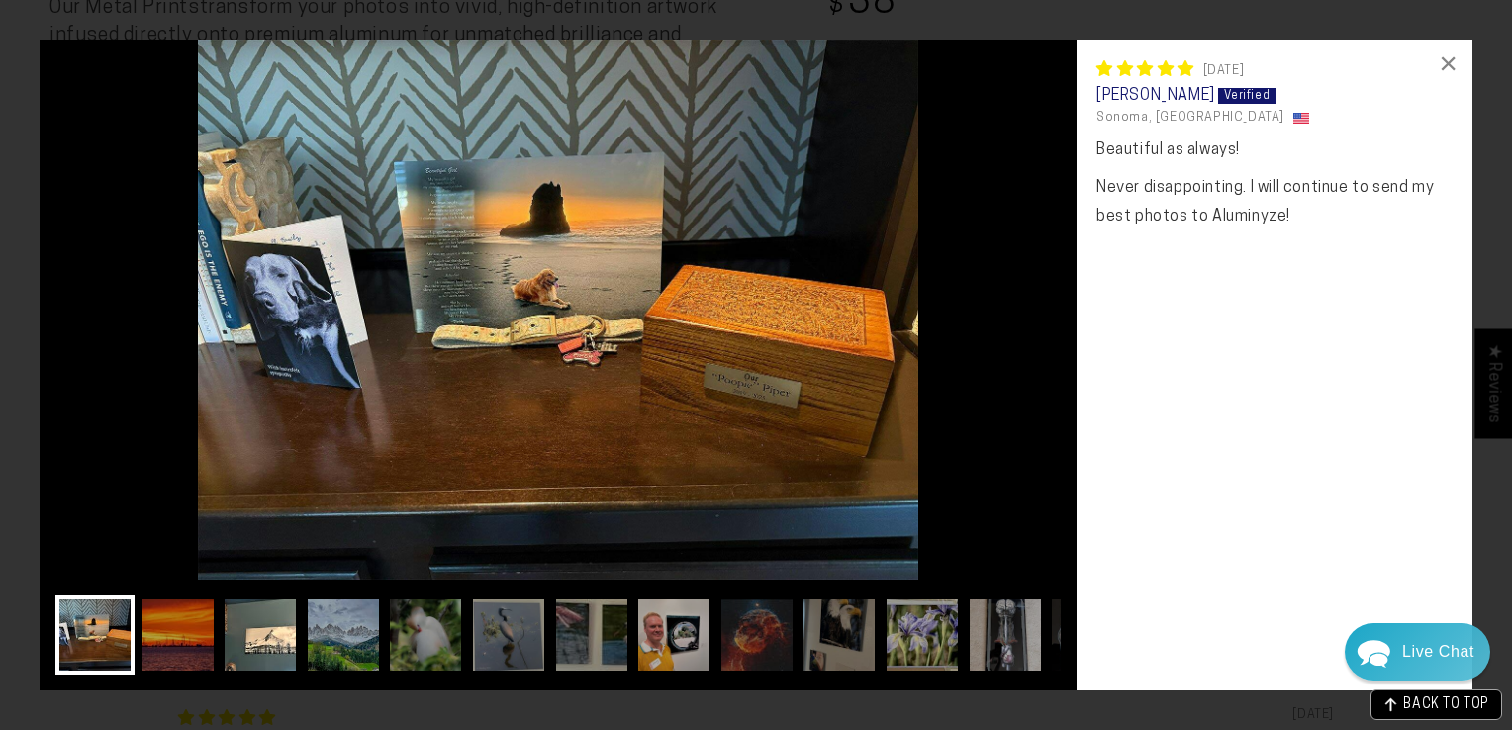
click at [223, 630] on img at bounding box center [260, 635] width 79 height 79
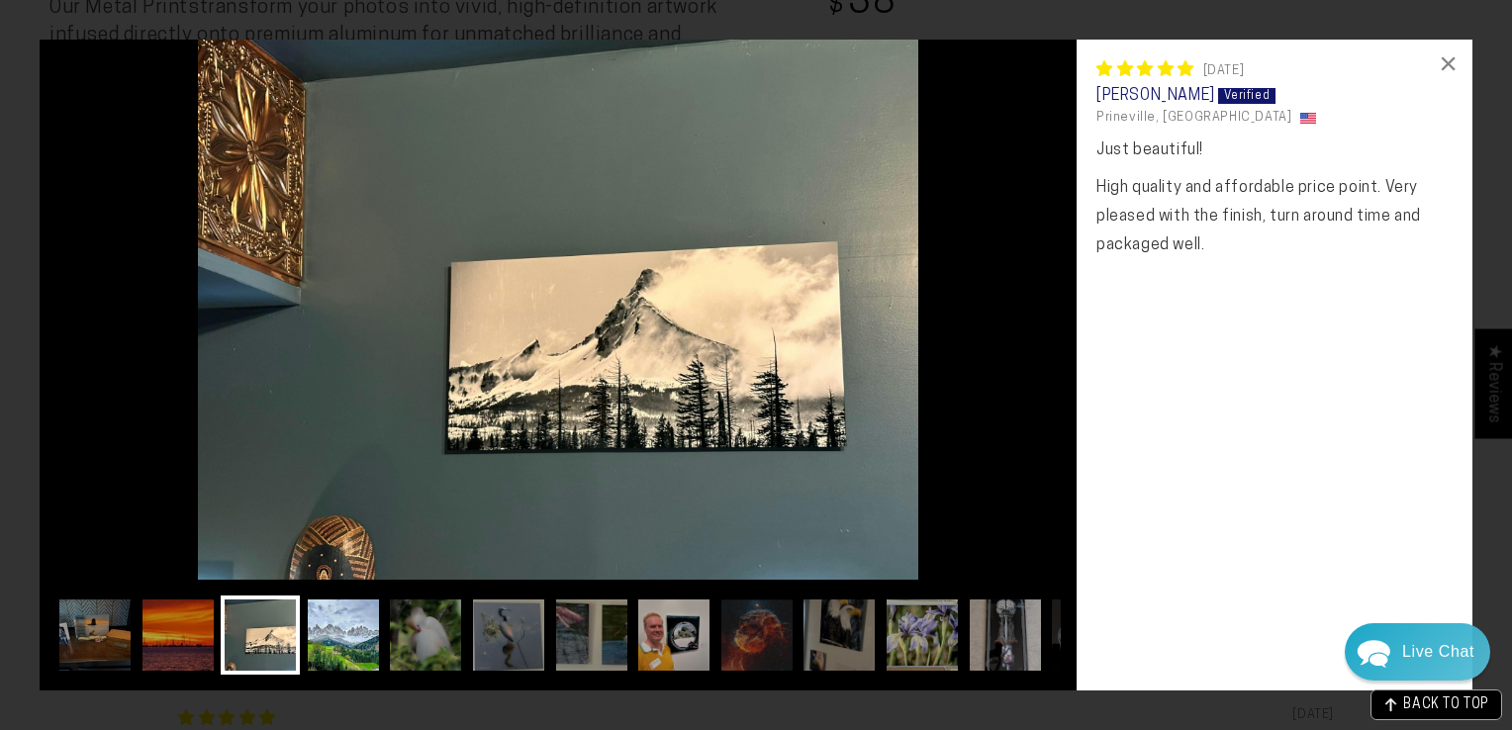
click at [348, 642] on img at bounding box center [343, 635] width 79 height 79
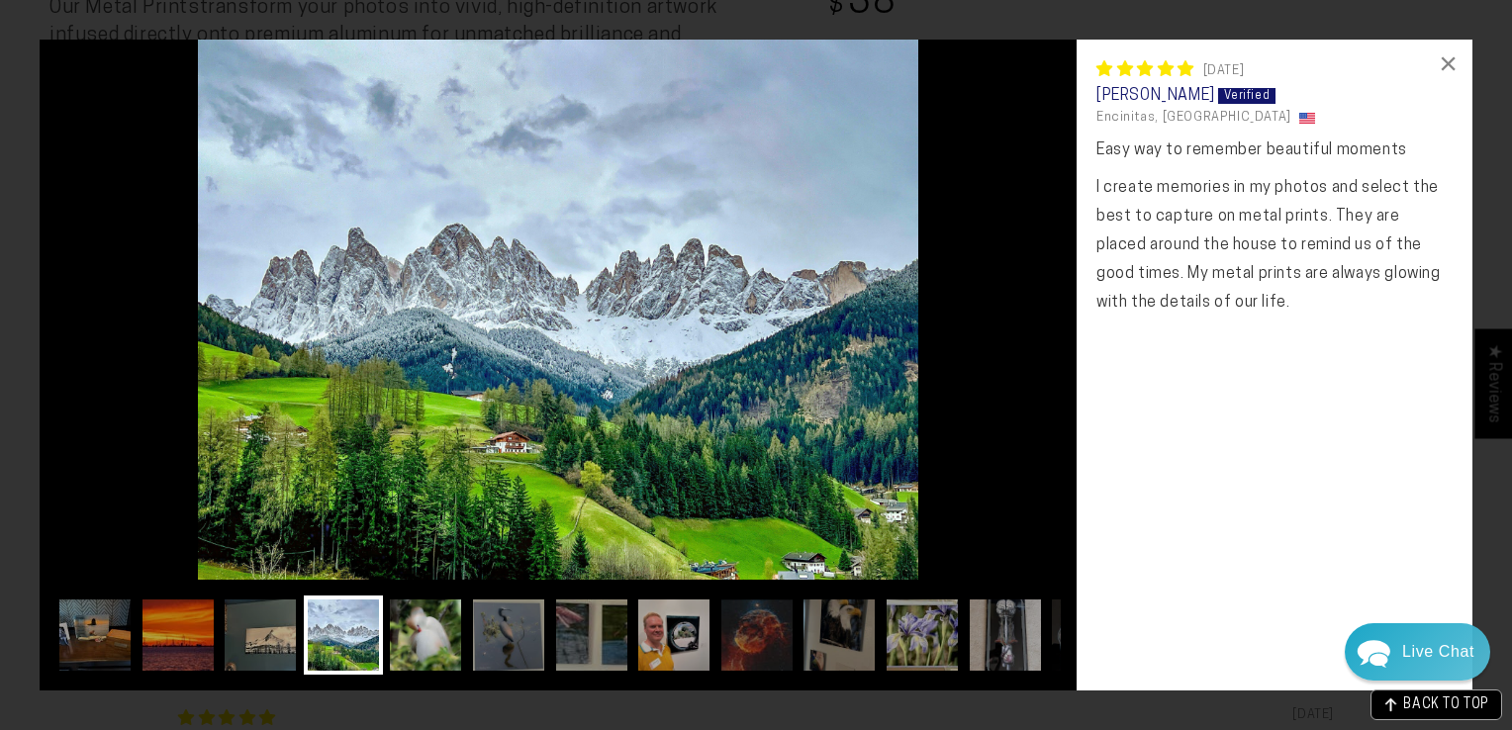
click at [409, 639] on img at bounding box center [425, 635] width 79 height 79
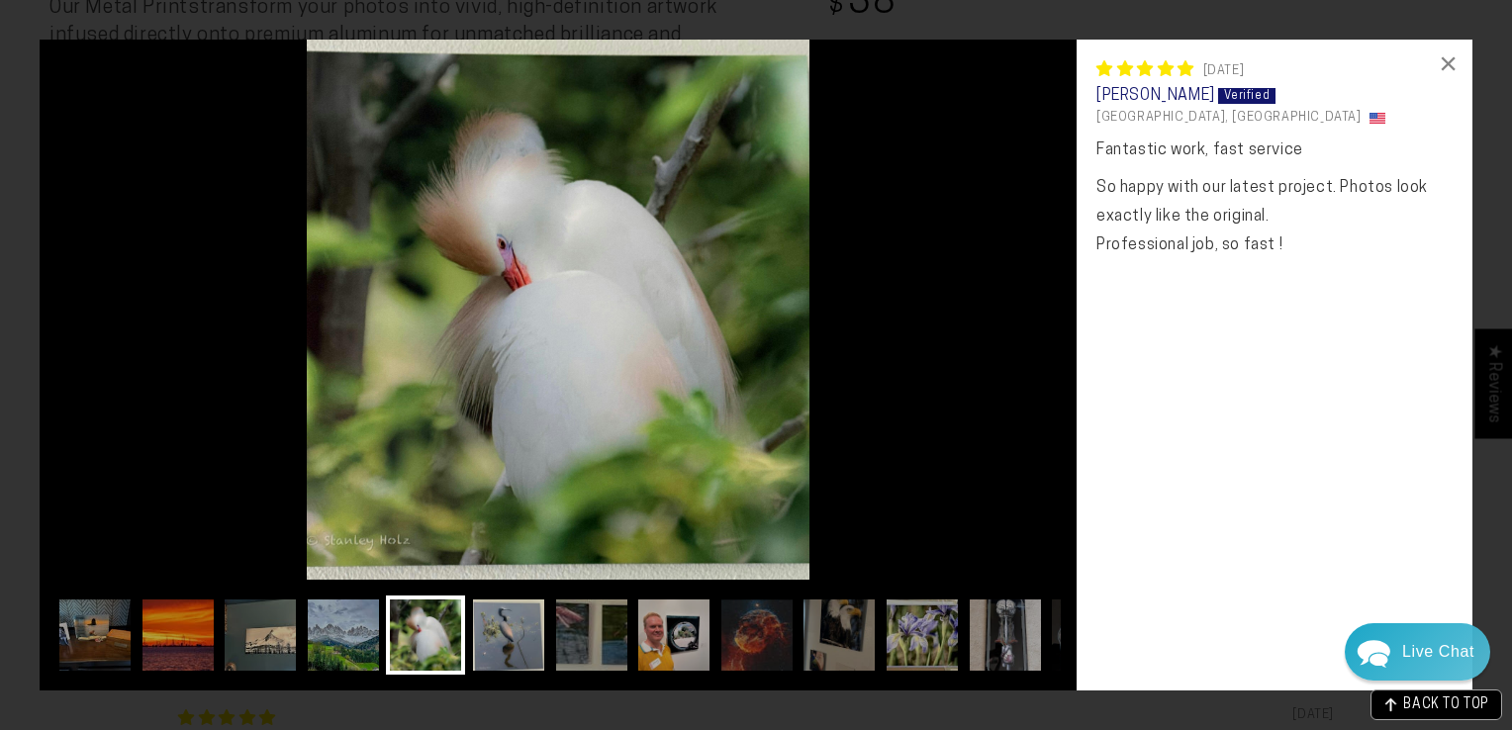
click at [504, 635] on img at bounding box center [508, 635] width 79 height 79
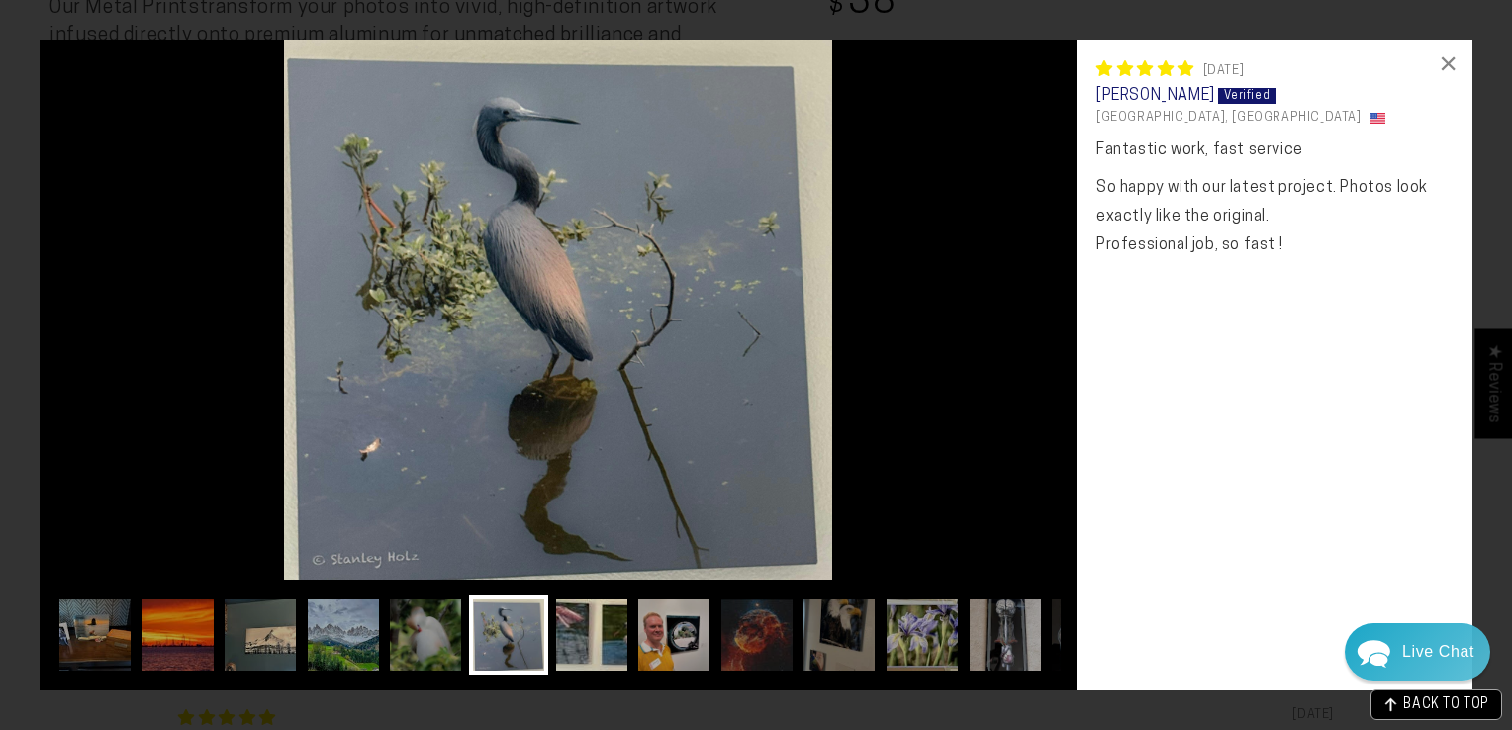
click at [576, 641] on img at bounding box center [591, 635] width 79 height 79
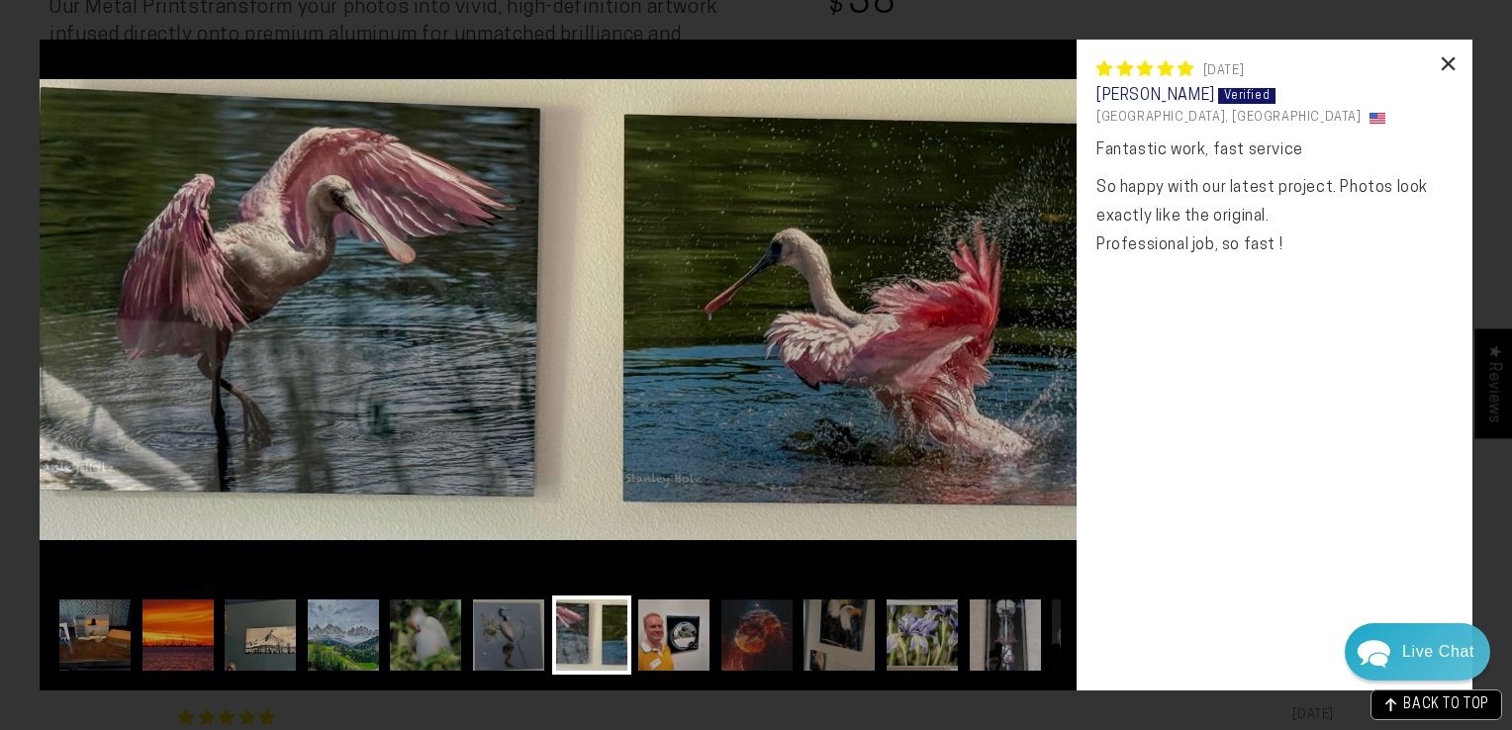
click at [1441, 56] on div "×" at bounding box center [1449, 64] width 48 height 48
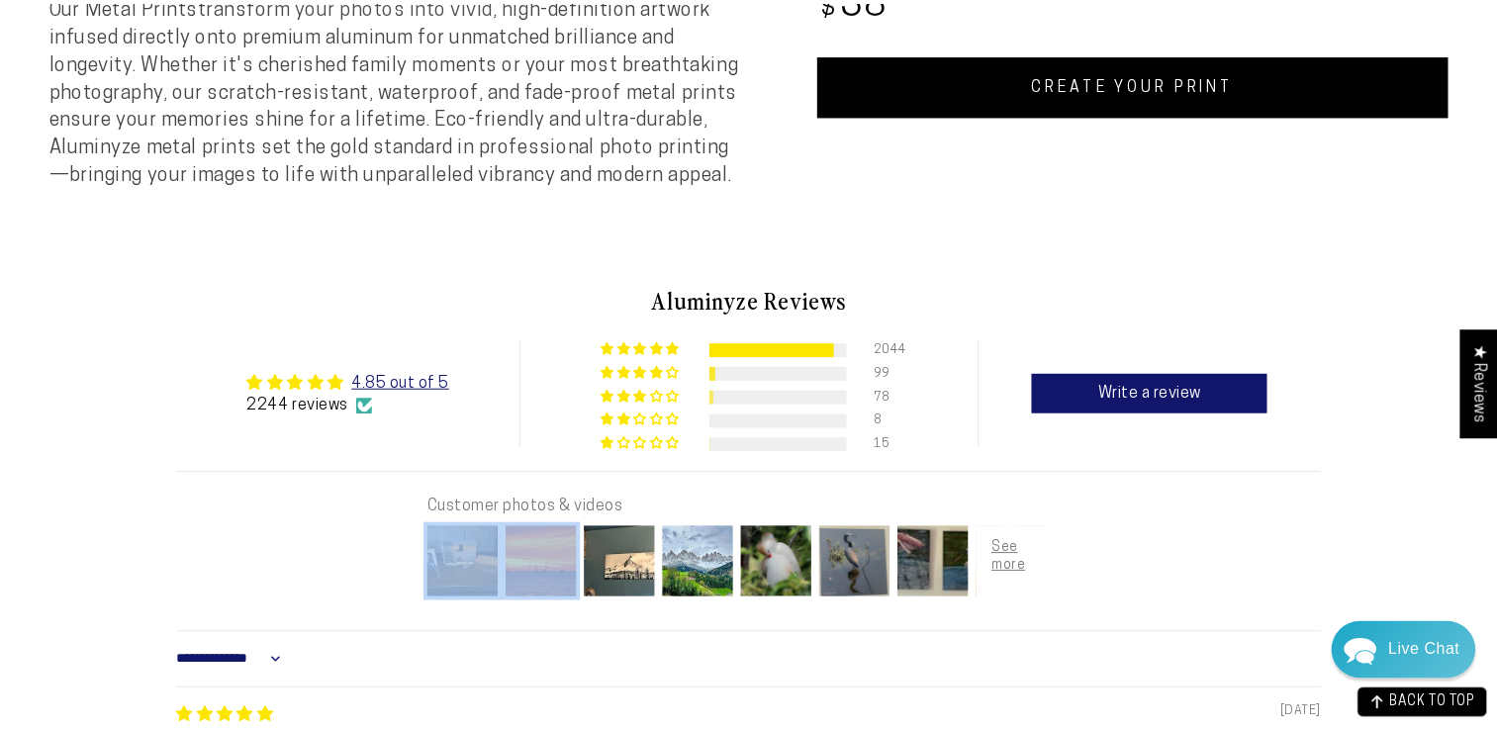
scroll to position [940, 0]
